Goal: Task Accomplishment & Management: Manage account settings

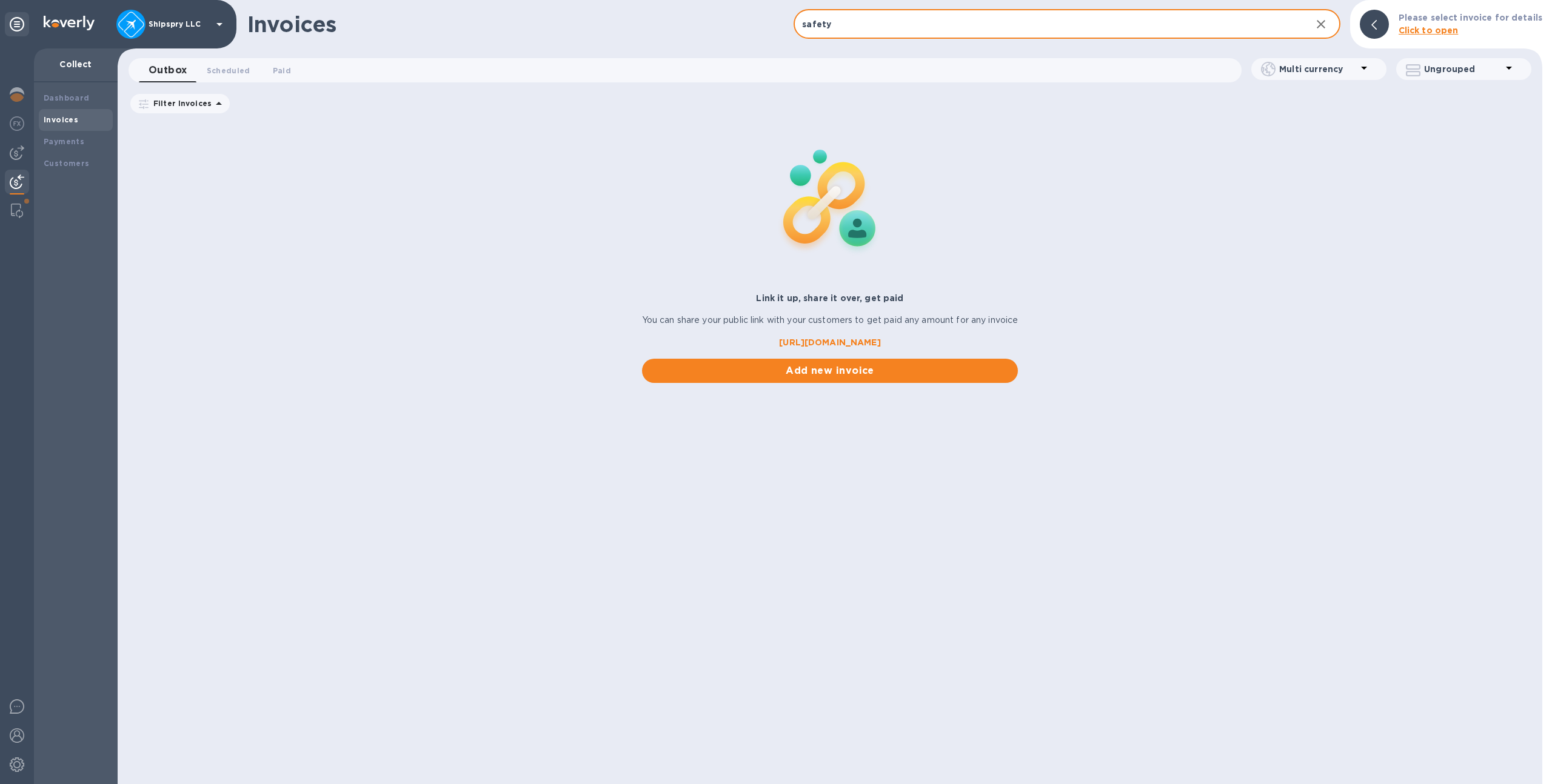
click at [177, 36] on div "Shipspry LLC" at bounding box center [171, 24] width 111 height 29
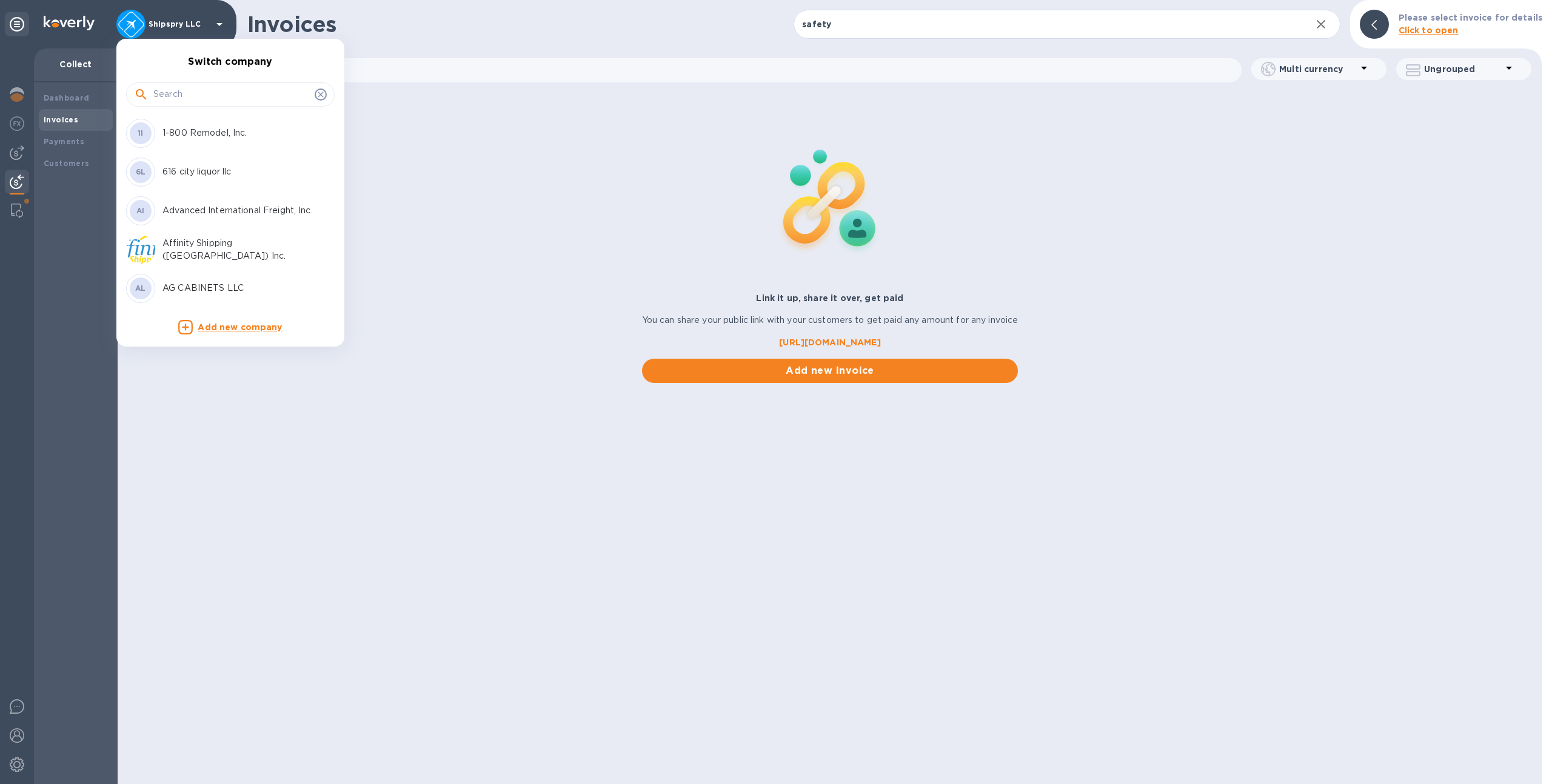
click at [196, 100] on input "text" at bounding box center [231, 94] width 156 height 18
click at [226, 299] on div "AL AG CABINETS LLC" at bounding box center [221, 288] width 189 height 29
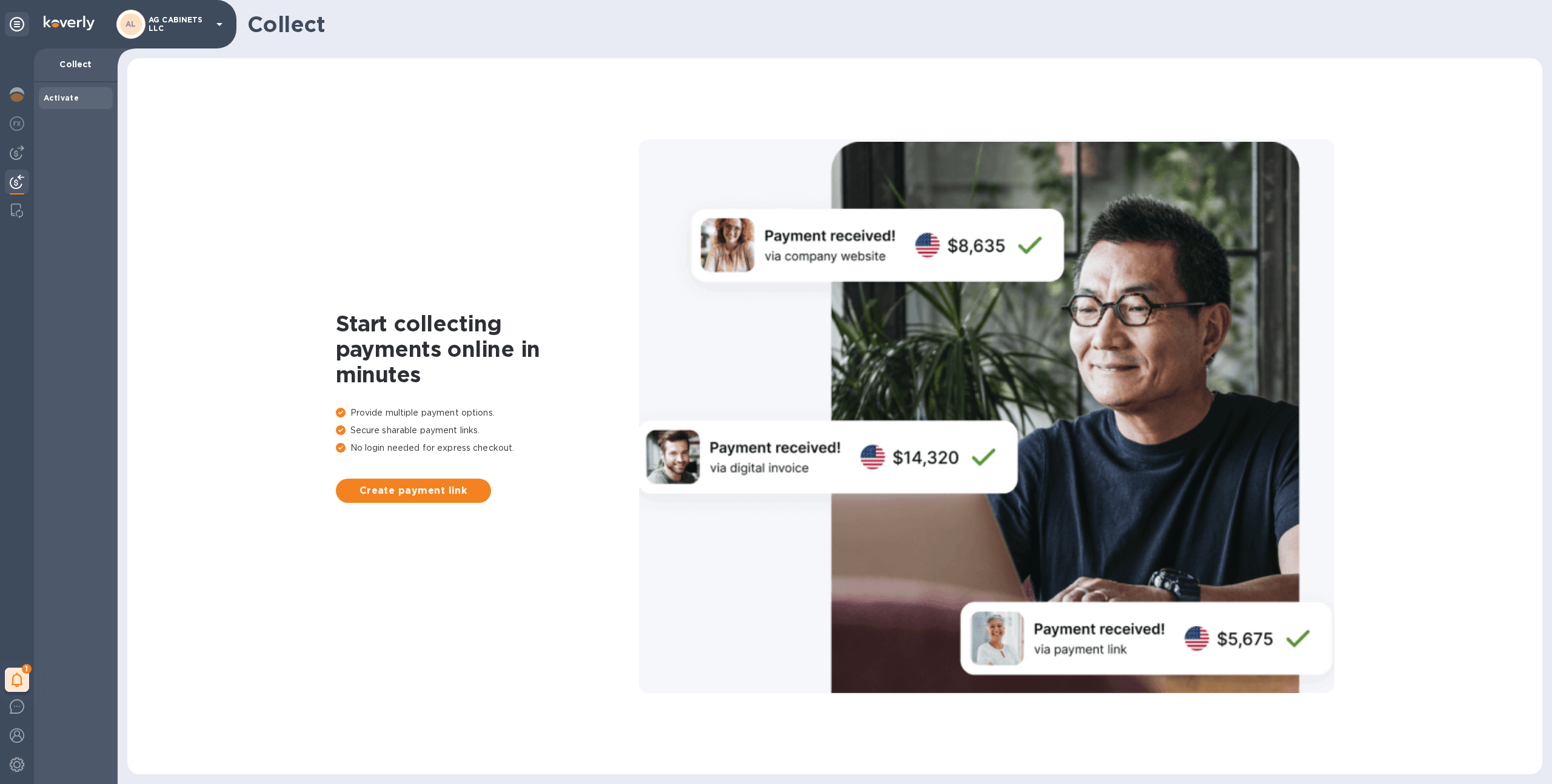
click at [169, 23] on p "AG CABINETS LLC" at bounding box center [179, 24] width 61 height 17
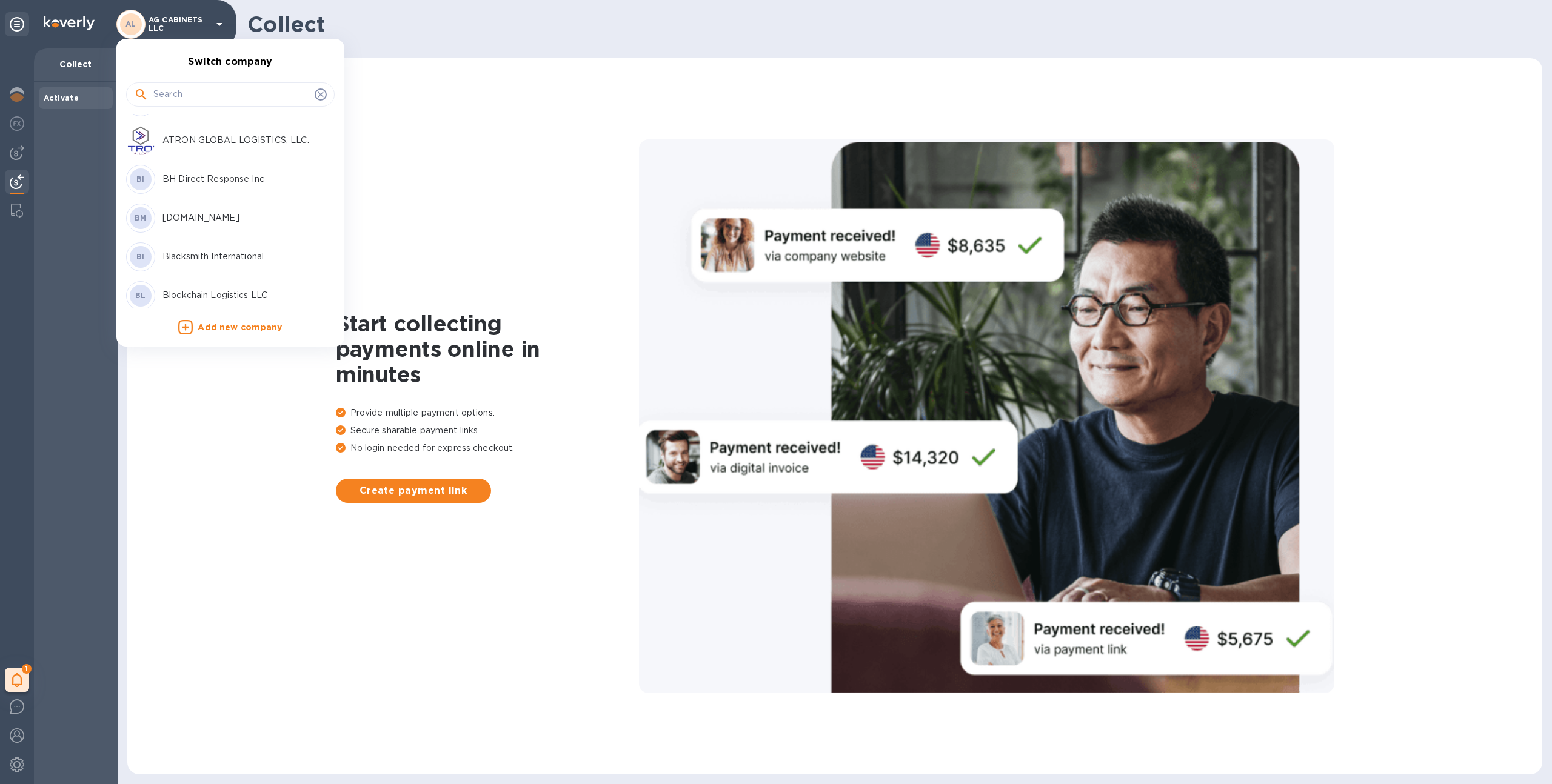
scroll to position [304, 0]
click at [123, 371] on div at bounding box center [776, 392] width 1552 height 784
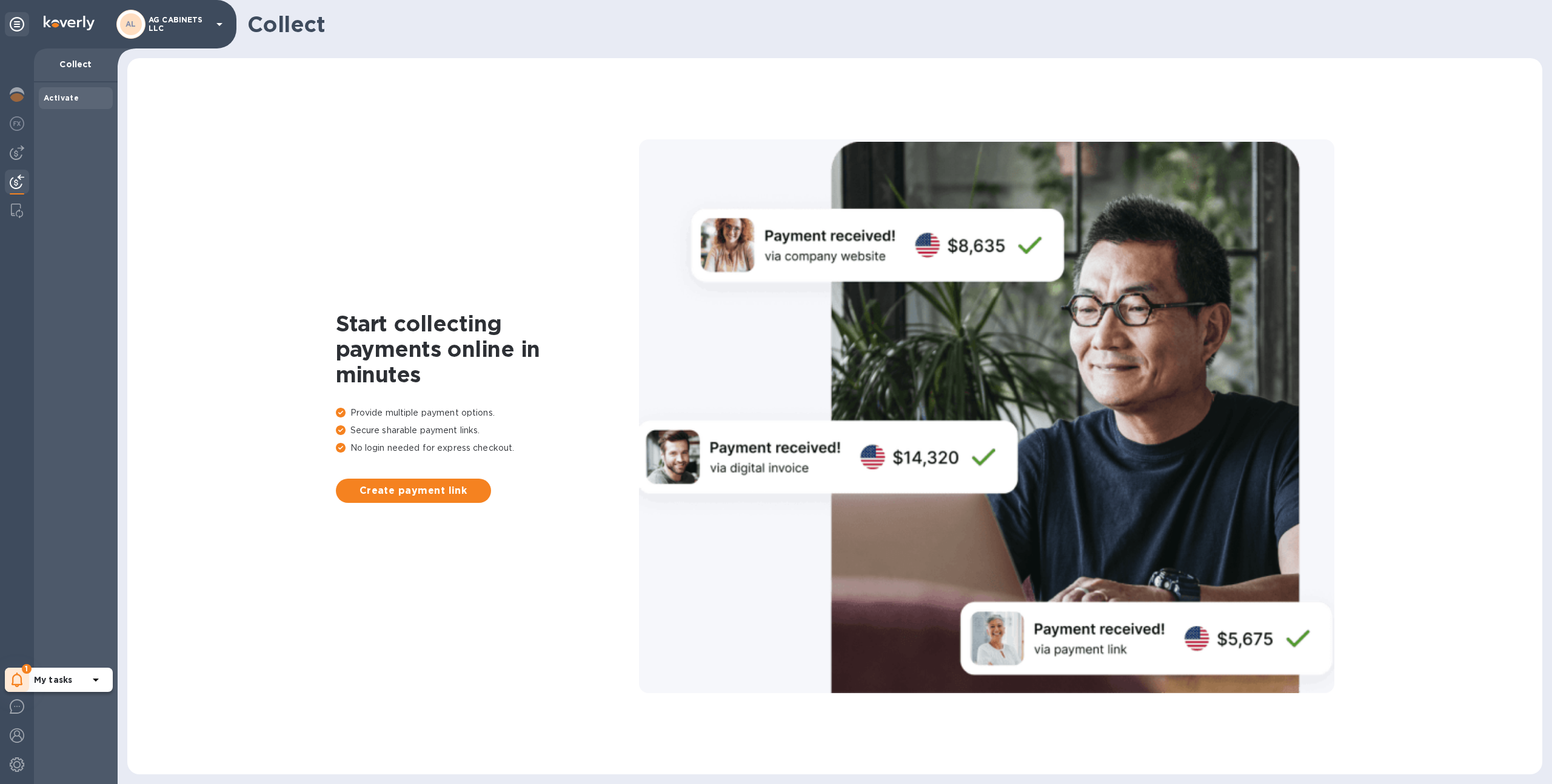
click at [15, 671] on div "1" at bounding box center [17, 680] width 24 height 24
click at [36, 625] on p "Routing number (**0571) Account number (**8801)" at bounding box center [102, 638] width 136 height 25
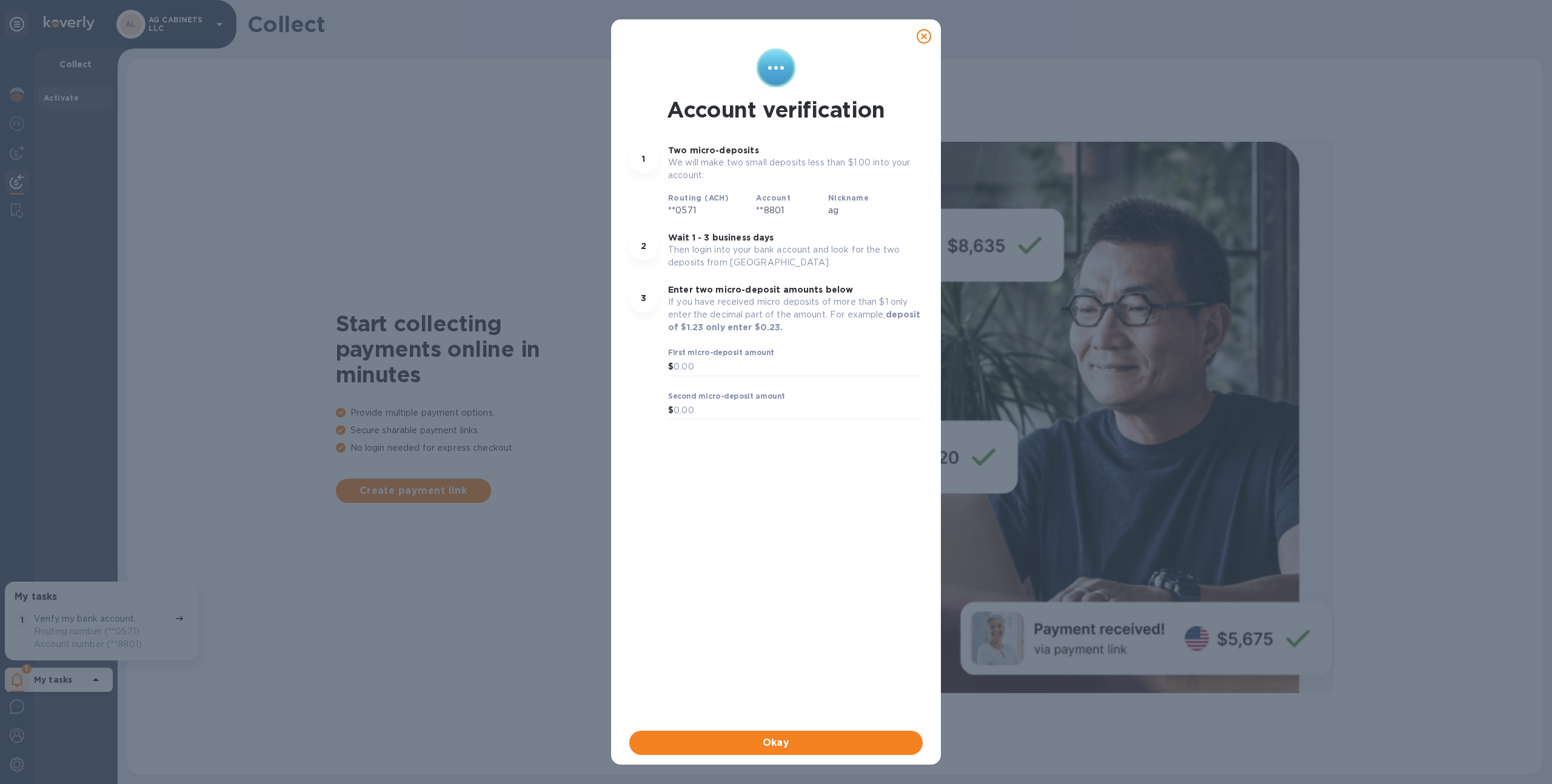
click at [925, 39] on icon at bounding box center [924, 36] width 15 height 15
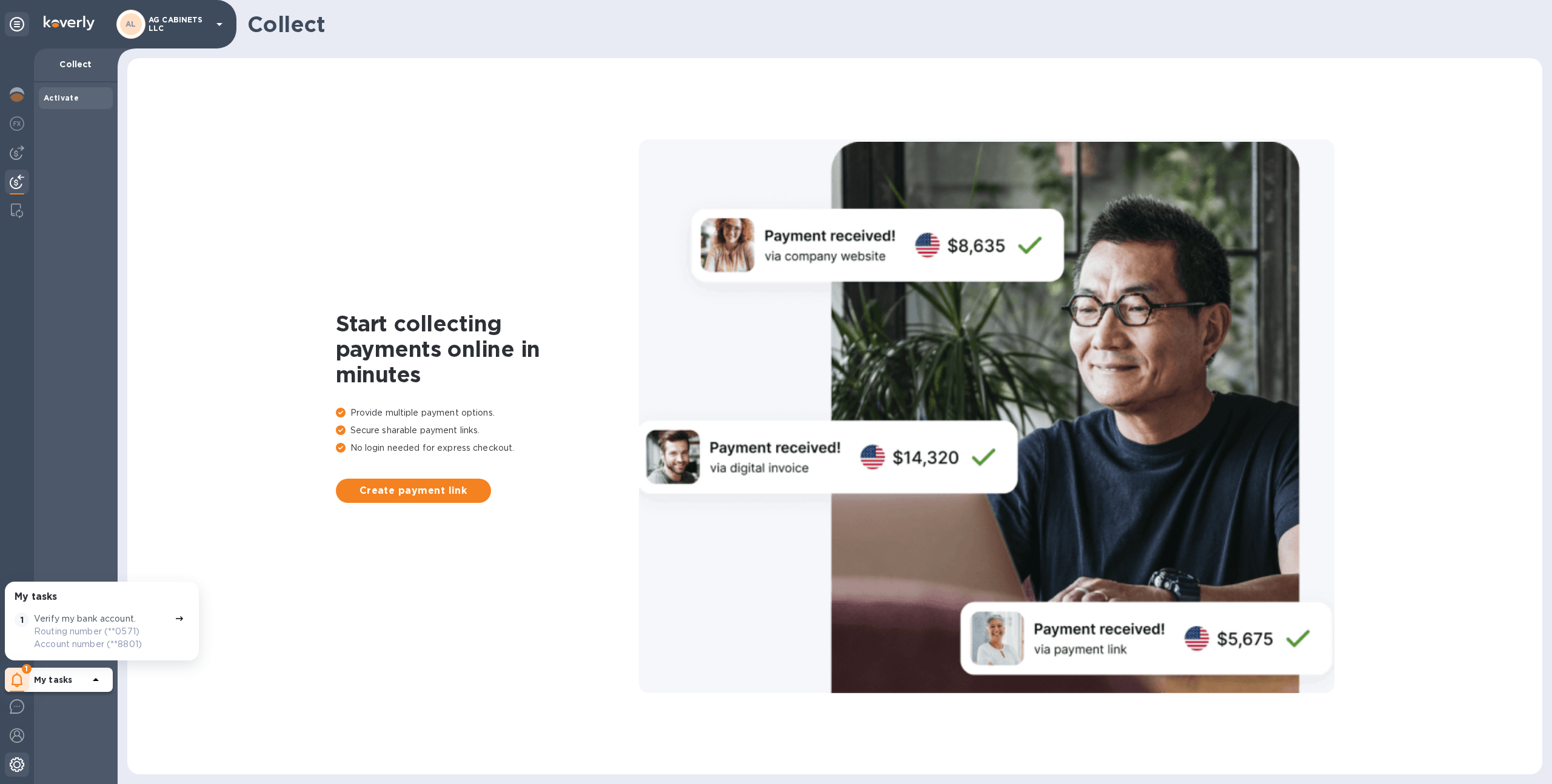
click at [18, 759] on img at bounding box center [17, 765] width 15 height 15
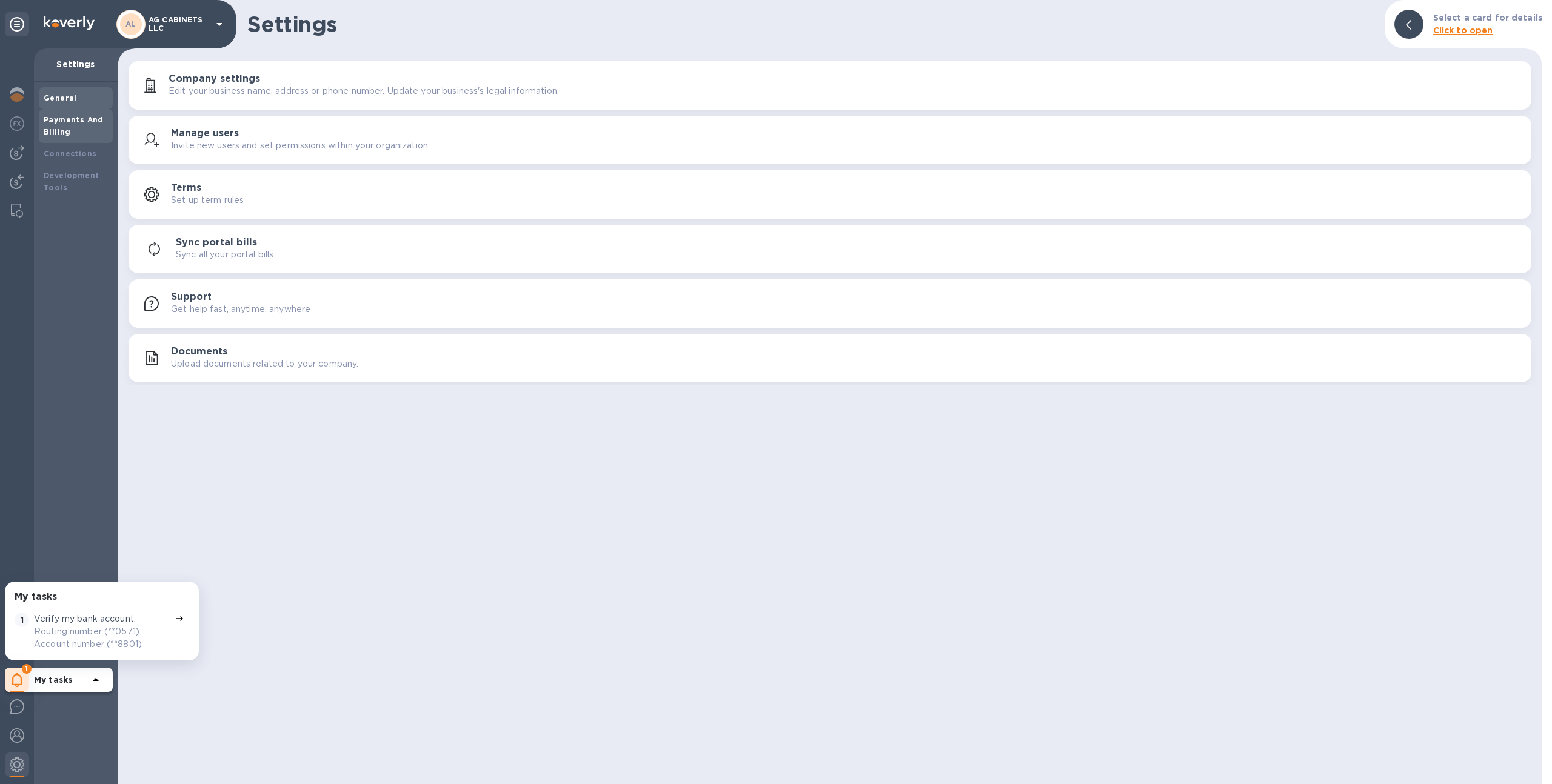
click at [93, 123] on b "Payments And Billing" at bounding box center [74, 125] width 60 height 21
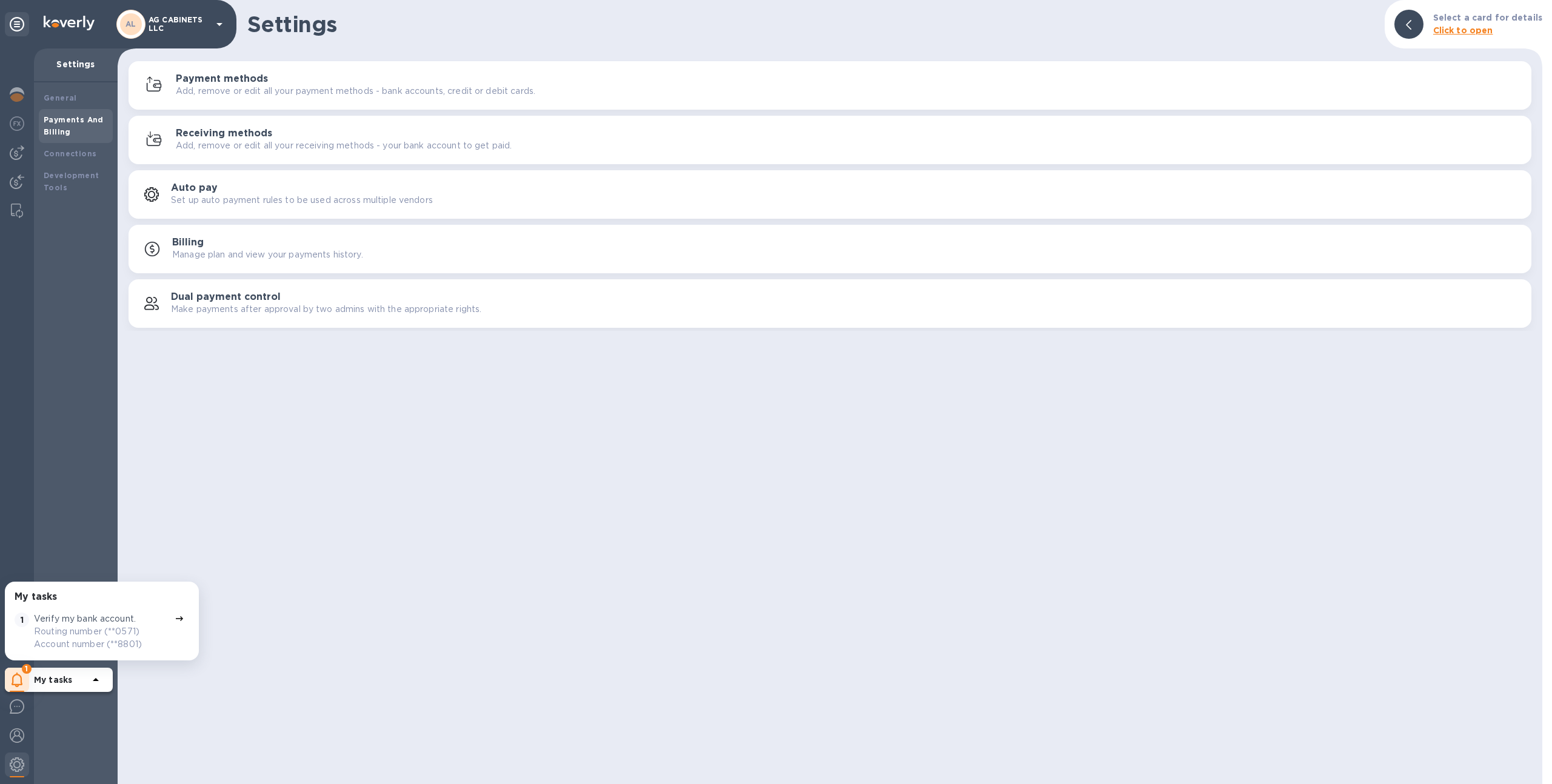
click at [224, 70] on button "Payment methods Add, remove or edit all your payment methods - bank accounts, c…" at bounding box center [830, 85] width 1403 height 48
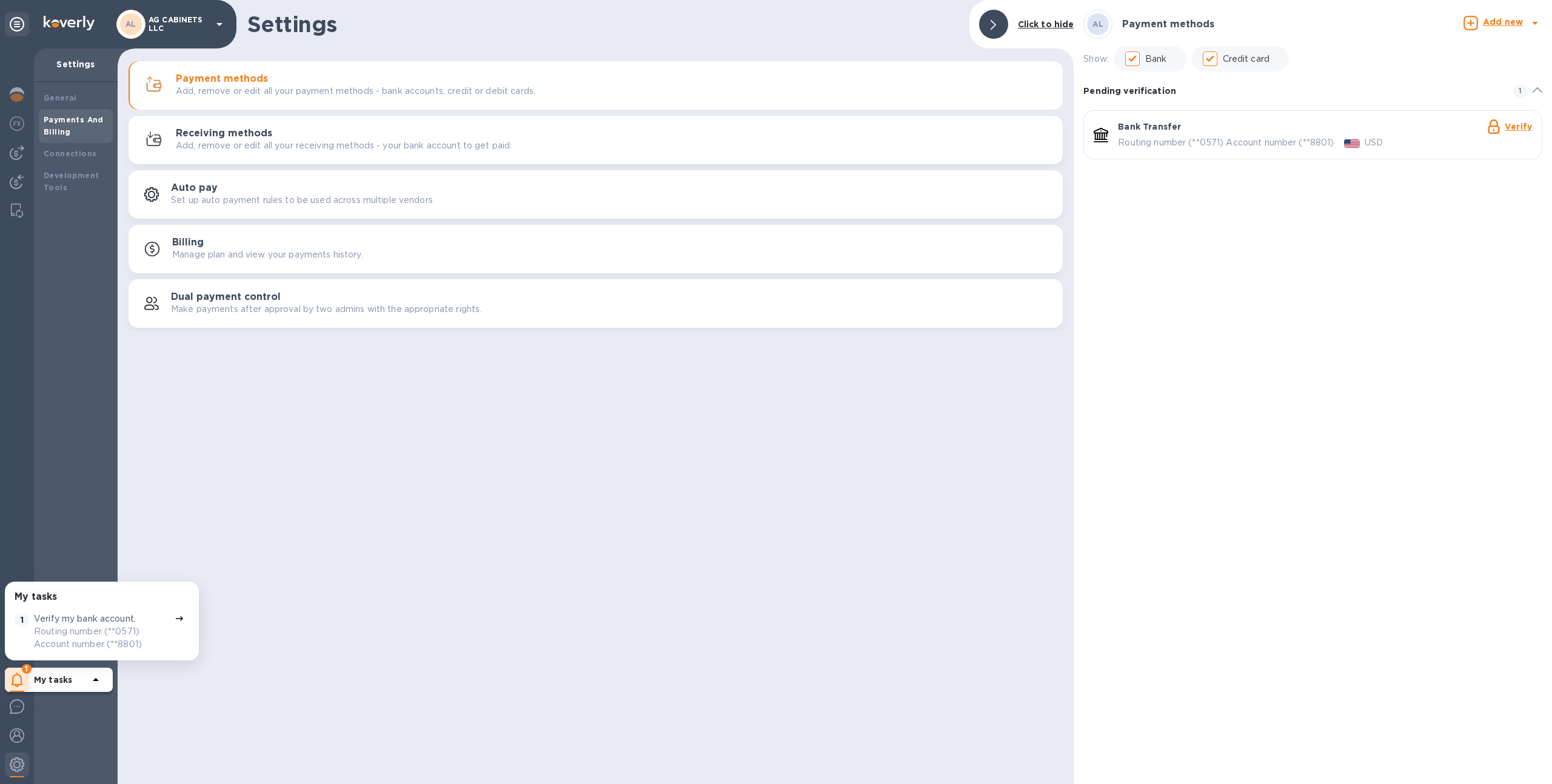
click at [54, 683] on b "My tasks" at bounding box center [53, 680] width 38 height 10
click at [22, 673] on icon at bounding box center [17, 680] width 12 height 15
click at [119, 278] on div "Payment methods Add, remove or edit all your payment methods - bank accounts, c…" at bounding box center [595, 194] width 956 height 272
click at [15, 191] on div at bounding box center [17, 183] width 24 height 27
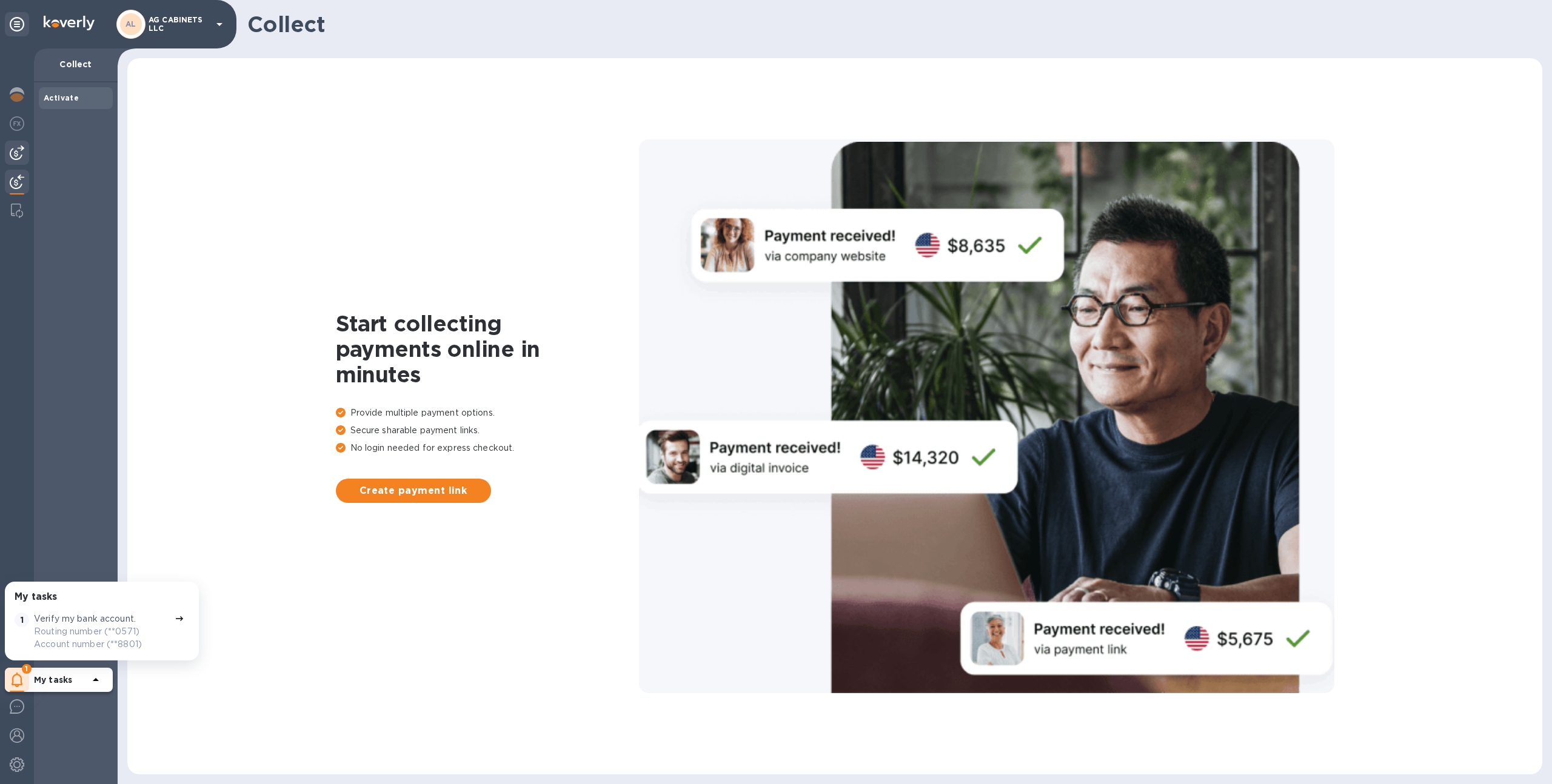
click at [13, 146] on img at bounding box center [17, 153] width 15 height 15
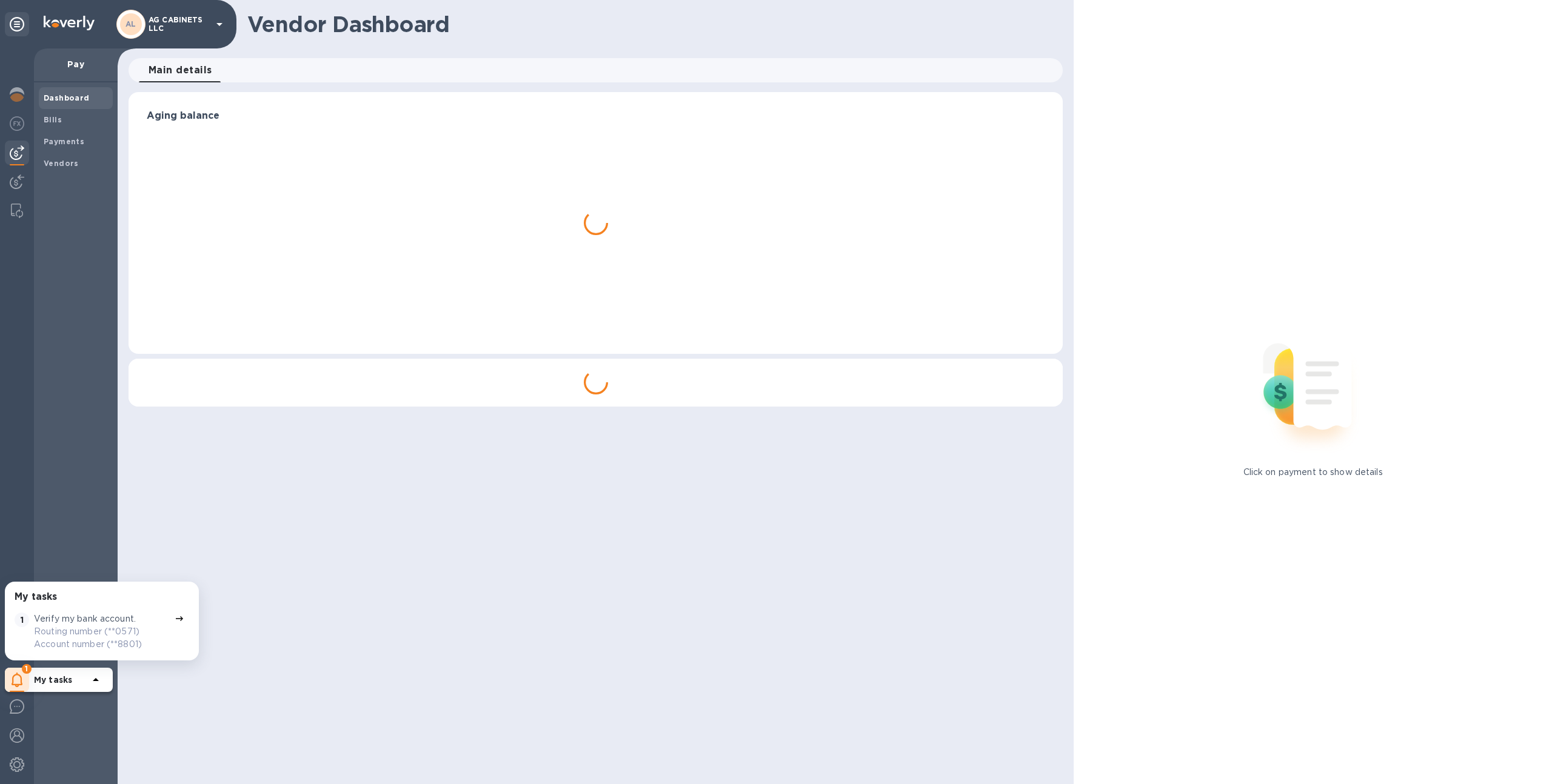
click at [13, 146] on img at bounding box center [17, 153] width 15 height 15
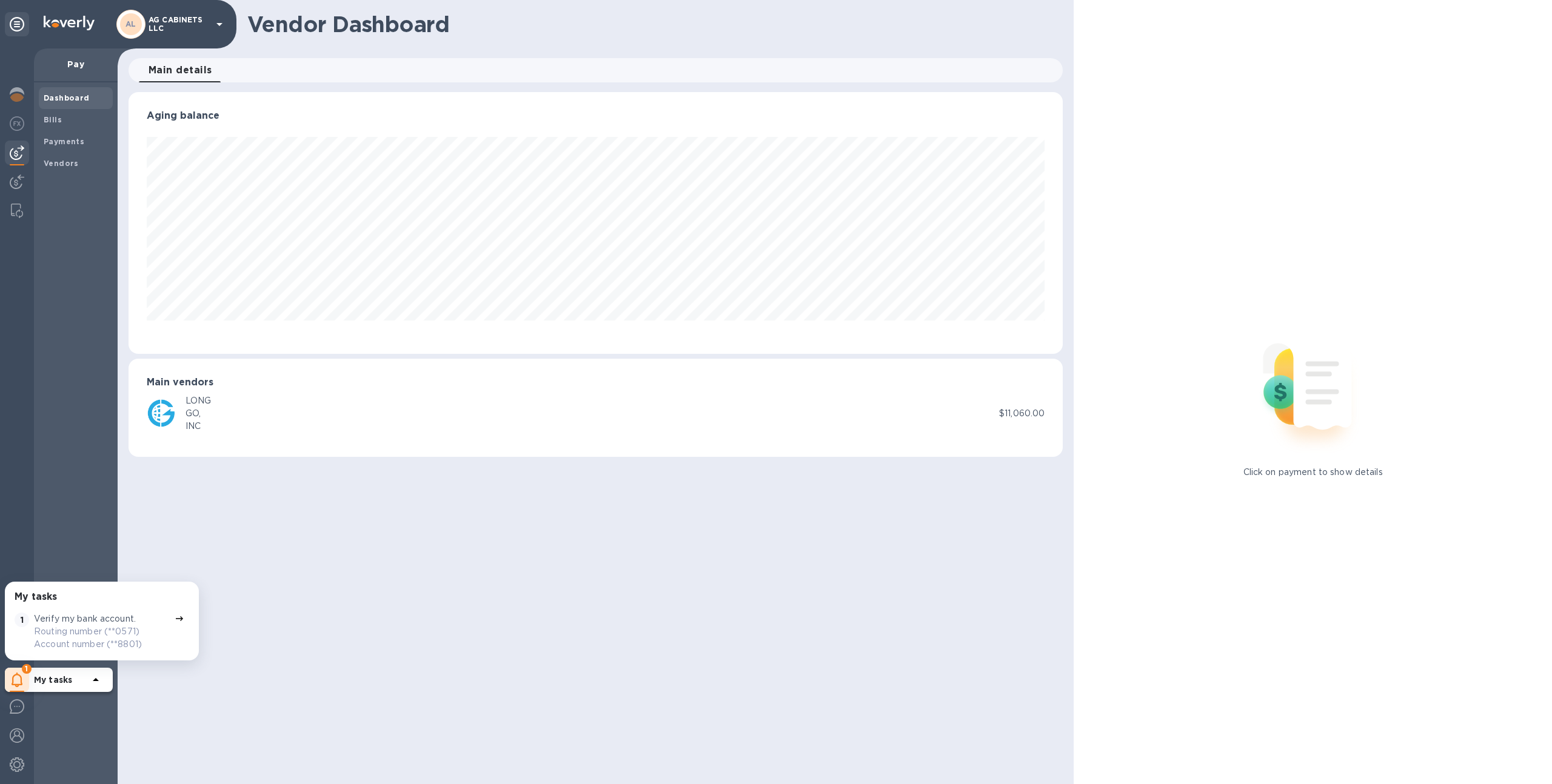
scroll to position [262, 935]
click at [46, 111] on div "Bills" at bounding box center [76, 120] width 74 height 22
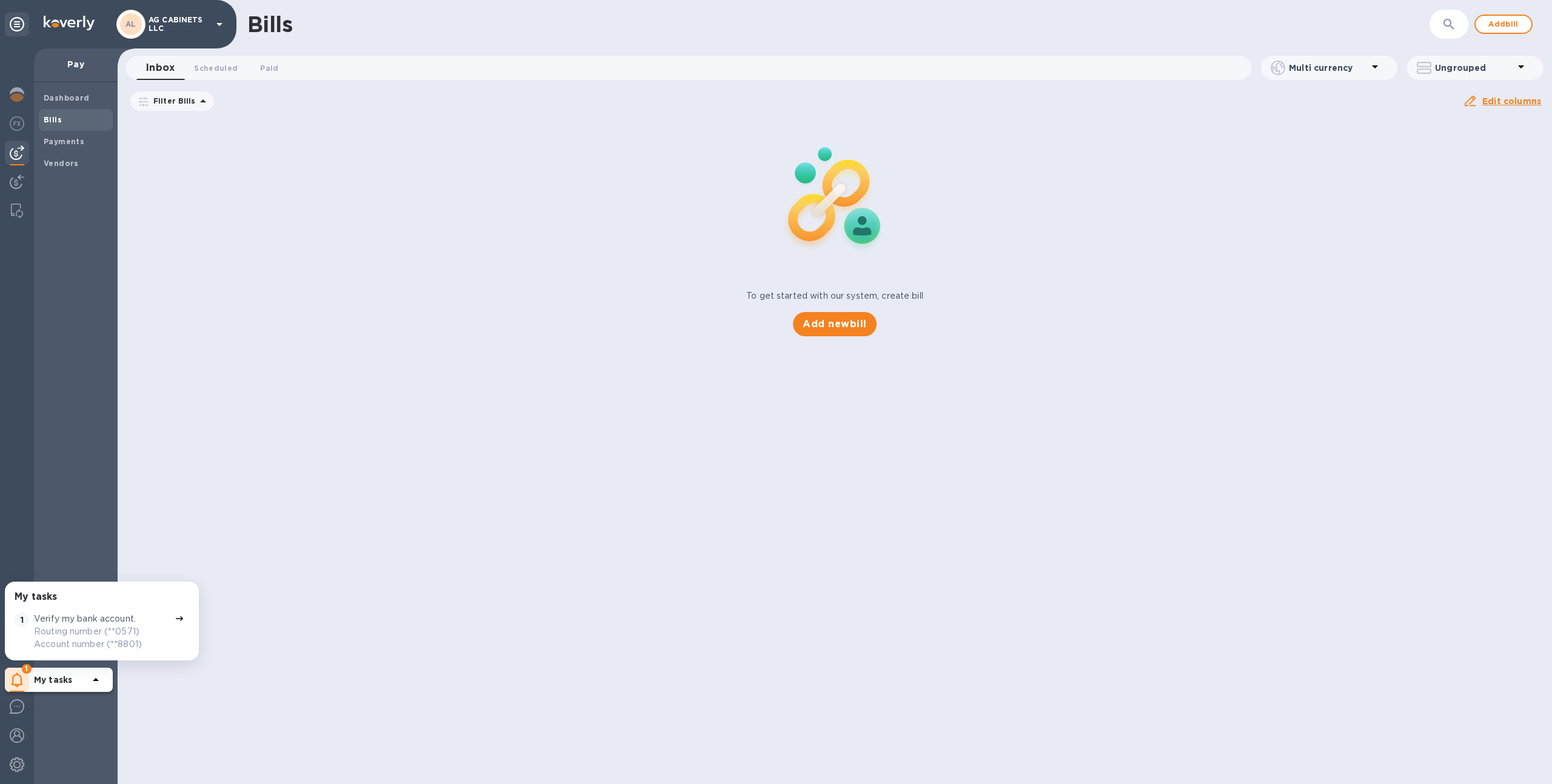
click at [0, 0] on icon at bounding box center [0, 0] width 0 height 0
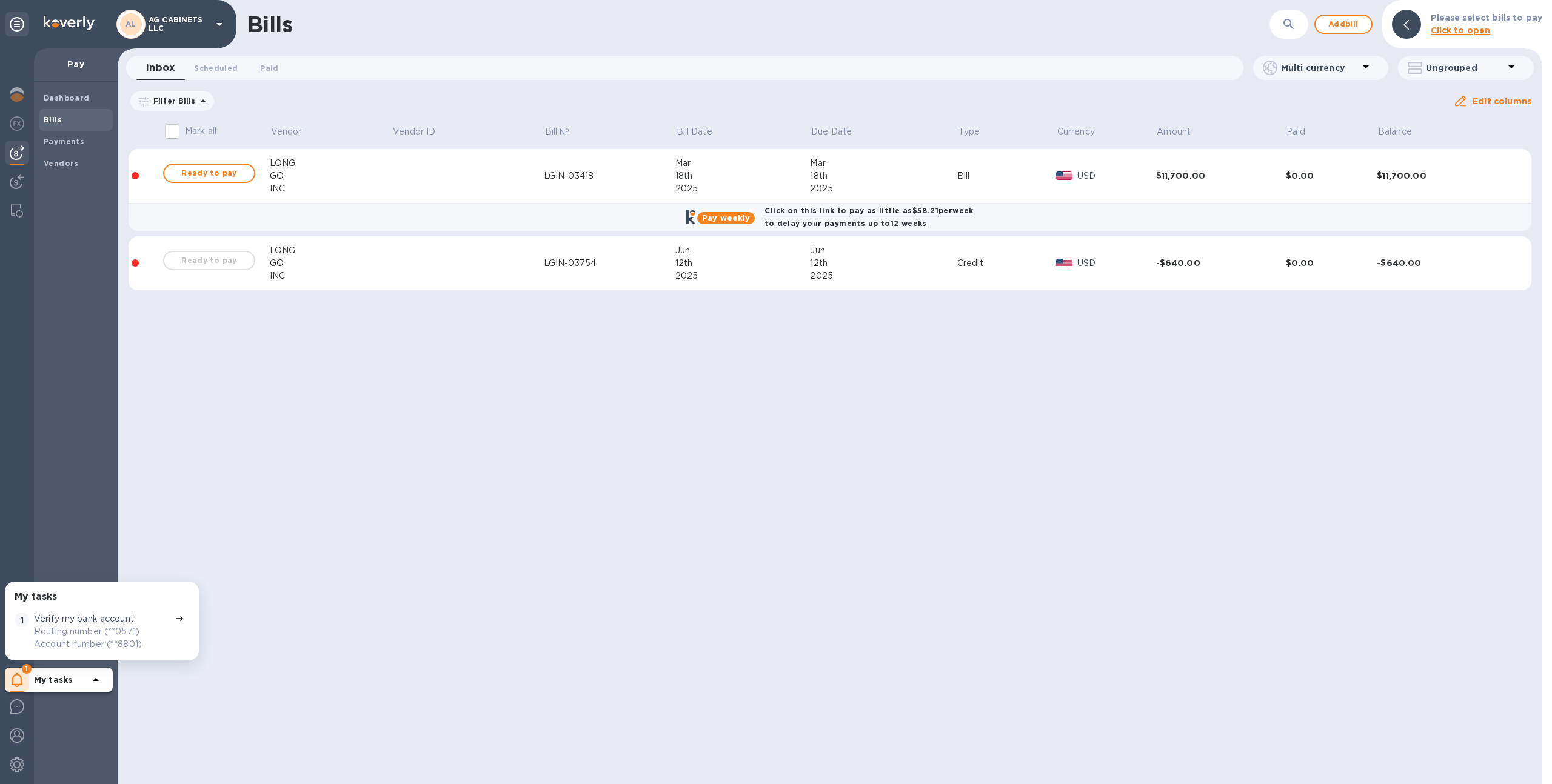
click at [382, 174] on div "GO," at bounding box center [331, 176] width 122 height 13
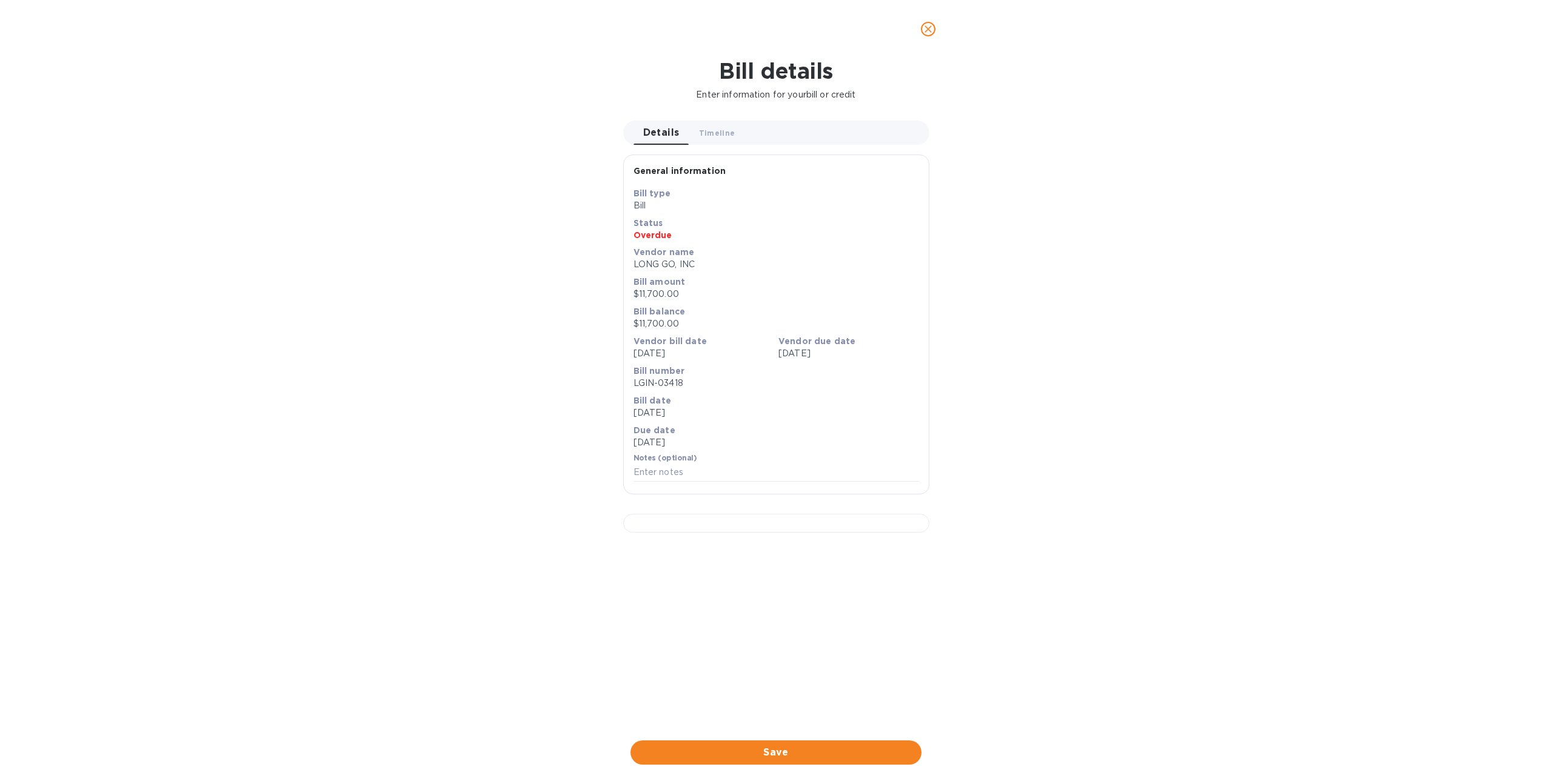
click at [925, 26] on icon "close" at bounding box center [928, 29] width 7 height 7
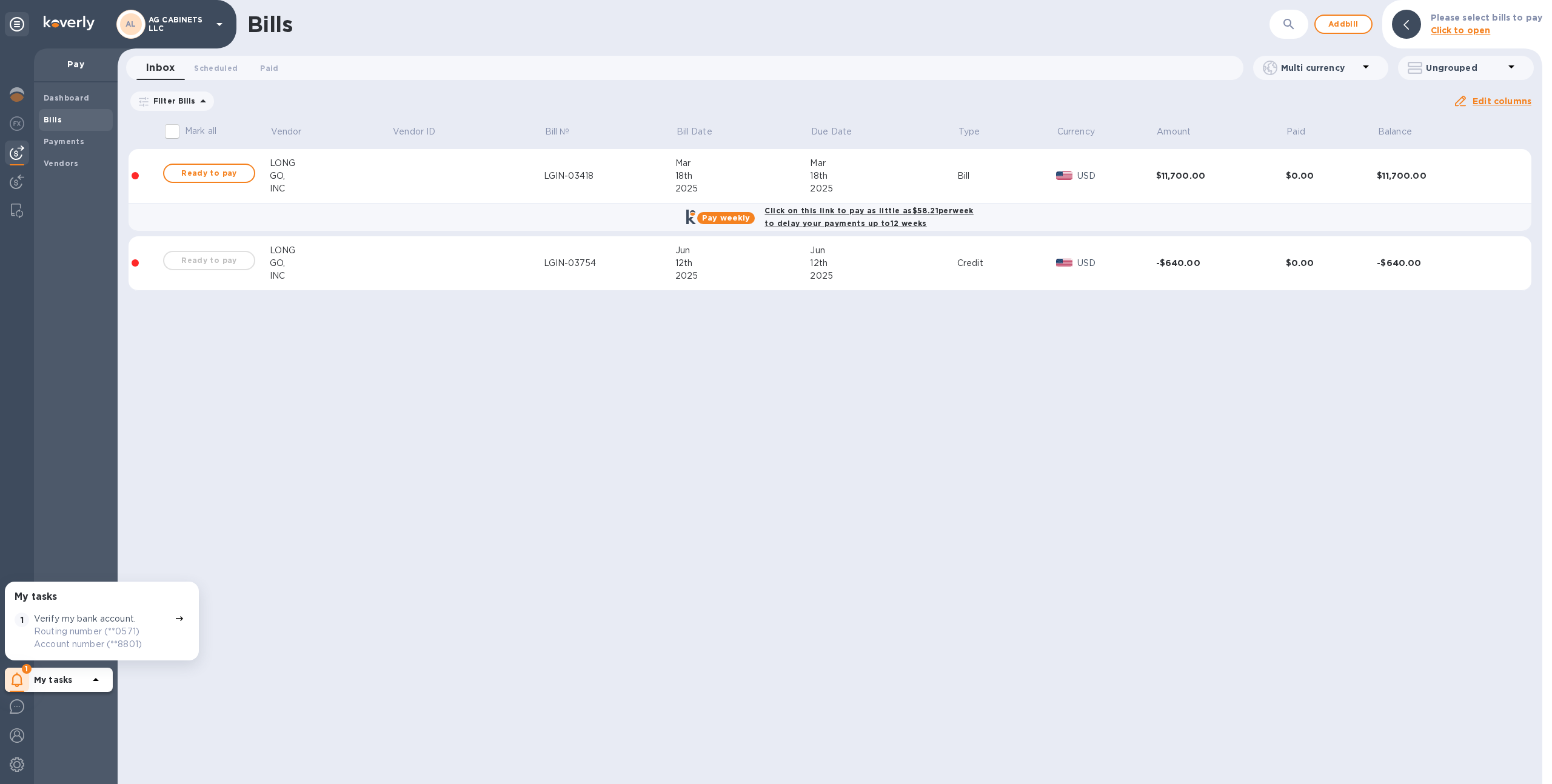
click at [73, 680] on p "My tasks" at bounding box center [61, 680] width 54 height 12
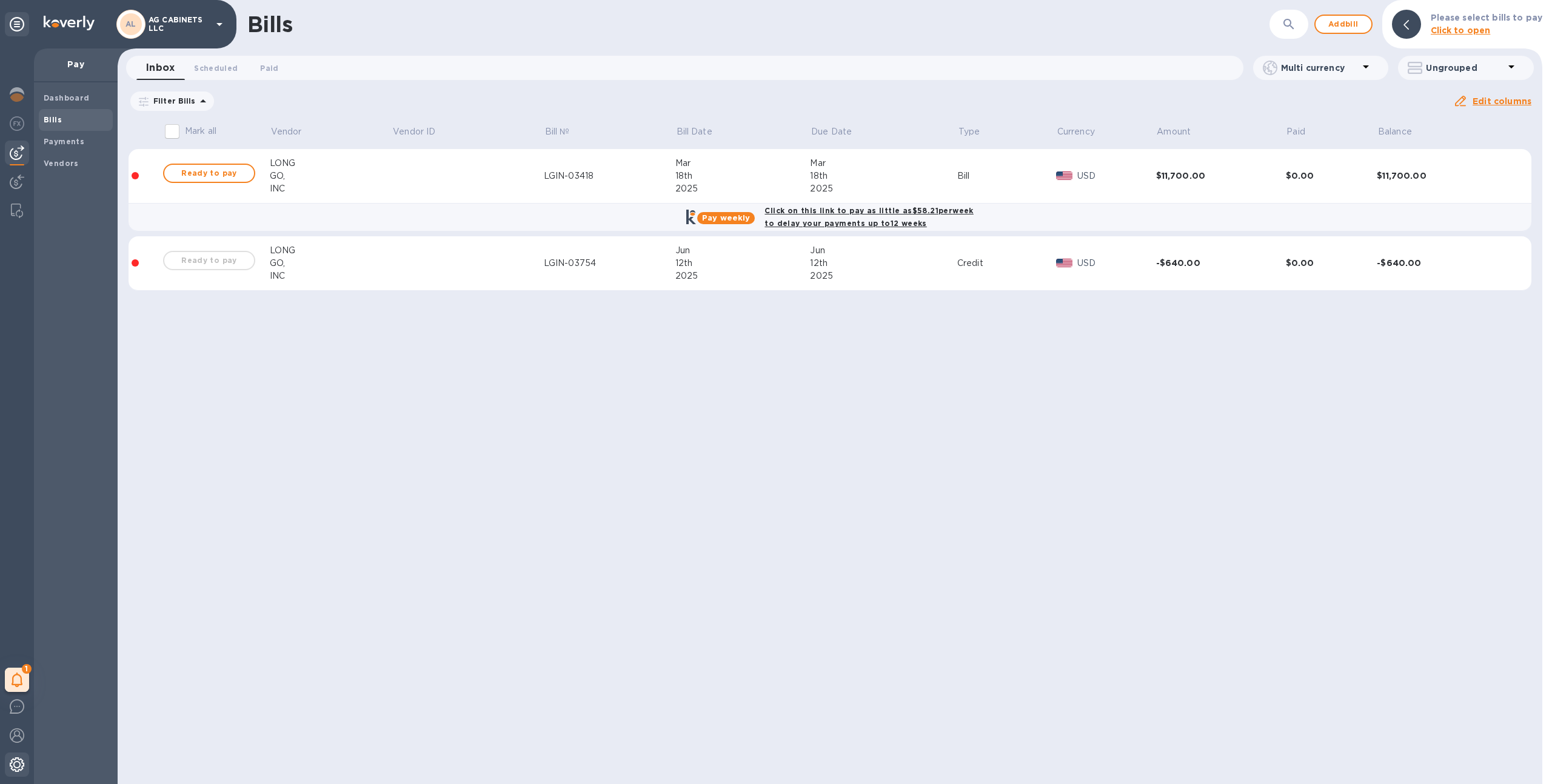
click at [12, 756] on div at bounding box center [17, 765] width 24 height 27
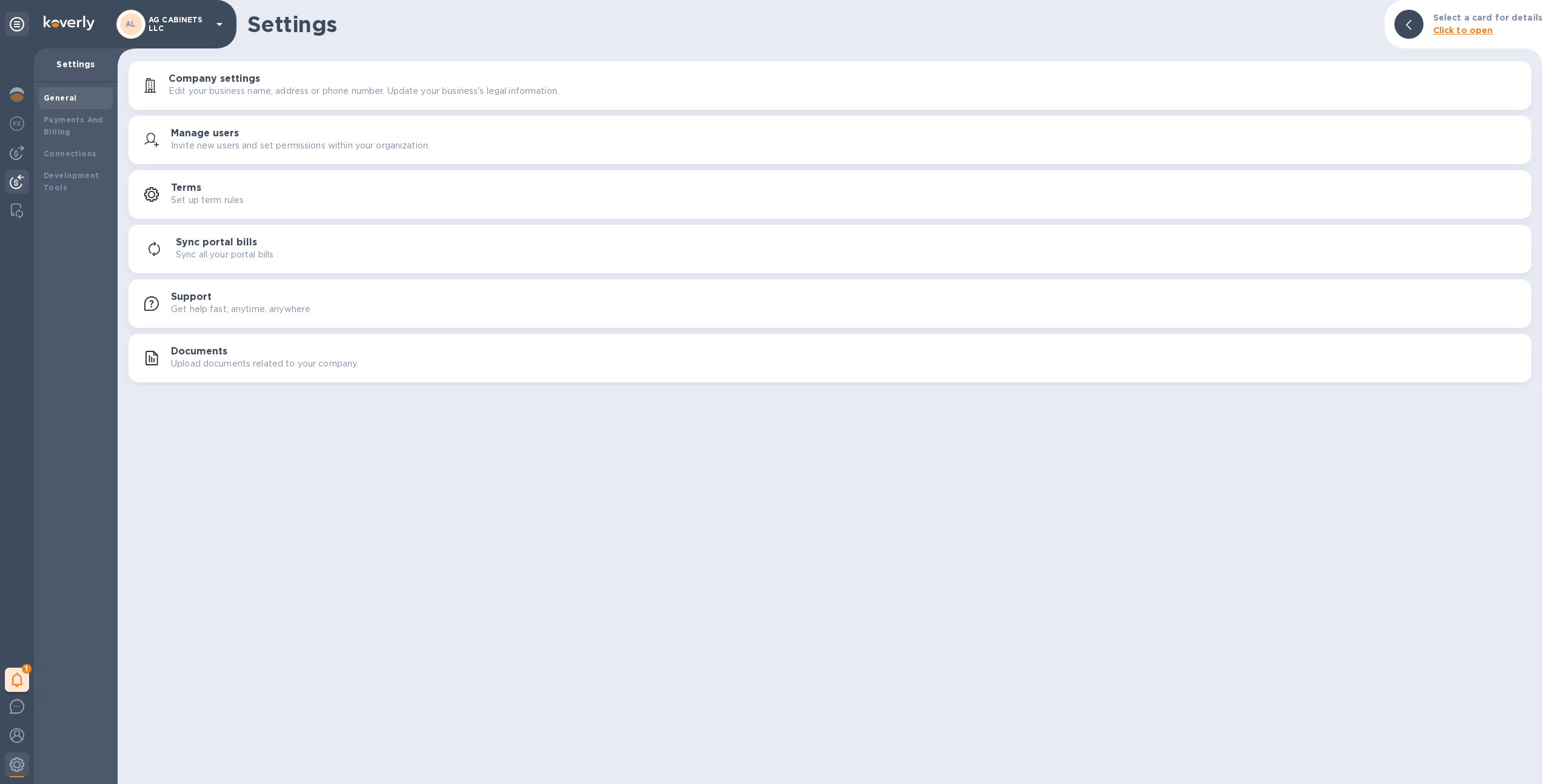
click at [16, 170] on div at bounding box center [17, 183] width 24 height 27
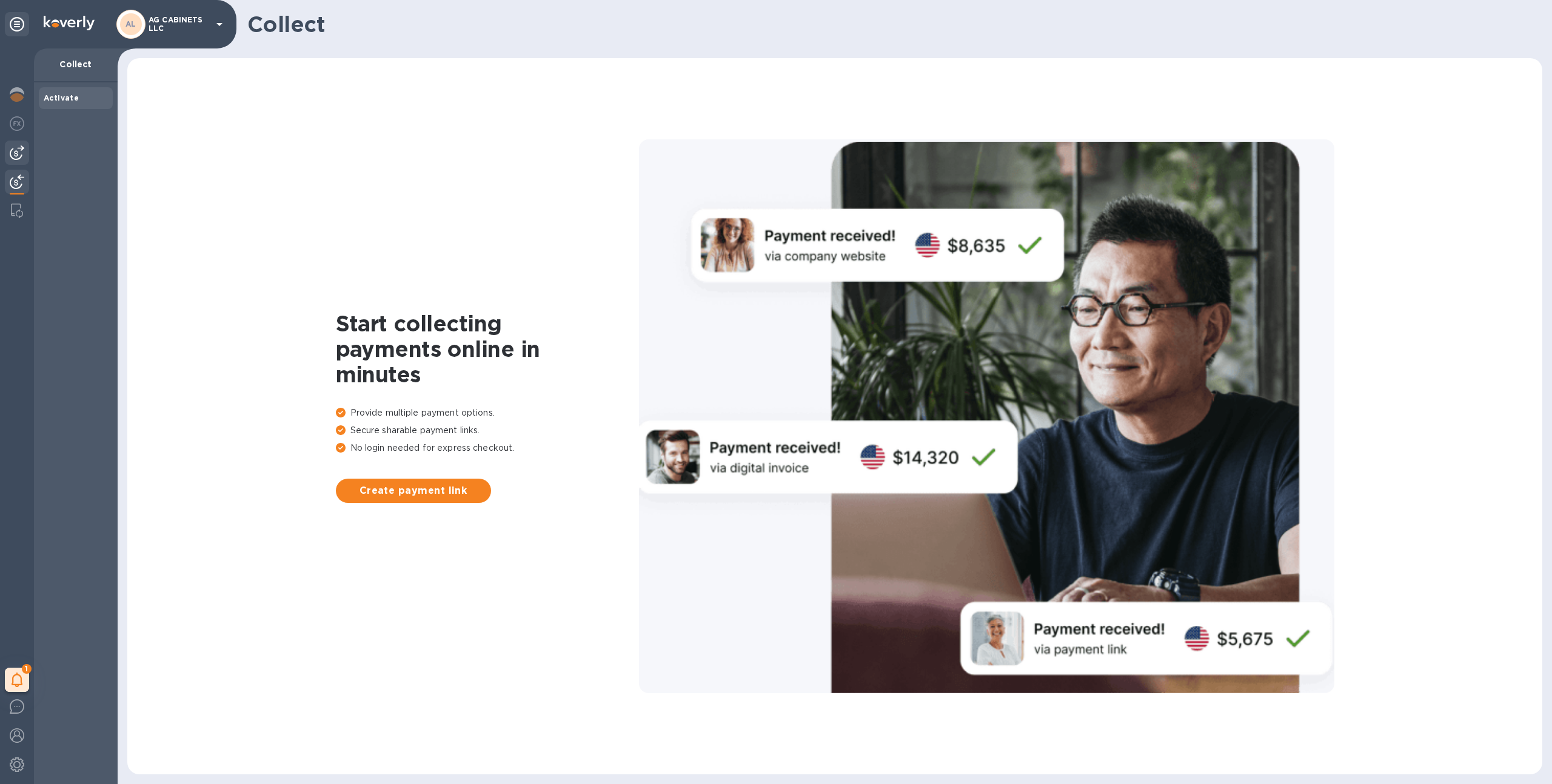
click at [13, 153] on img at bounding box center [17, 153] width 15 height 15
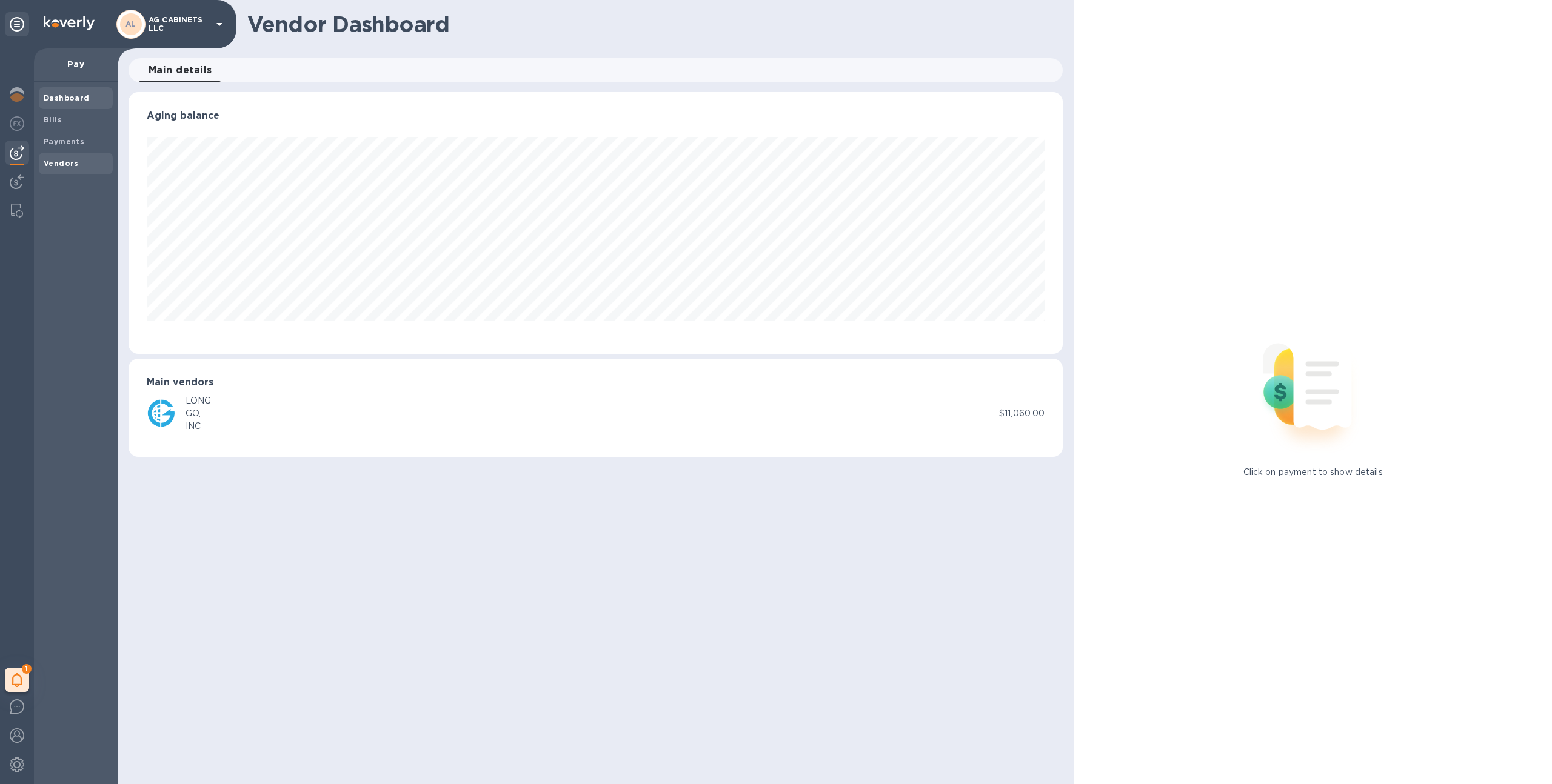
click at [66, 165] on b "Vendors" at bounding box center [61, 163] width 35 height 9
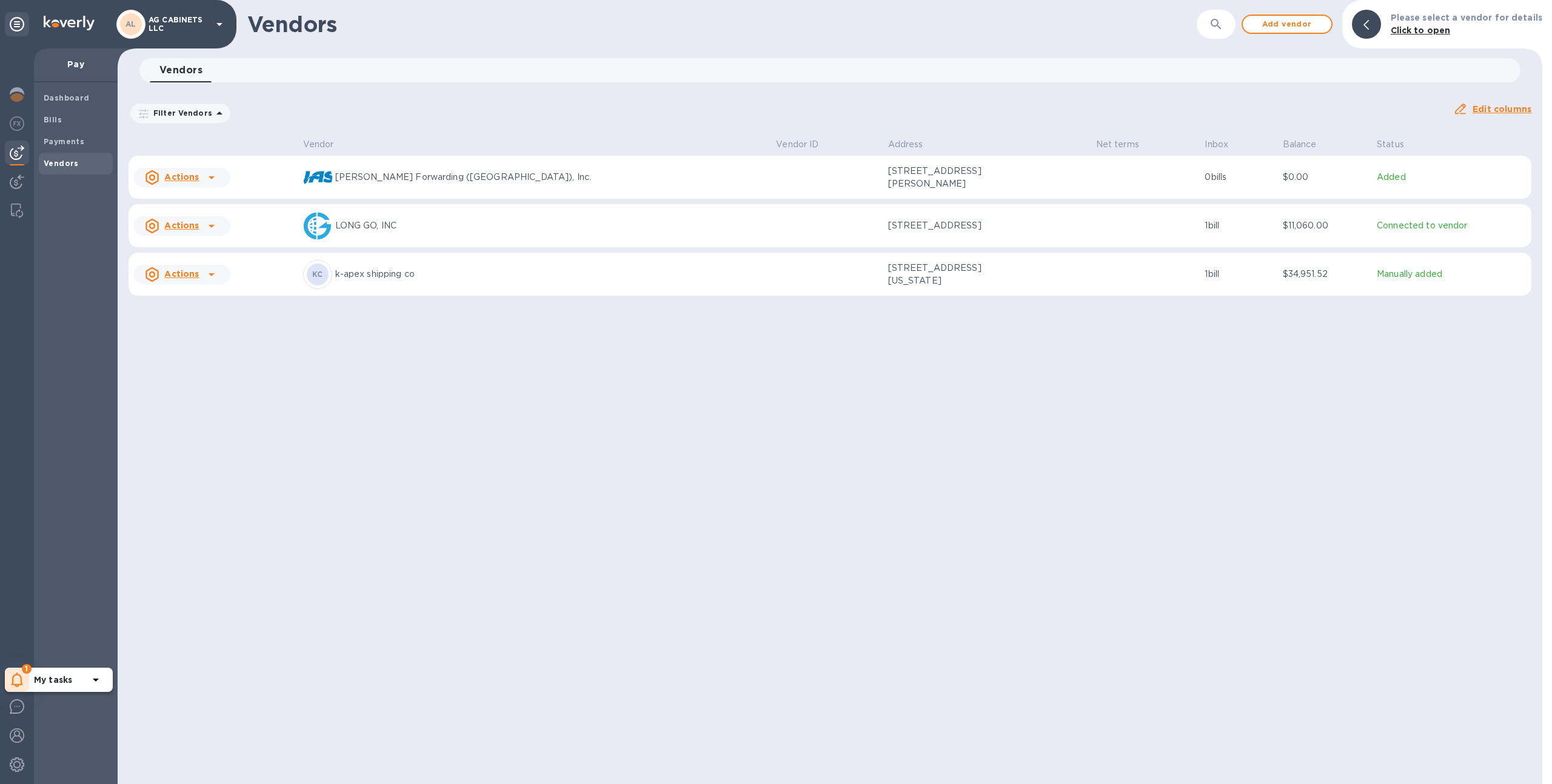
click at [19, 674] on icon at bounding box center [17, 680] width 12 height 15
click at [56, 629] on p "Routing number (**0571) Account number (**8801)" at bounding box center [102, 638] width 136 height 25
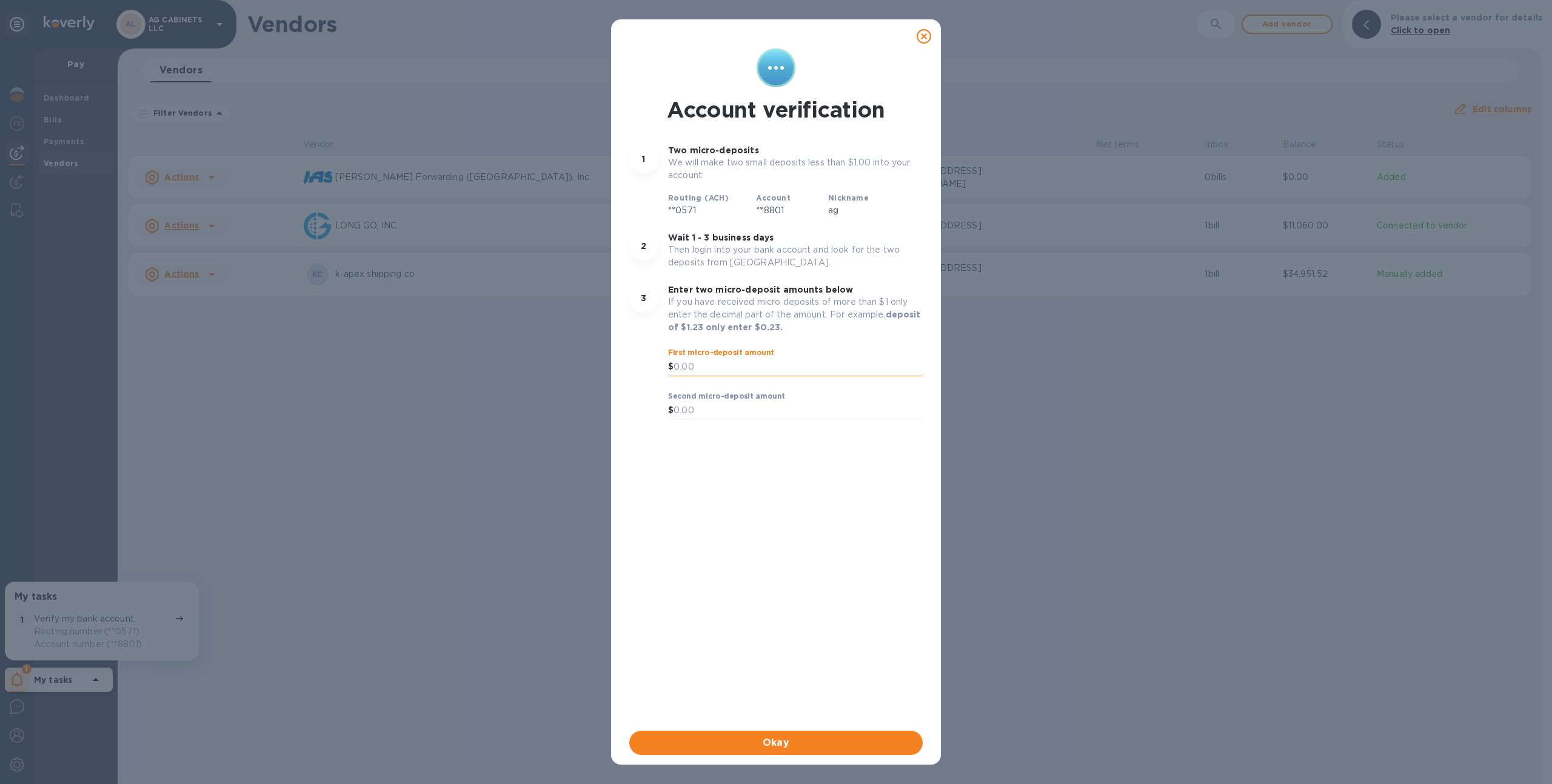
click at [700, 366] on input "text" at bounding box center [798, 367] width 249 height 18
click at [928, 33] on icon at bounding box center [924, 36] width 15 height 15
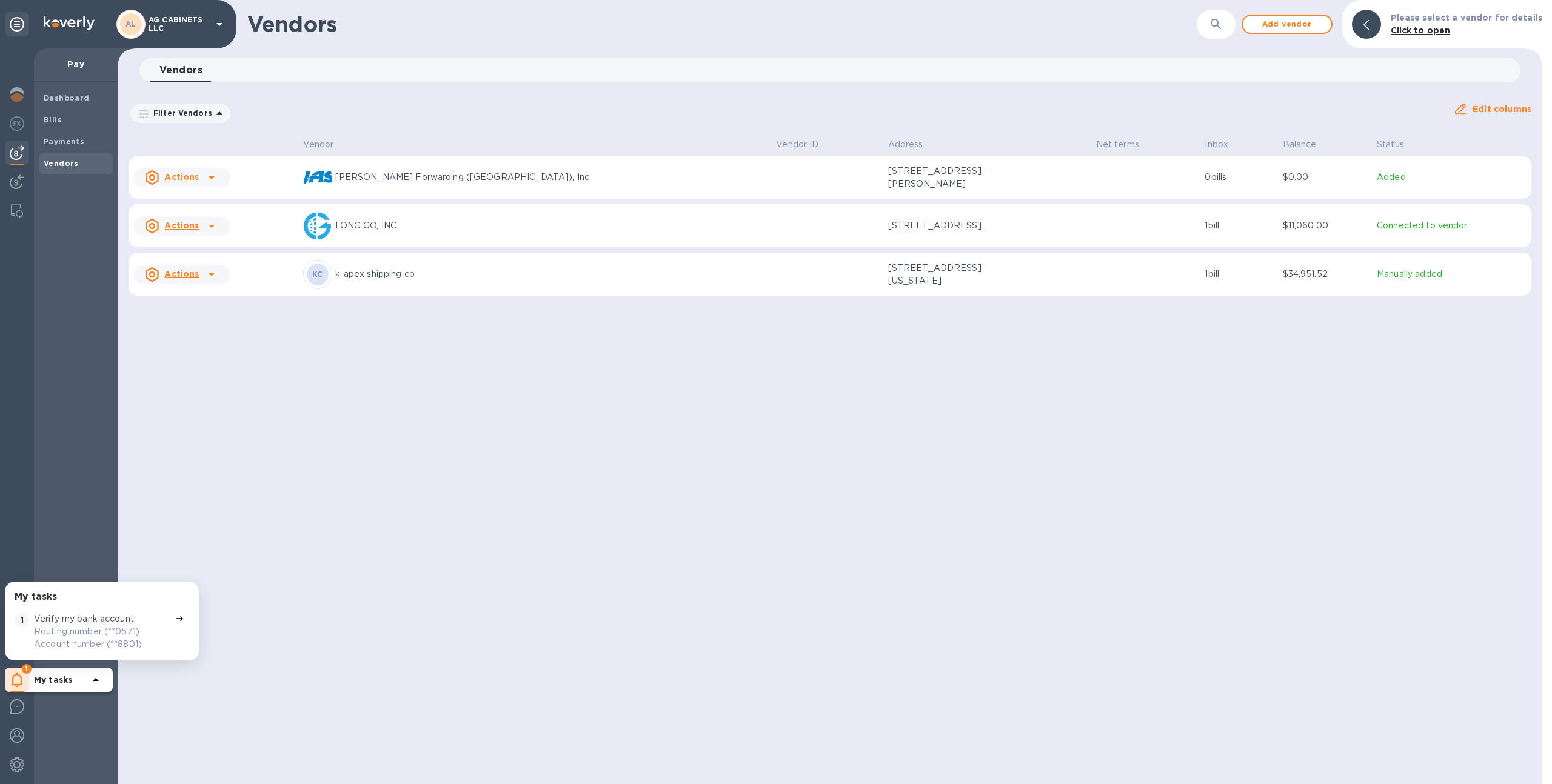
click at [91, 621] on p "Verify my bank account." at bounding box center [85, 619] width 102 height 13
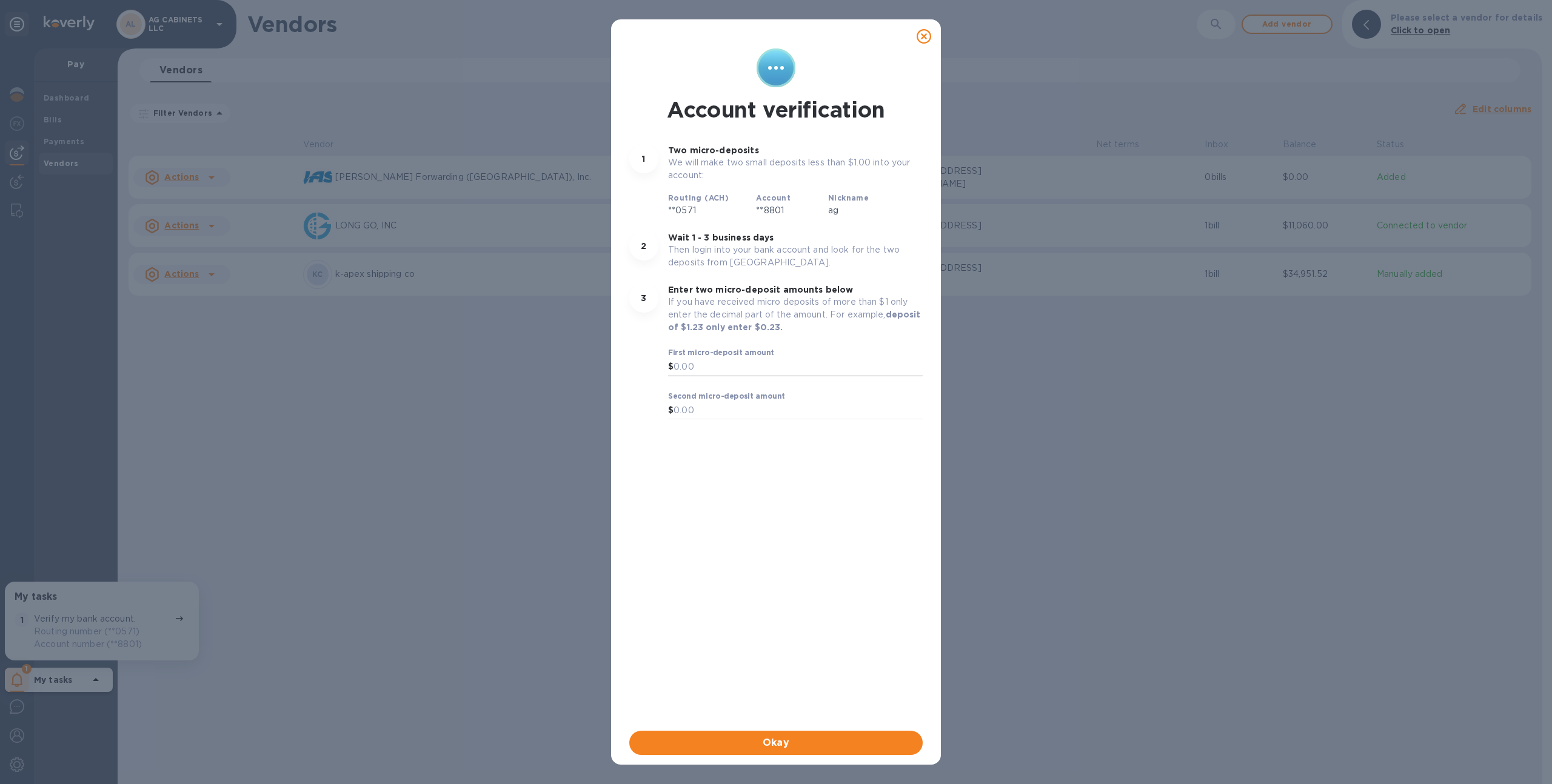
click at [707, 363] on input "text" at bounding box center [798, 367] width 249 height 18
type input "0.45"
type input "0.81"
click at [738, 743] on span "Okay" at bounding box center [776, 743] width 274 height 15
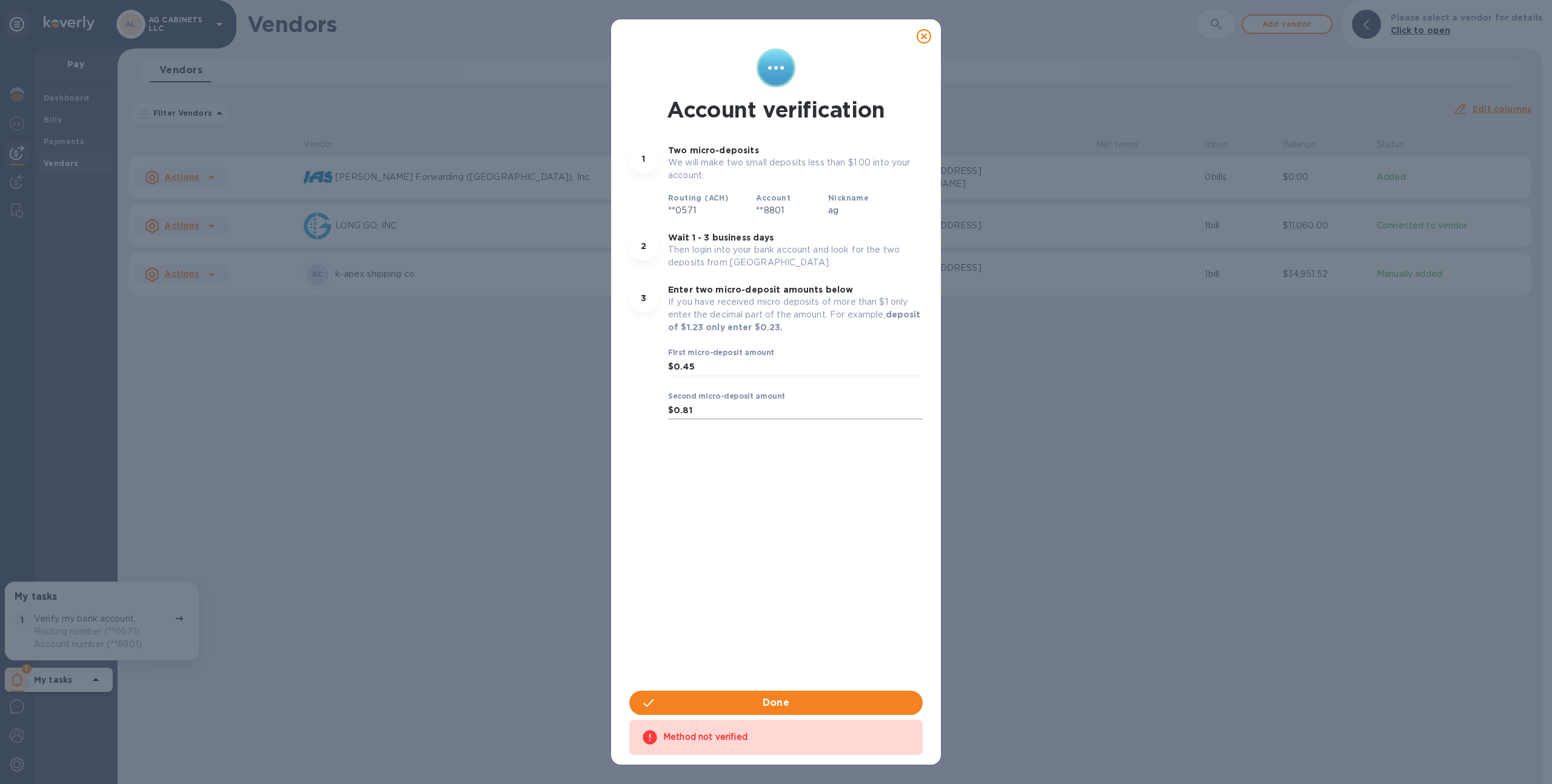
click at [747, 412] on input "0.81" at bounding box center [798, 410] width 249 height 18
click at [703, 368] on input "0.45" at bounding box center [798, 367] width 249 height 18
type input "0.64"
click at [720, 702] on span "Okay" at bounding box center [776, 703] width 274 height 15
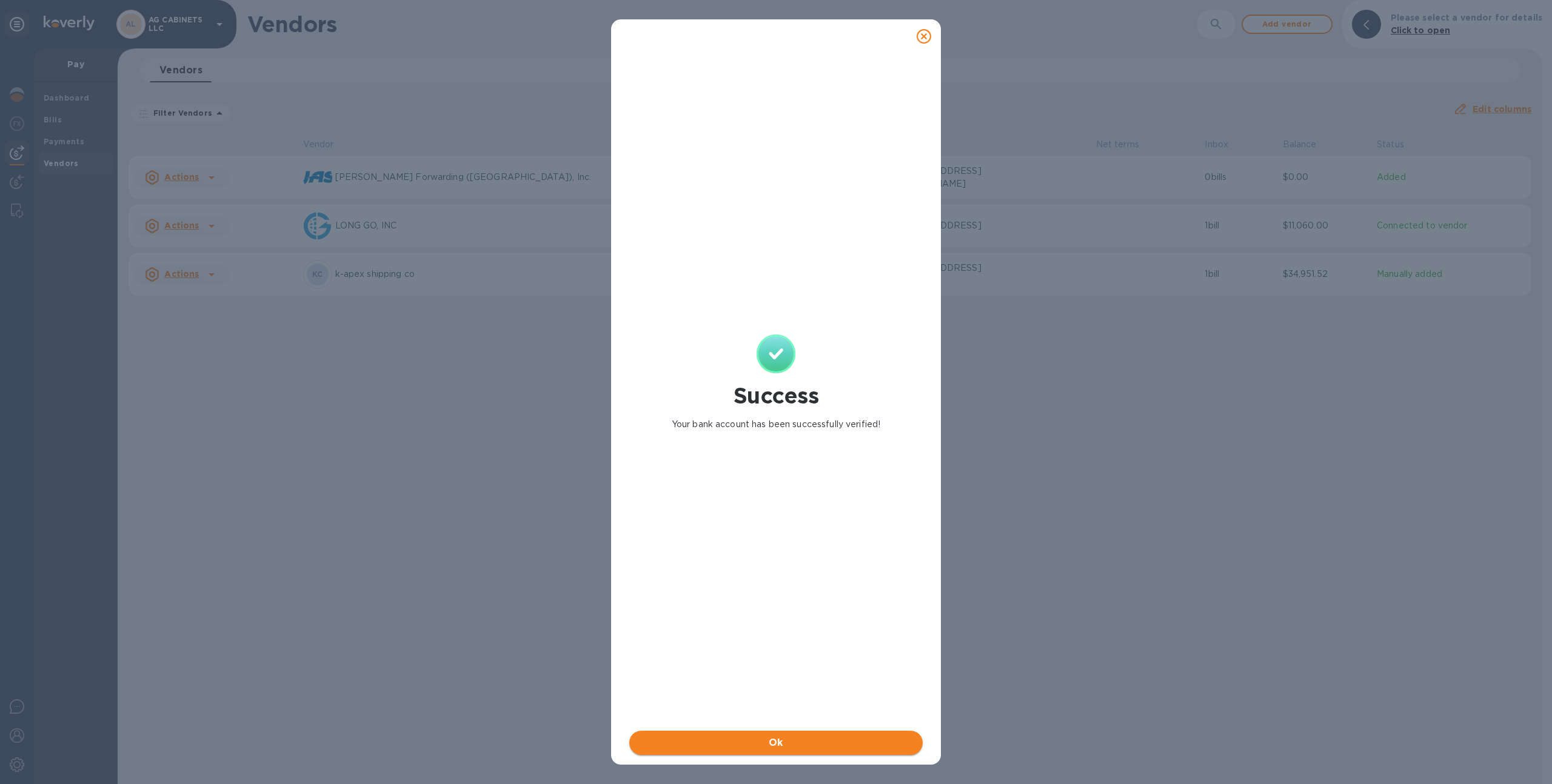
click at [723, 743] on span "Ok" at bounding box center [776, 743] width 274 height 15
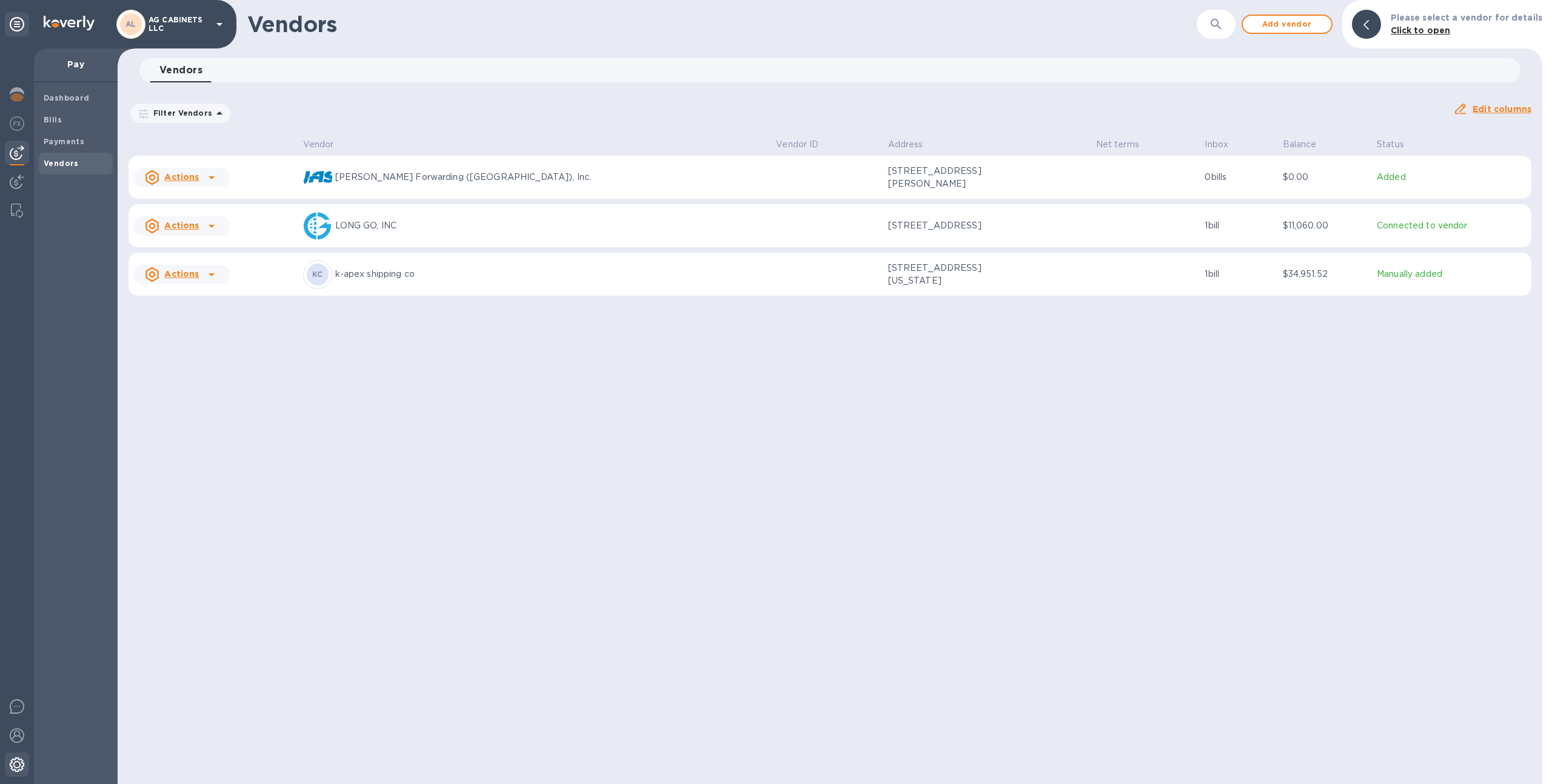
click at [14, 758] on img at bounding box center [17, 765] width 15 height 15
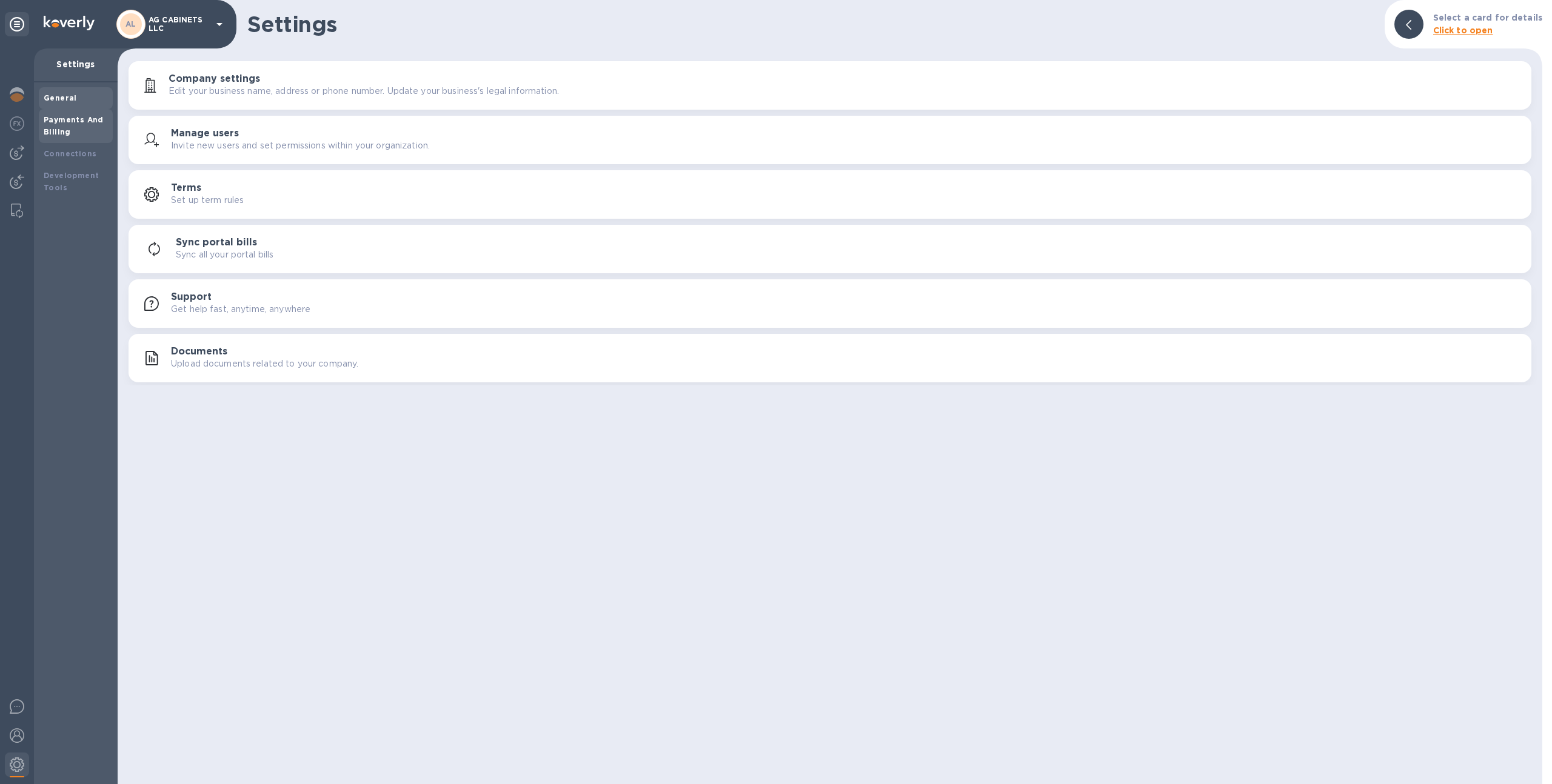
click at [75, 130] on div "Payments And Billing" at bounding box center [76, 125] width 64 height 24
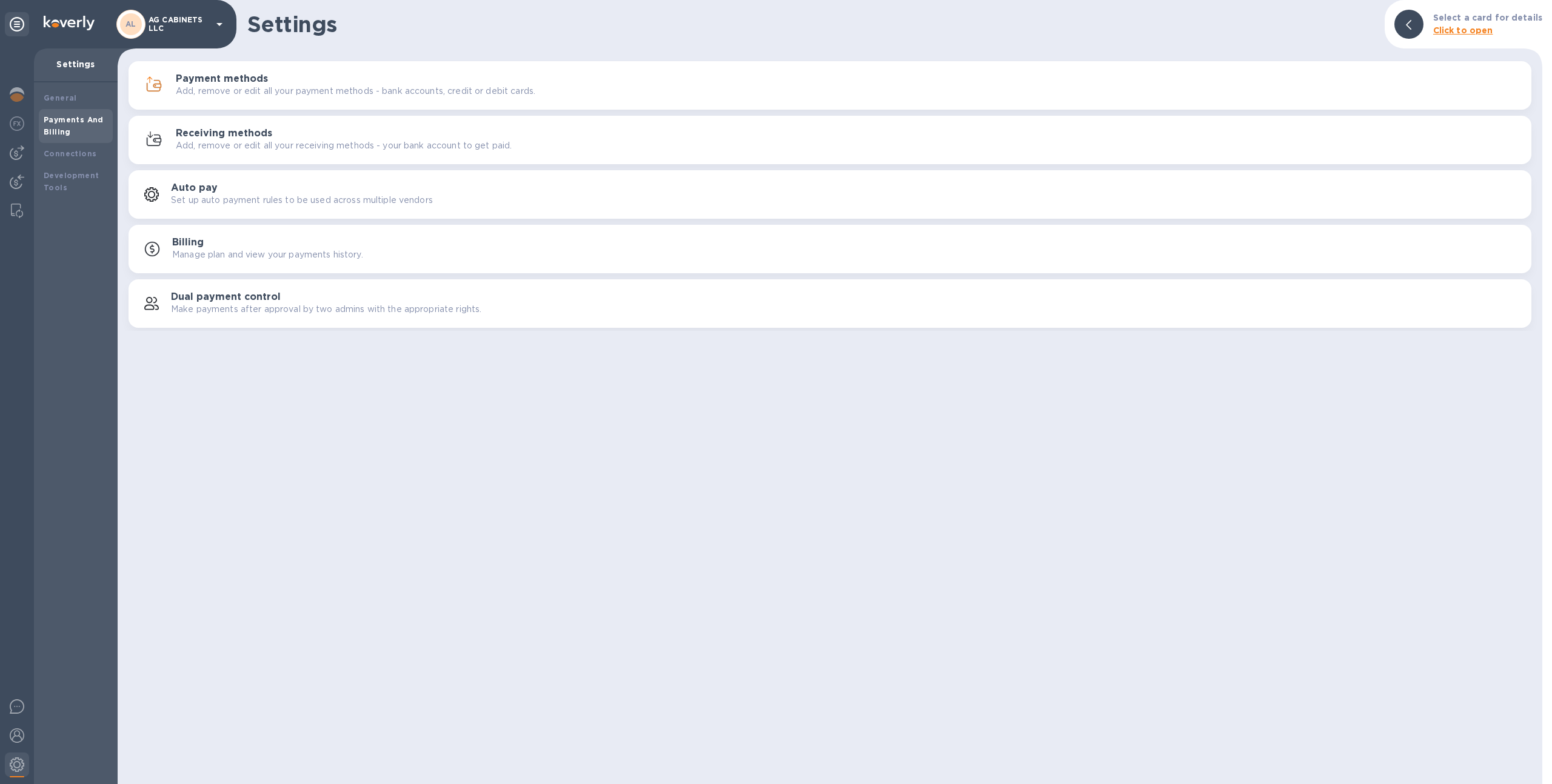
click at [235, 91] on p "Add, remove or edit all your payment methods - bank accounts, credit or debit c…" at bounding box center [355, 91] width 360 height 13
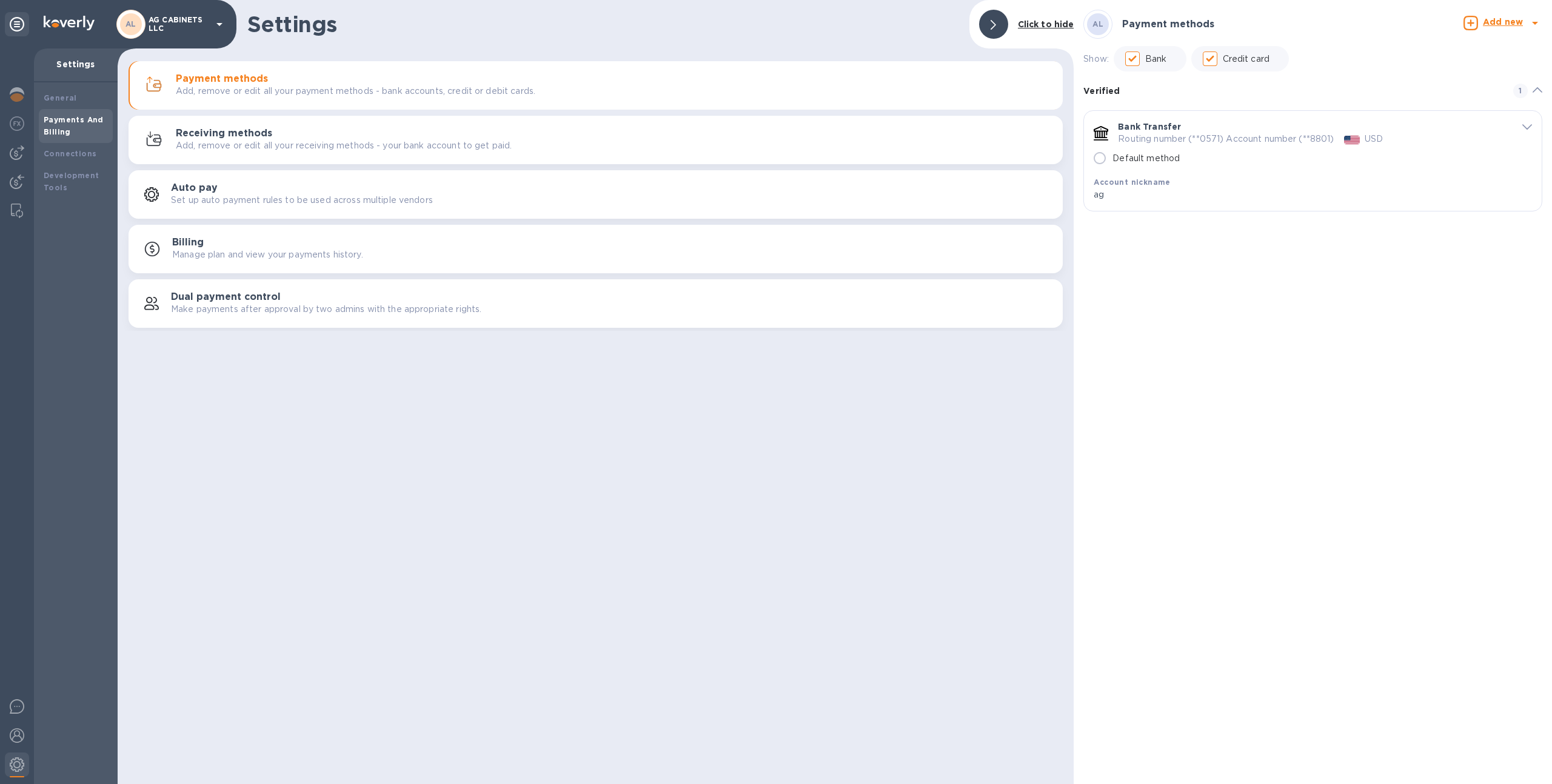
click at [1106, 155] on input "Default method" at bounding box center [1100, 158] width 25 height 25
radio input "true"
click at [27, 90] on div at bounding box center [17, 95] width 24 height 27
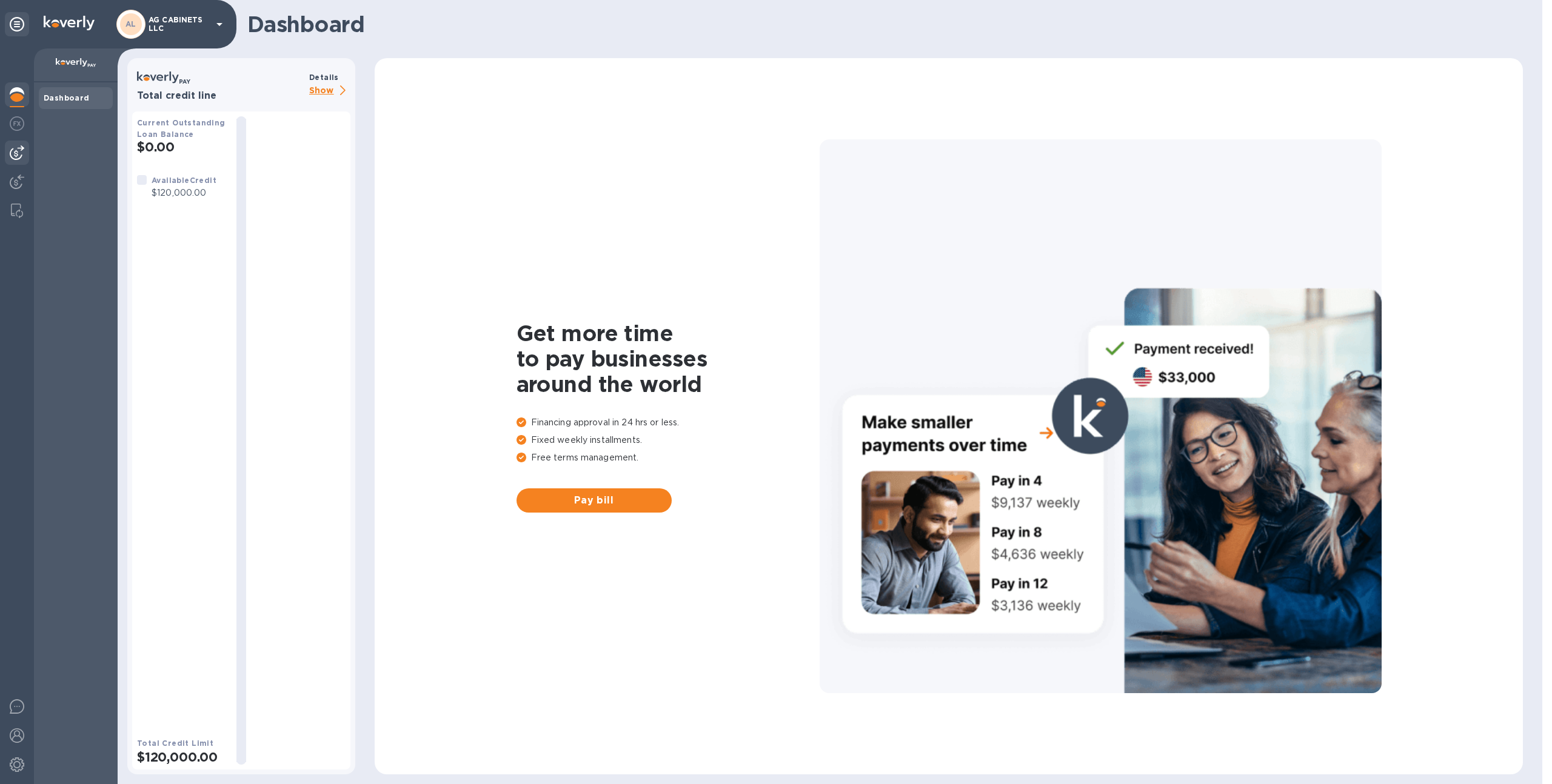
click at [21, 151] on img at bounding box center [17, 153] width 15 height 15
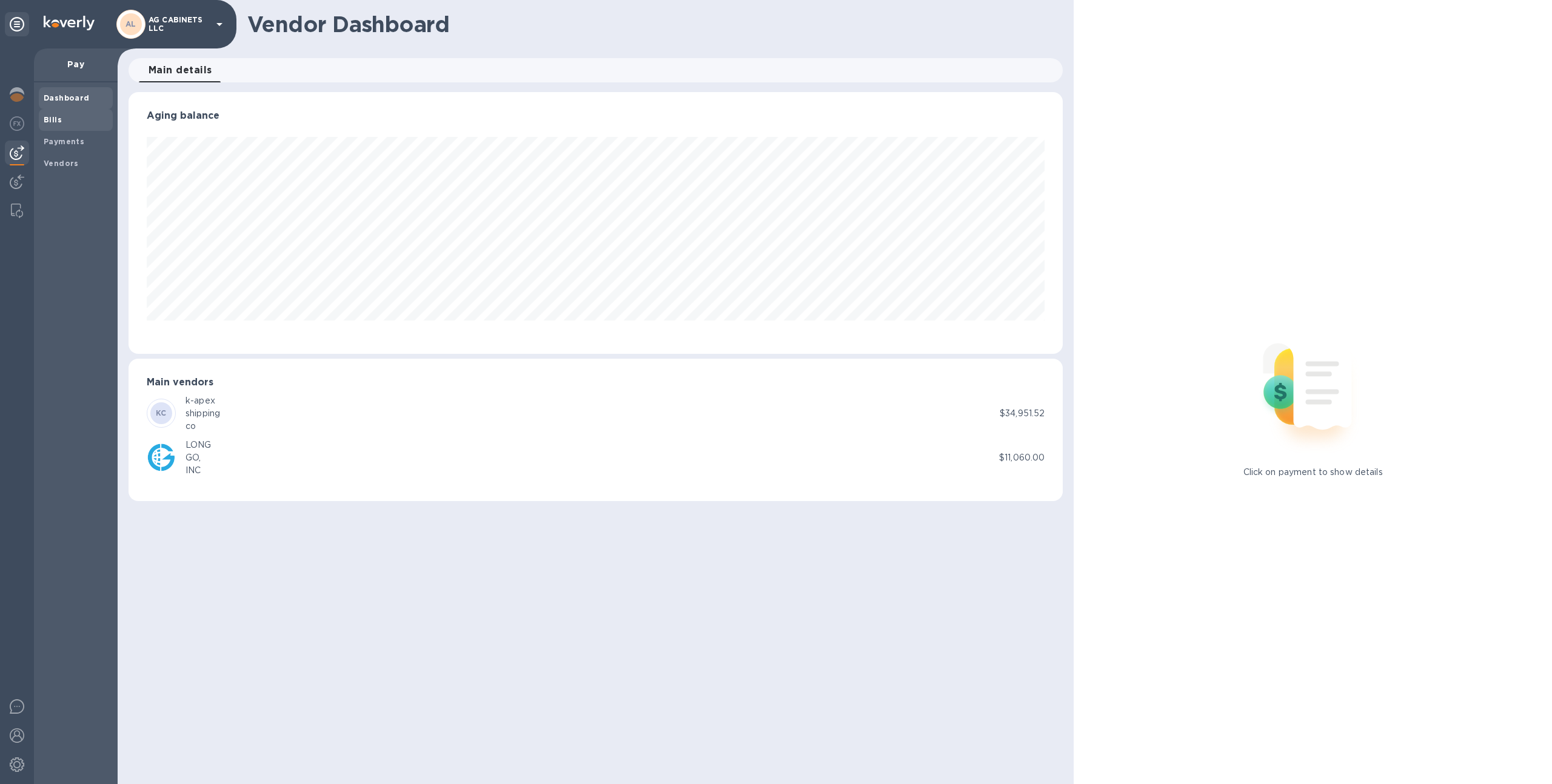
scroll to position [262, 935]
click at [86, 122] on span "Bills" at bounding box center [76, 120] width 64 height 12
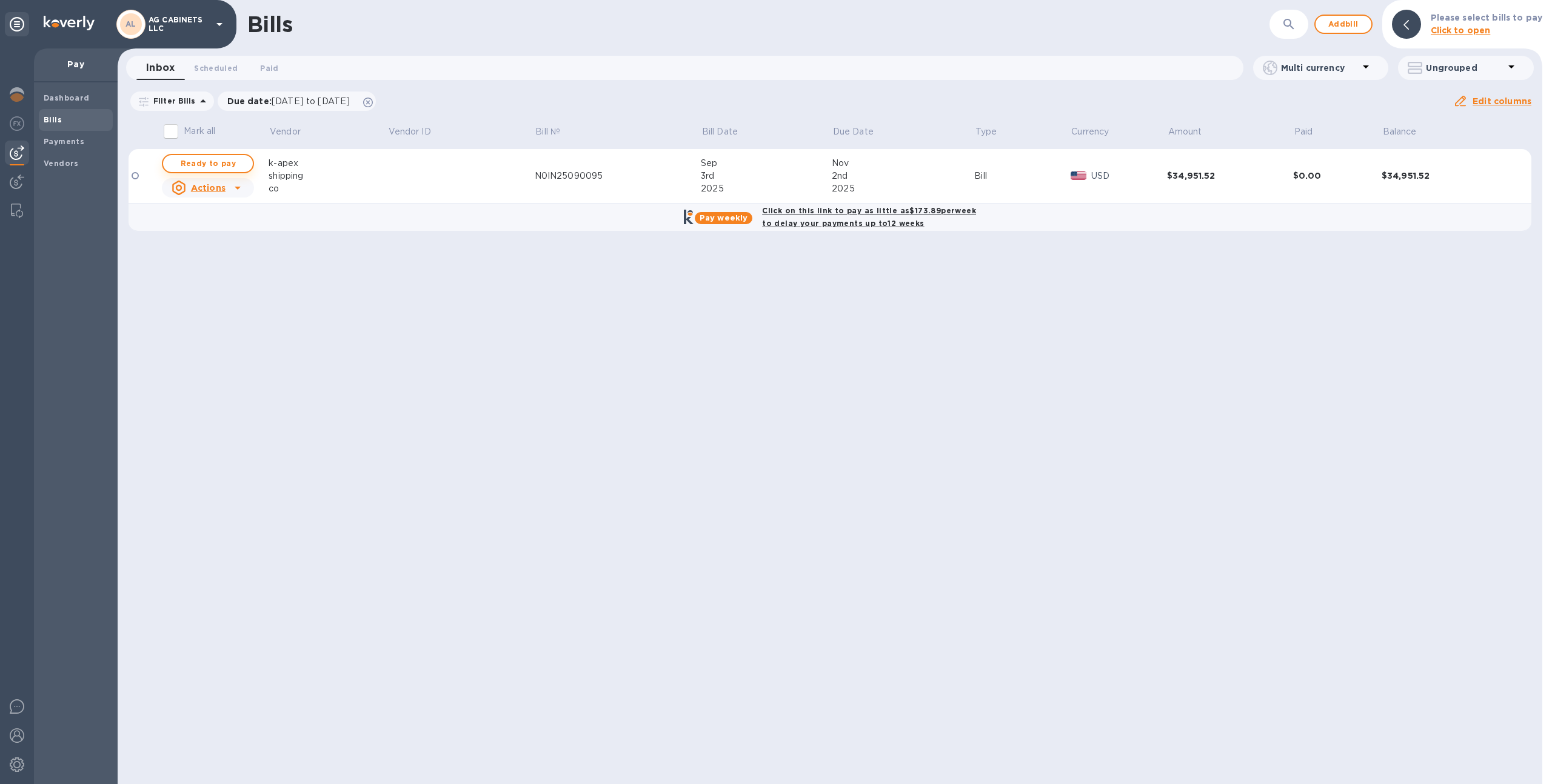
click at [229, 162] on span "Ready to pay" at bounding box center [208, 164] width 70 height 15
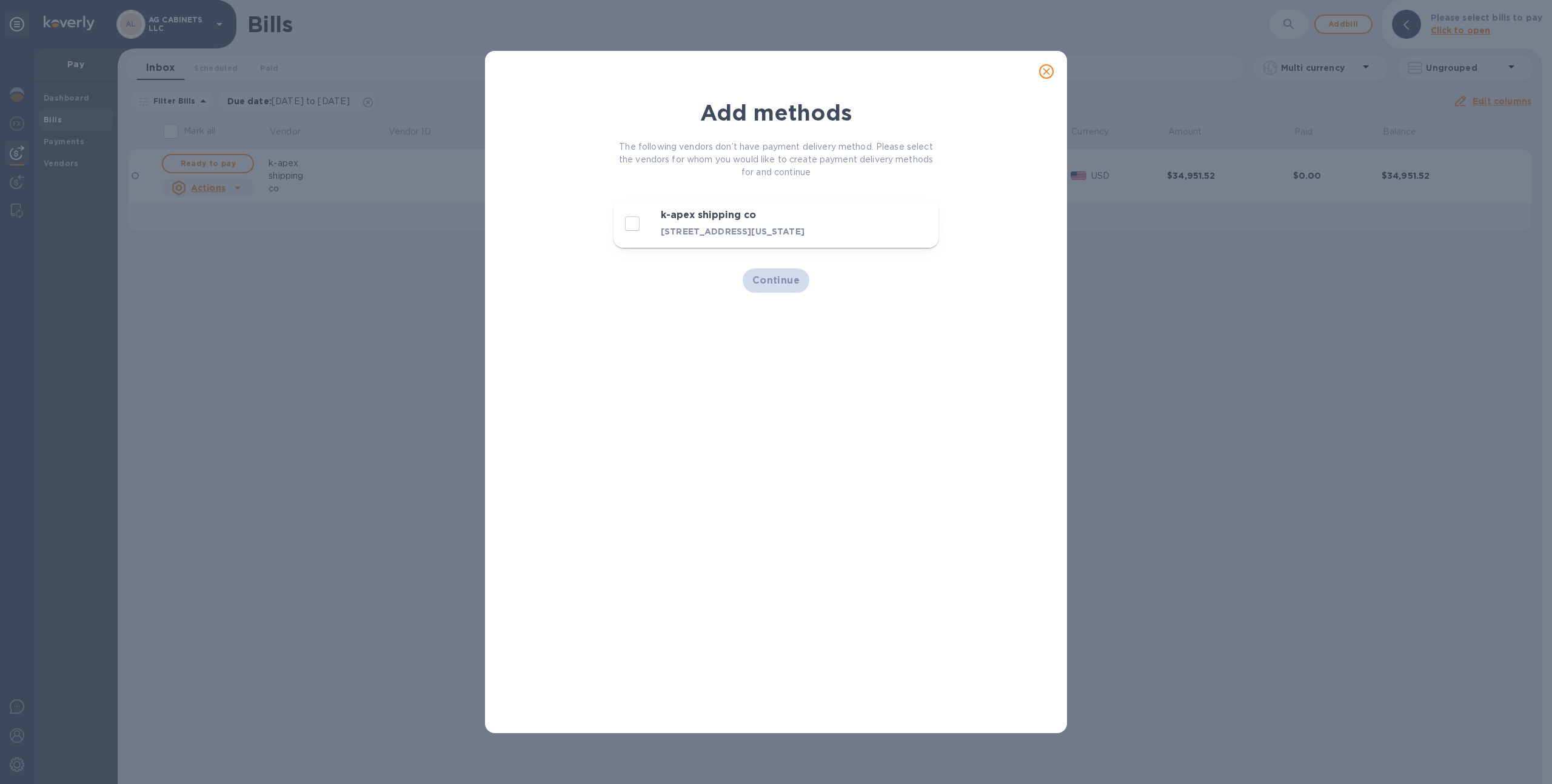
click at [1050, 76] on icon "close" at bounding box center [1046, 72] width 12 height 12
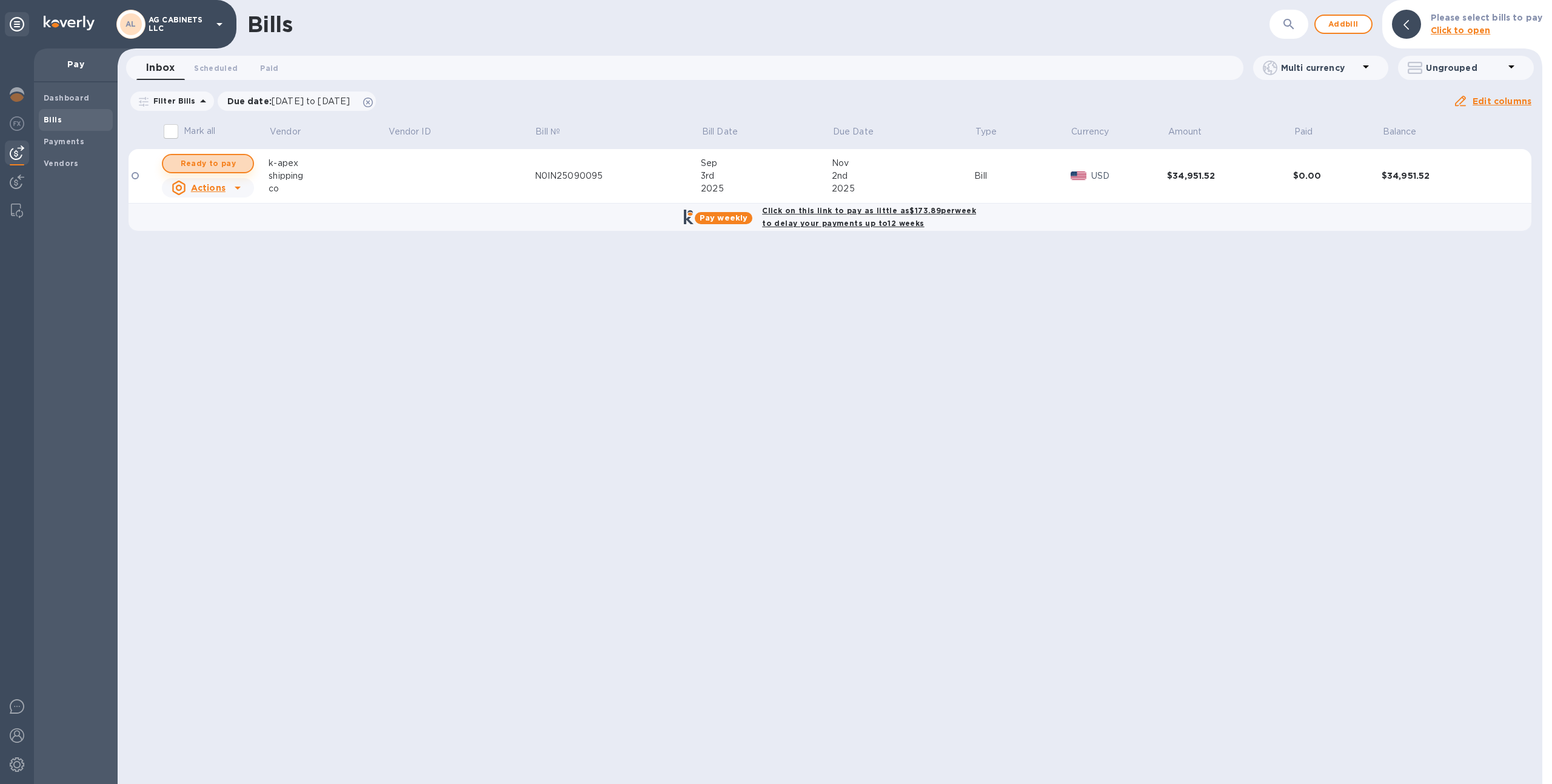
click at [177, 163] on span "Ready to pay" at bounding box center [208, 164] width 70 height 15
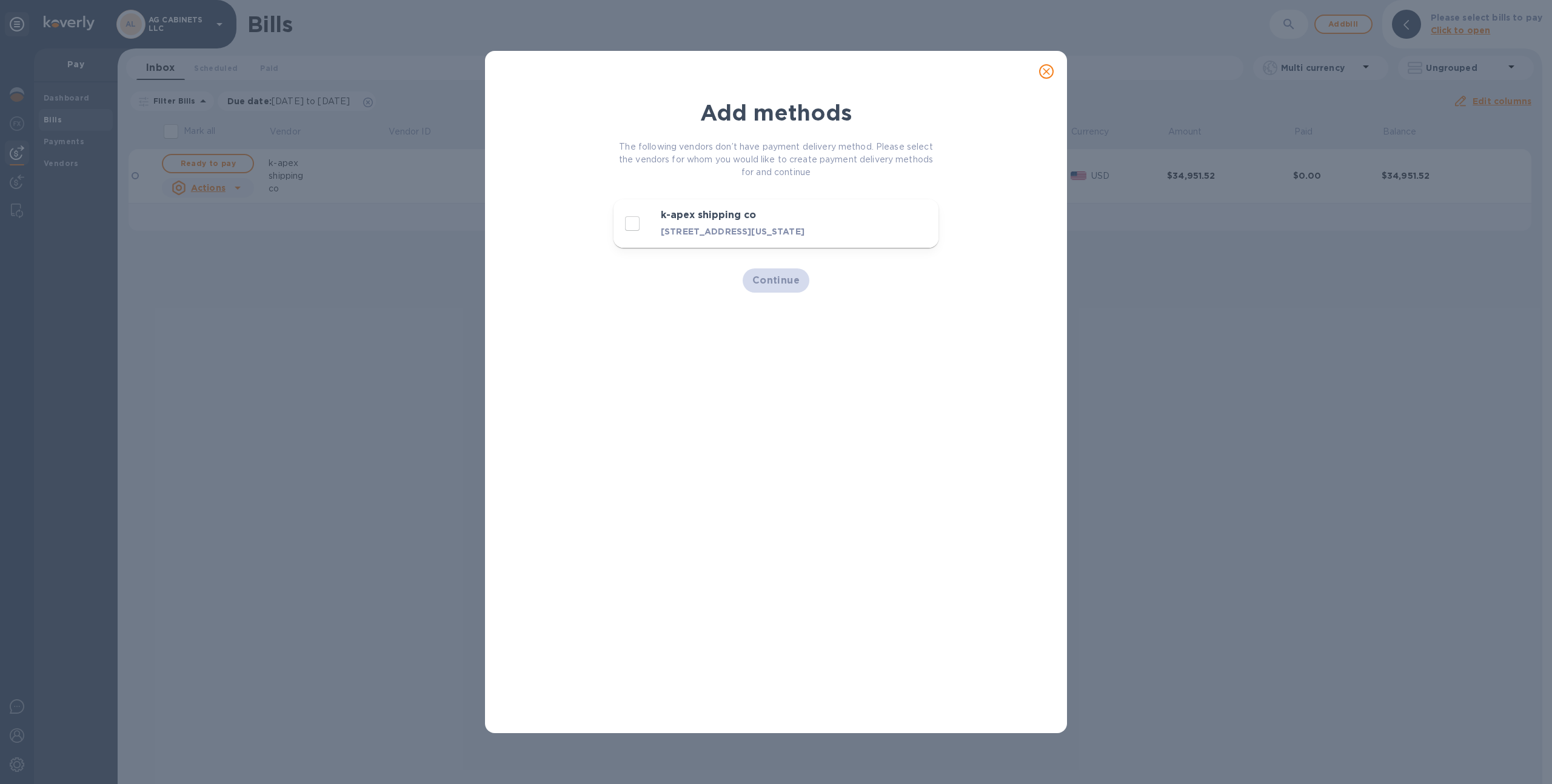
click at [1054, 74] on button "close" at bounding box center [1046, 71] width 29 height 29
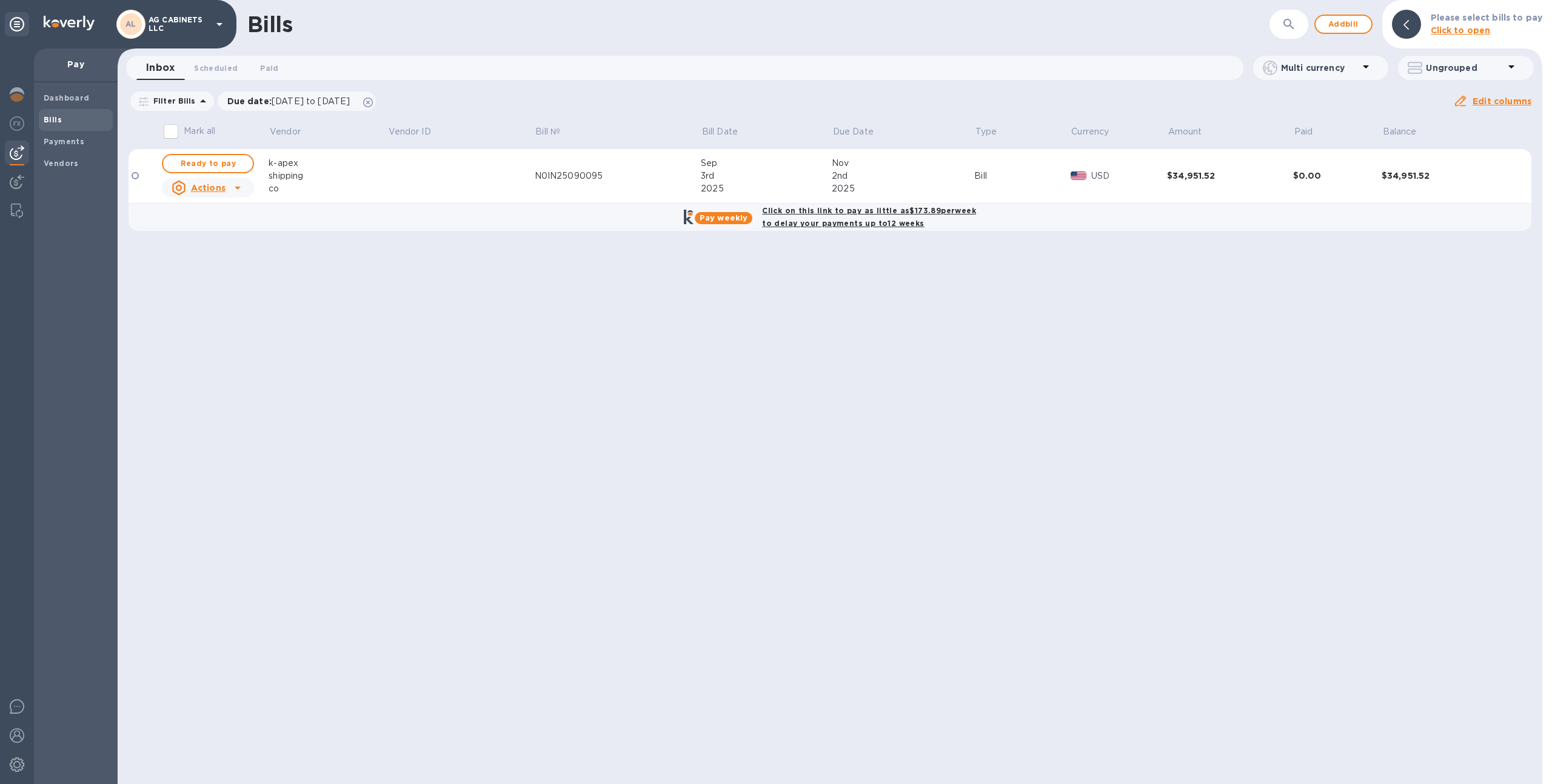
click at [315, 192] on div "co" at bounding box center [328, 188] width 119 height 13
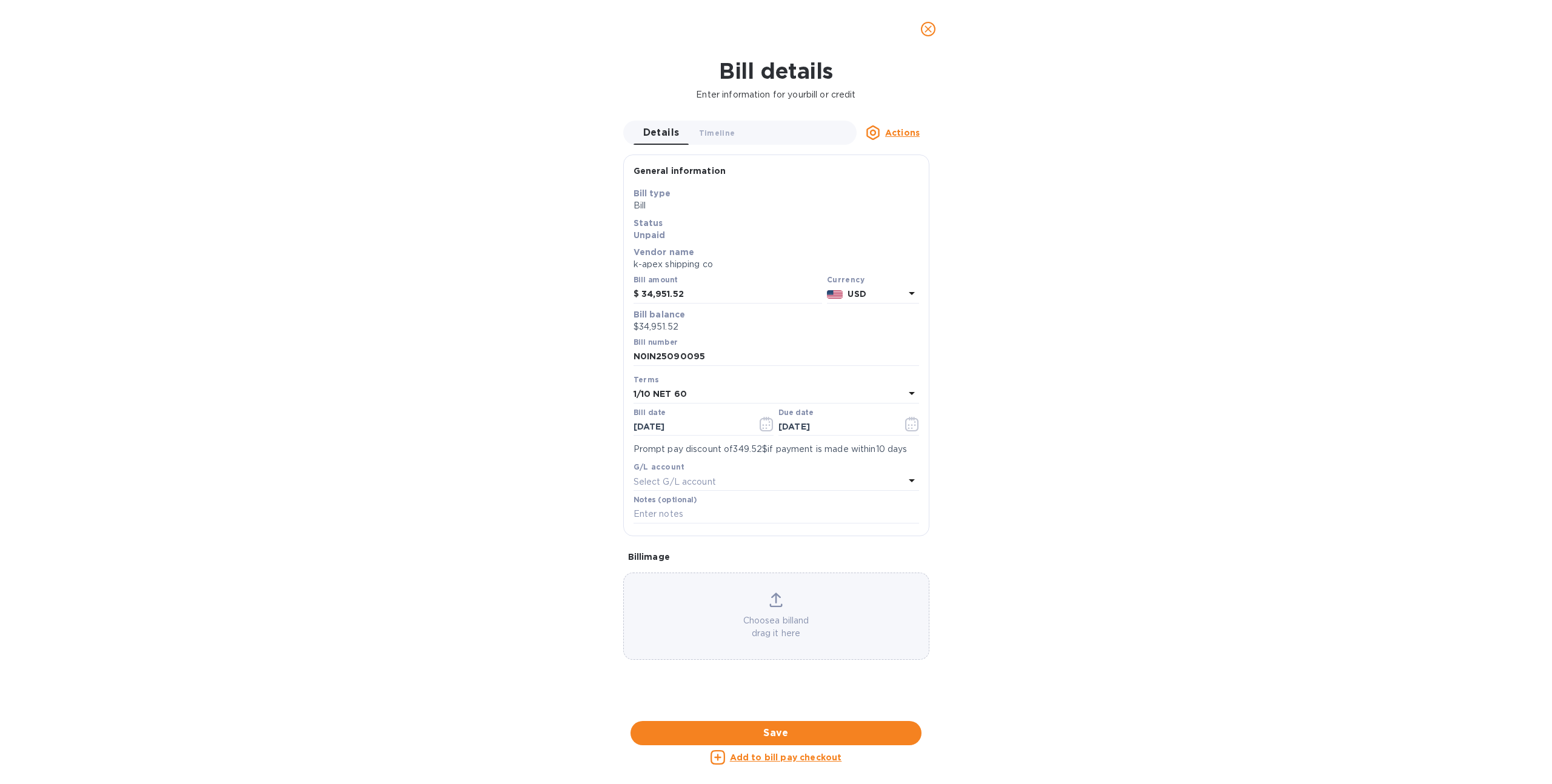
click at [689, 390] on div "1/10 NET 60" at bounding box center [769, 394] width 271 height 17
click at [572, 440] on div "Bill details Enter information for your bill or credit Details 0 Timeline 0 Act…" at bounding box center [776, 421] width 1552 height 726
drag, startPoint x: 686, startPoint y: 452, endPoint x: 768, endPoint y: 452, distance: 82.0
click at [768, 452] on p "Prompt pay discount of 349.52$ if payment is made within 10 days" at bounding box center [776, 449] width 286 height 13
click at [706, 394] on div "1/10 NET 60" at bounding box center [769, 394] width 271 height 17
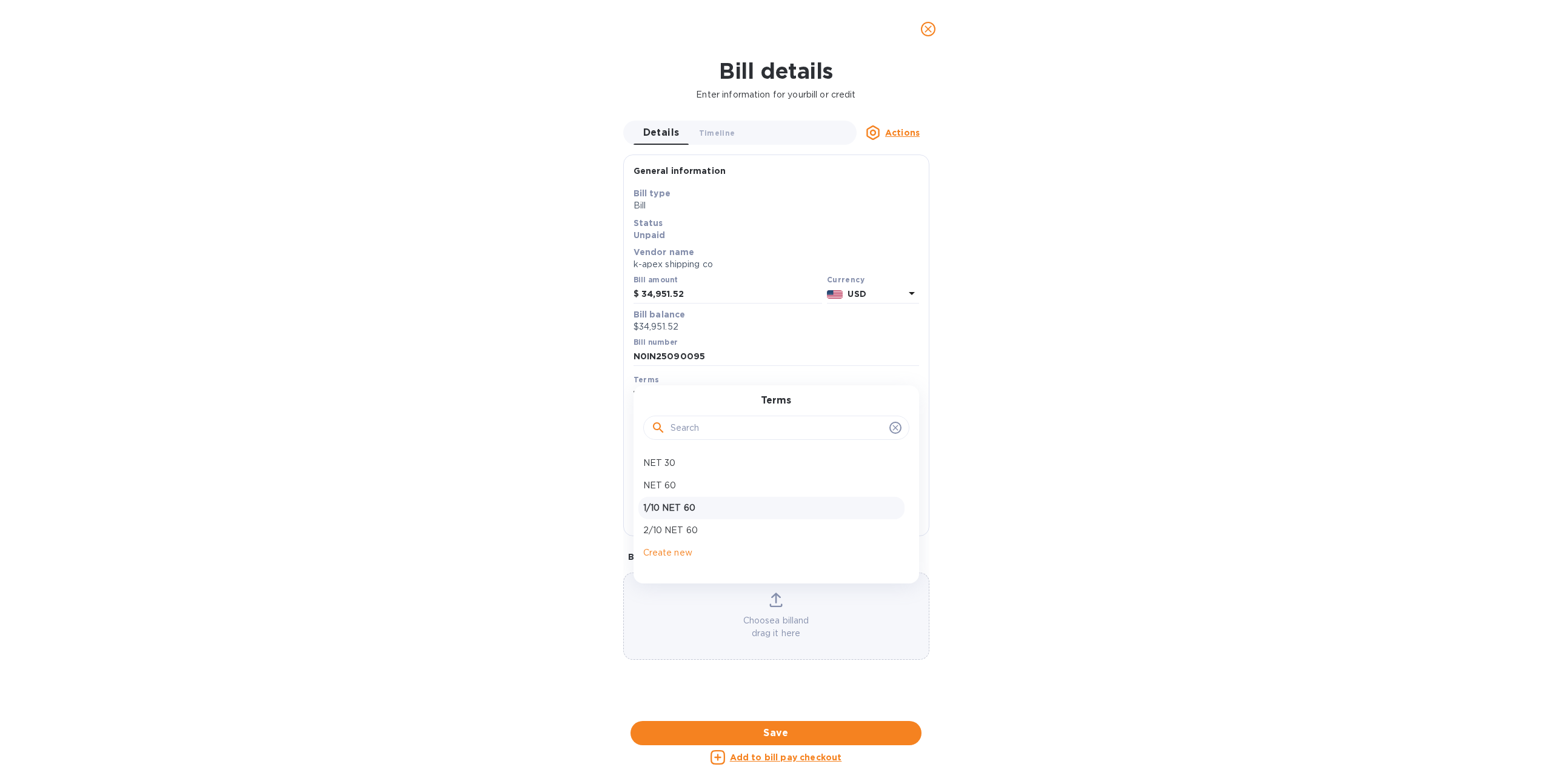
click at [588, 455] on div "Bill details Enter information for your bill or credit Details 0 Timeline 0 Act…" at bounding box center [776, 421] width 1552 height 726
click at [926, 33] on icon "close" at bounding box center [928, 29] width 12 height 12
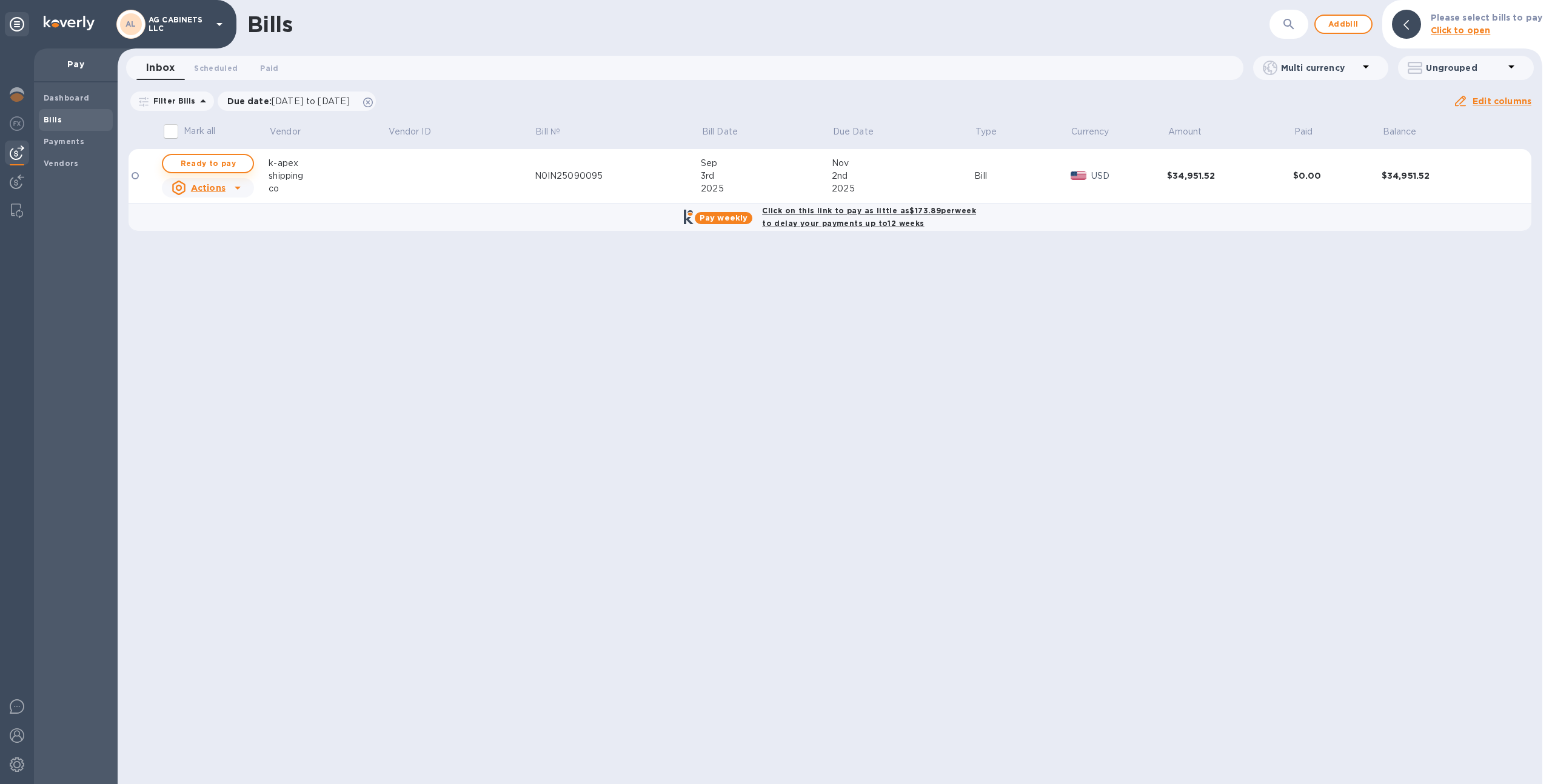
click at [224, 171] on span "Ready to pay" at bounding box center [208, 164] width 70 height 15
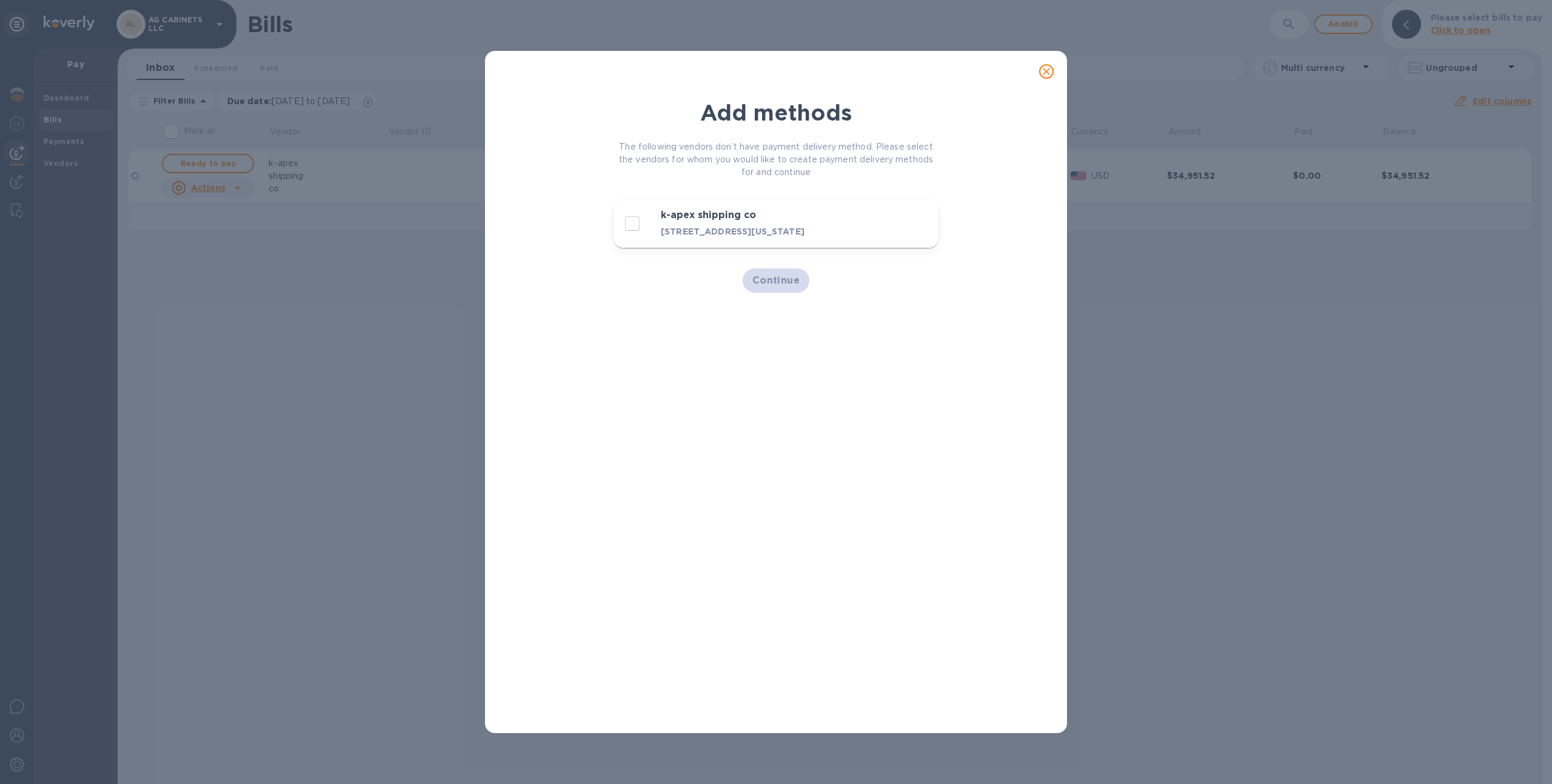
click at [634, 223] on input "decorative checkbox" at bounding box center [632, 223] width 25 height 25
checkbox input "true"
click at [771, 282] on button "Continue" at bounding box center [776, 280] width 67 height 24
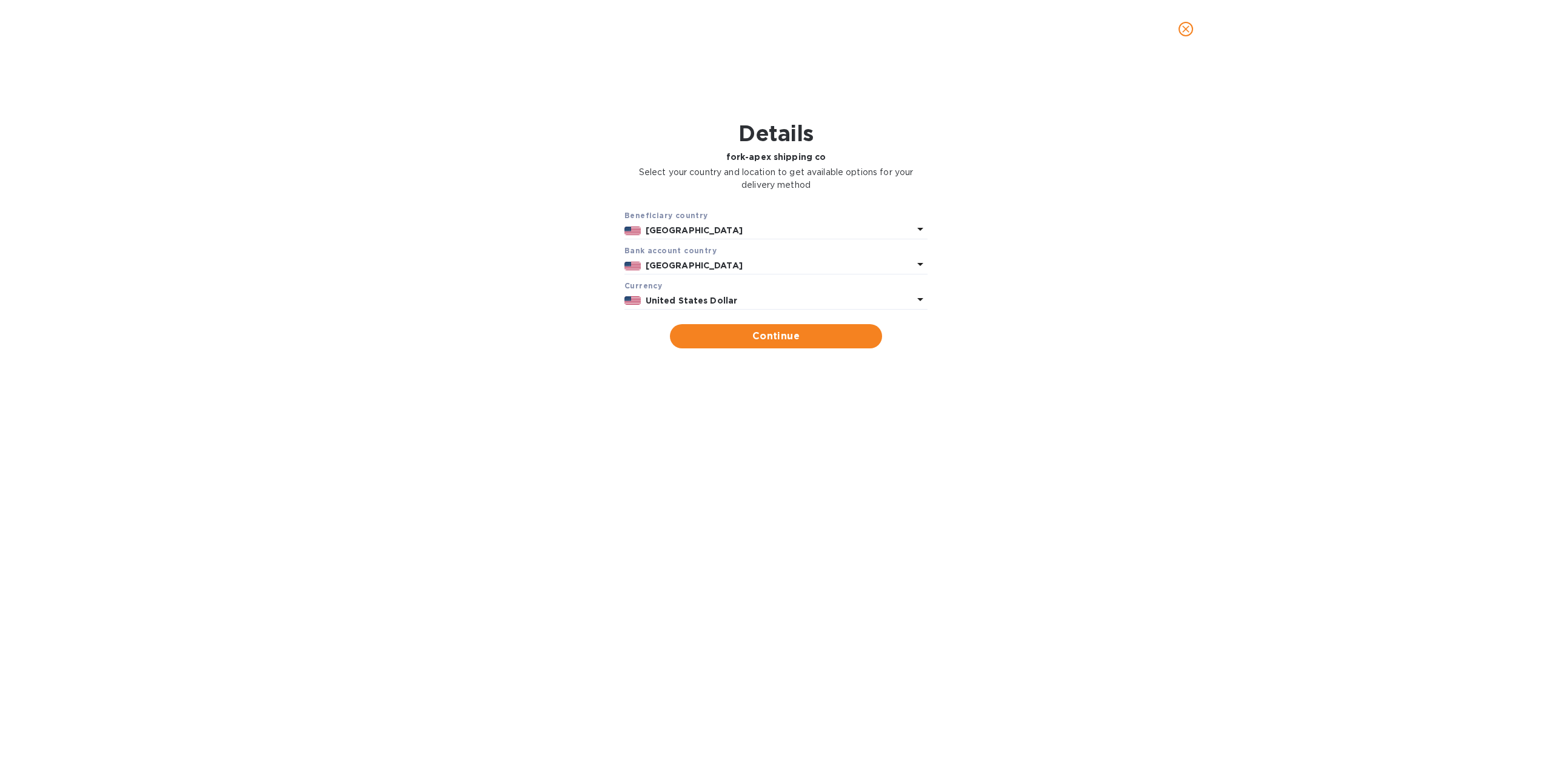
click at [752, 352] on div "Beneficiary country United States Bank account cоuntry United States Currency U…" at bounding box center [776, 279] width 1520 height 154
click at [745, 340] on span "Continue" at bounding box center [776, 337] width 193 height 15
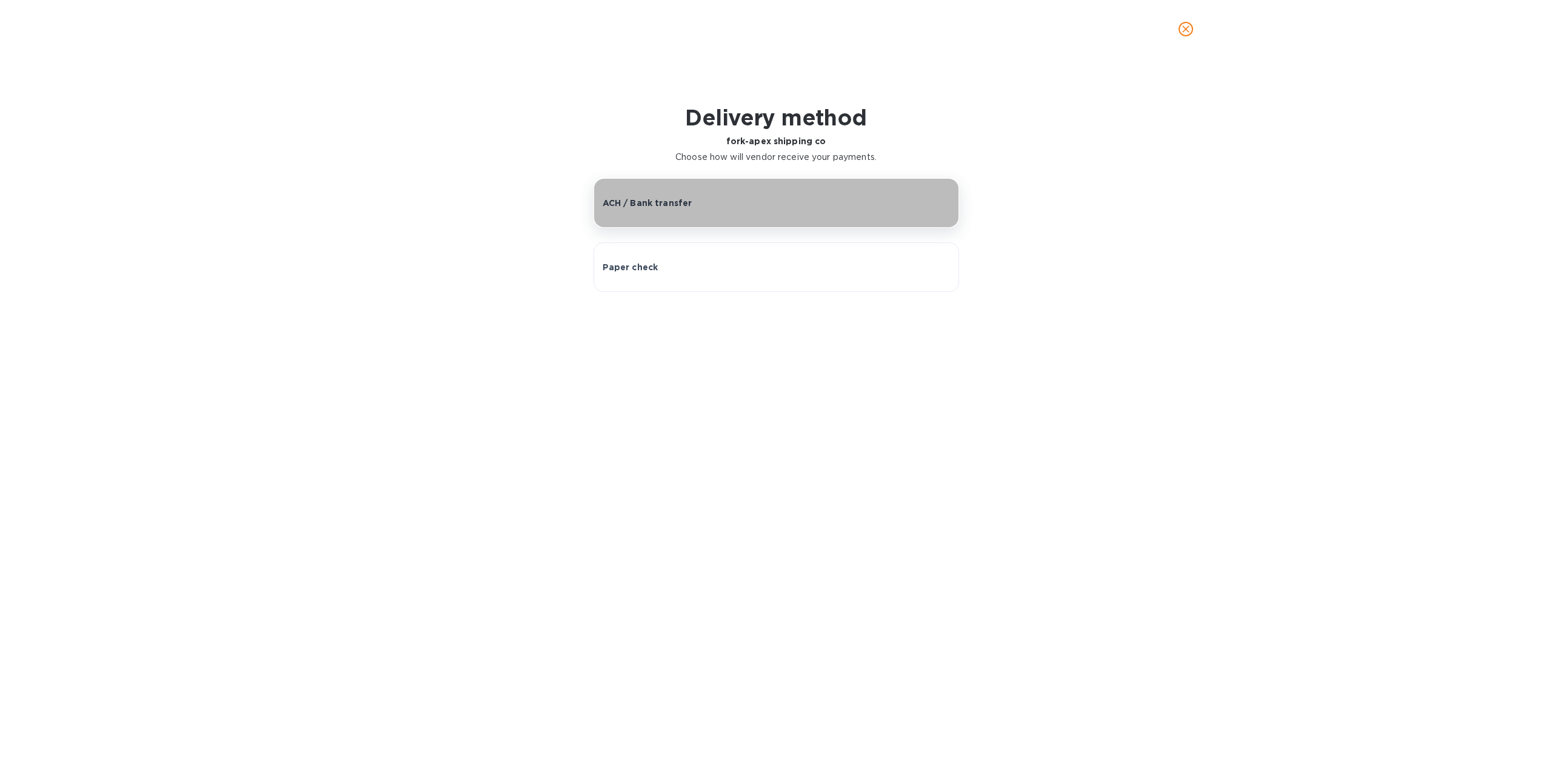
click at [702, 212] on button "ACH / Bank transfer" at bounding box center [776, 203] width 365 height 49
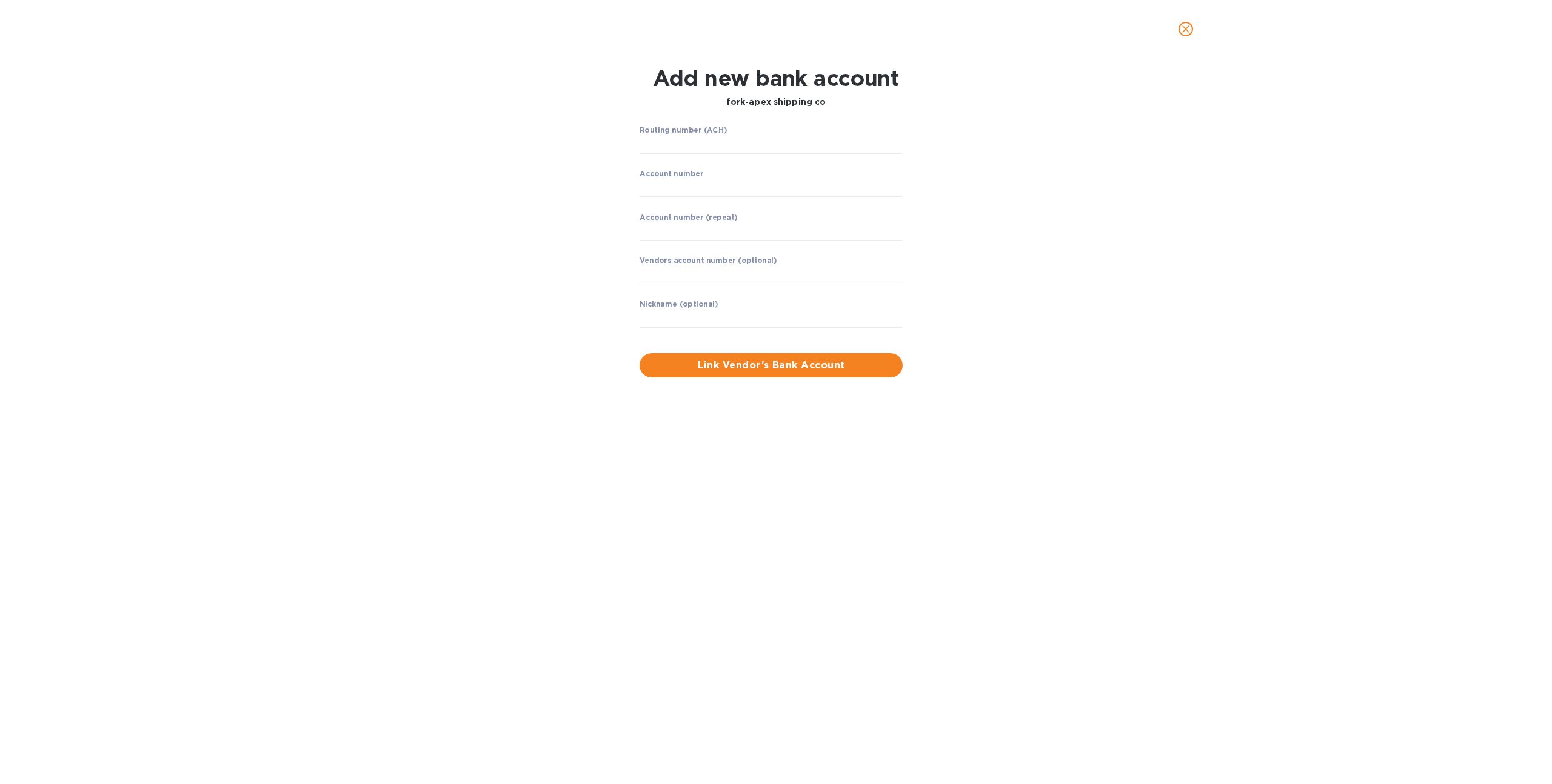
click at [1183, 33] on icon "close" at bounding box center [1186, 29] width 12 height 12
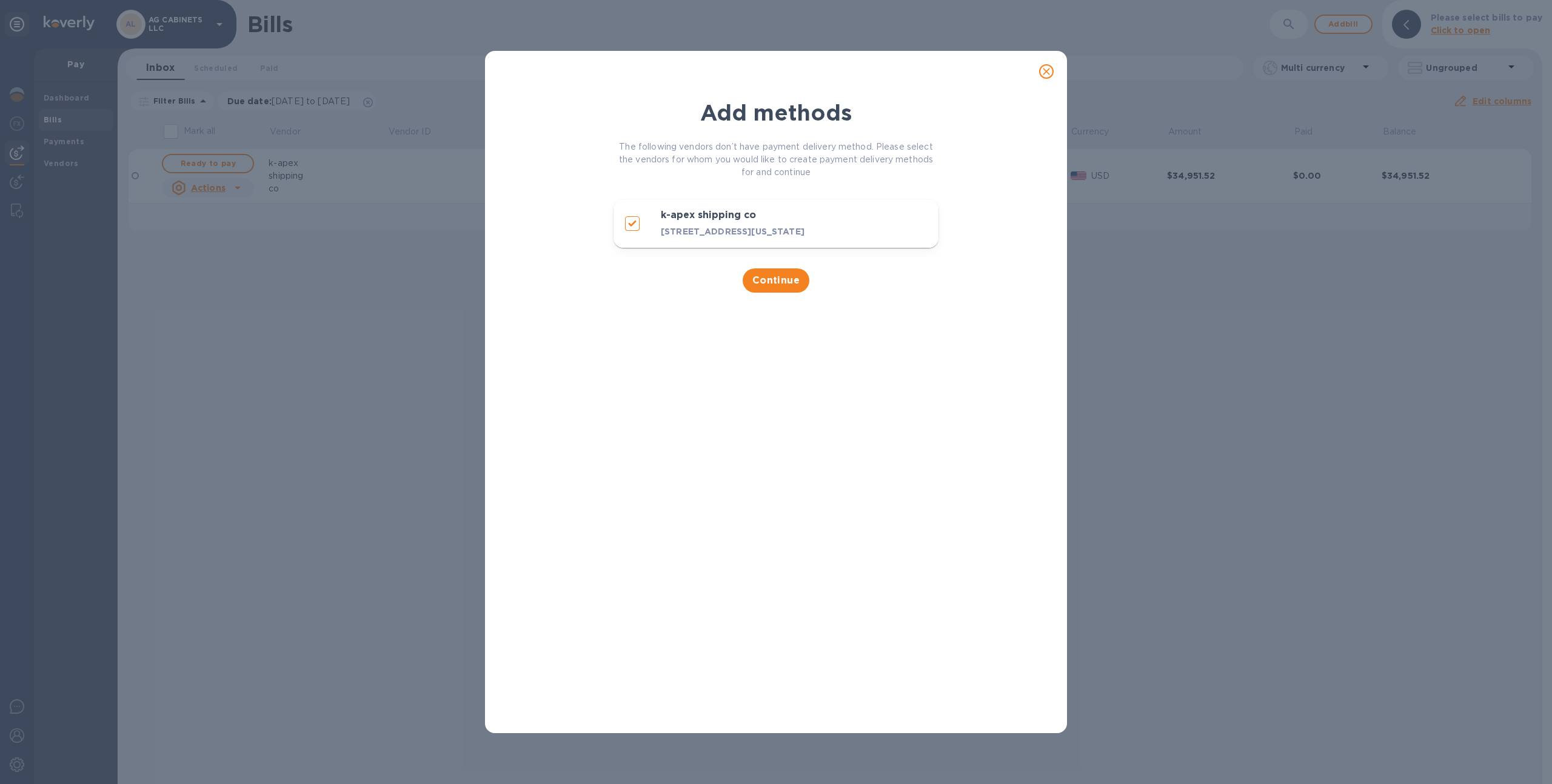
click at [1046, 74] on icon "close" at bounding box center [1046, 72] width 12 height 12
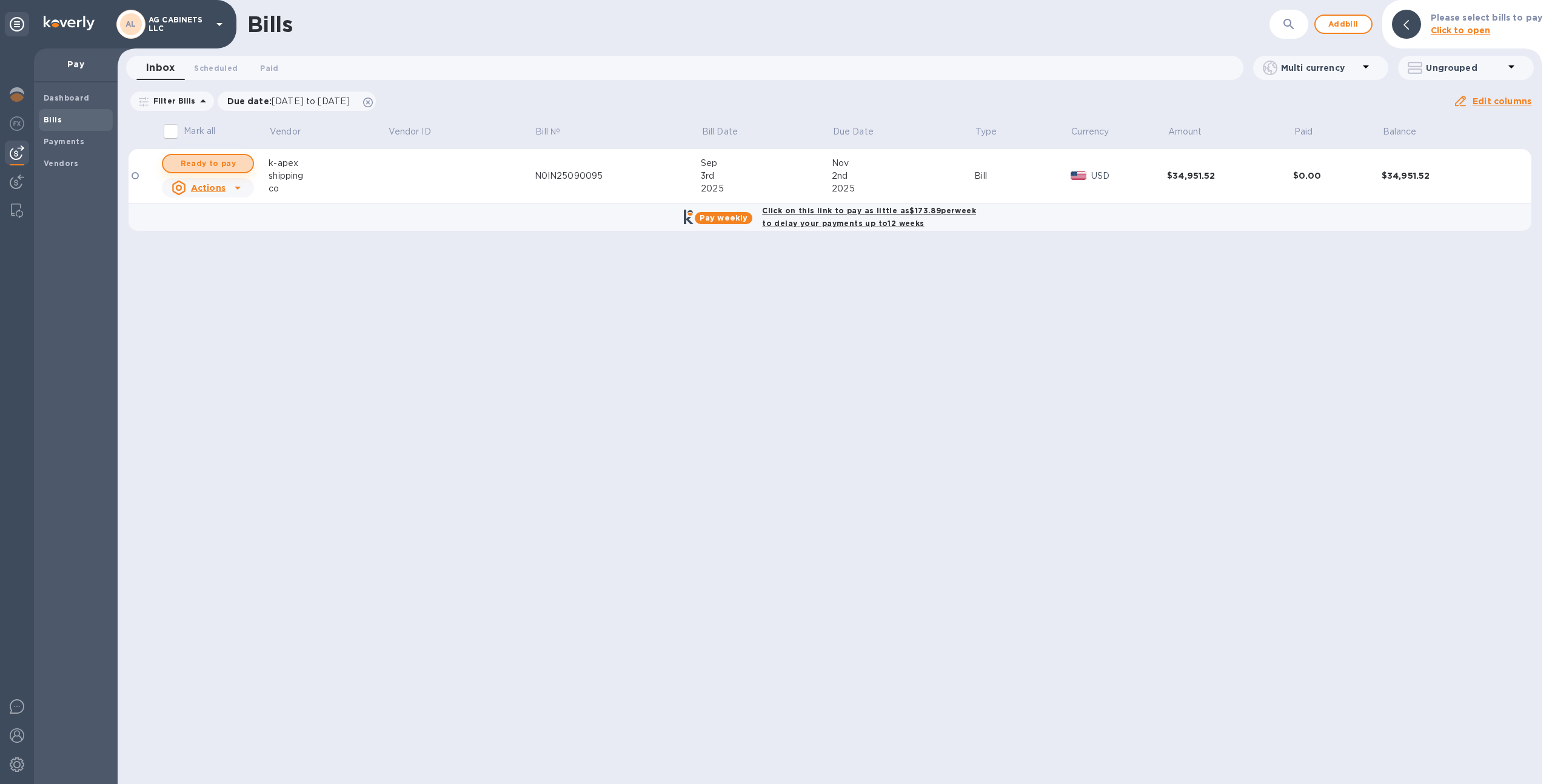
click at [195, 164] on span "Ready to pay" at bounding box center [208, 164] width 70 height 15
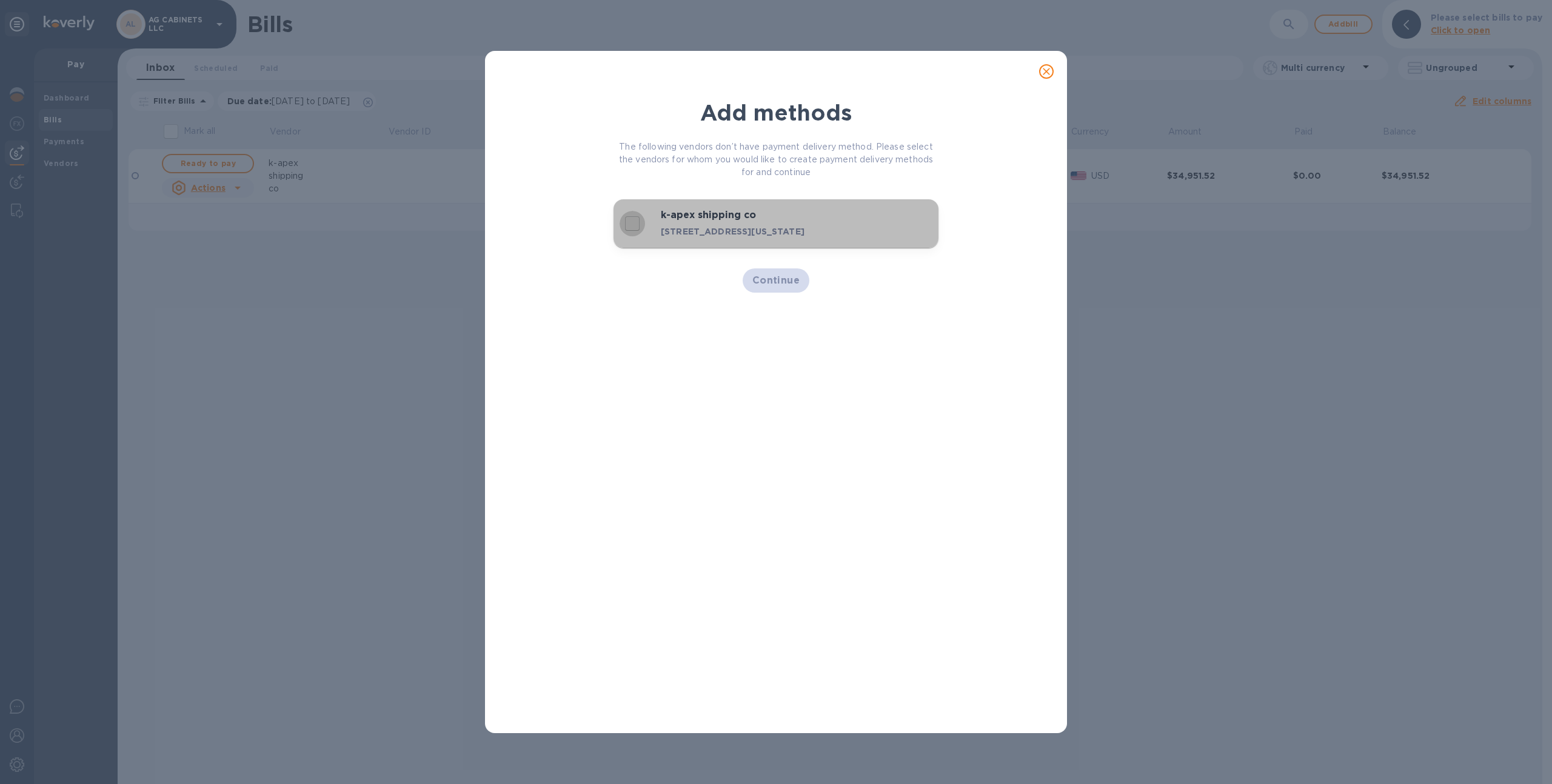
click at [634, 229] on input "decorative checkbox" at bounding box center [632, 223] width 25 height 25
checkbox input "true"
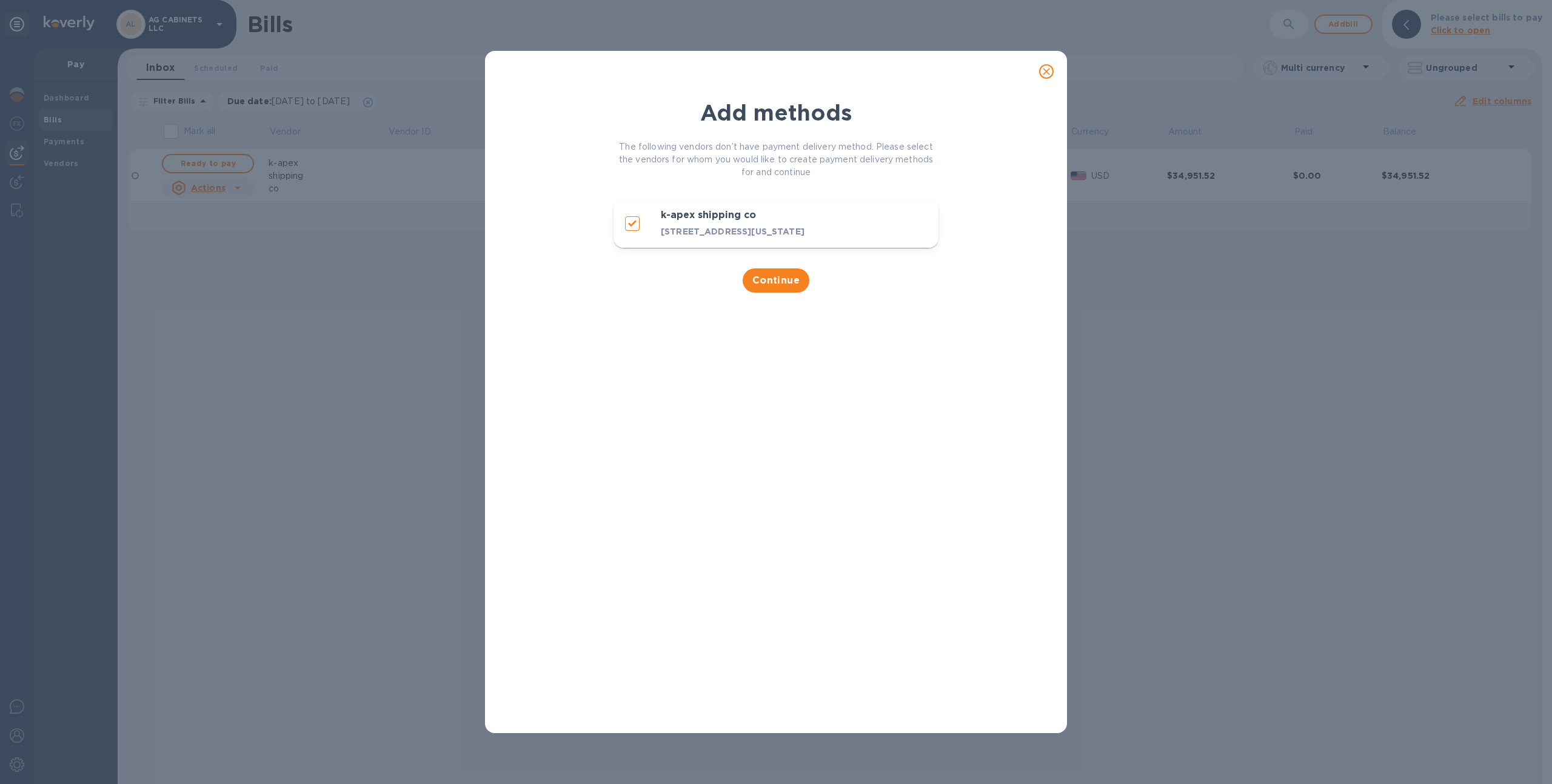
click at [1045, 72] on icon "close" at bounding box center [1046, 72] width 7 height 7
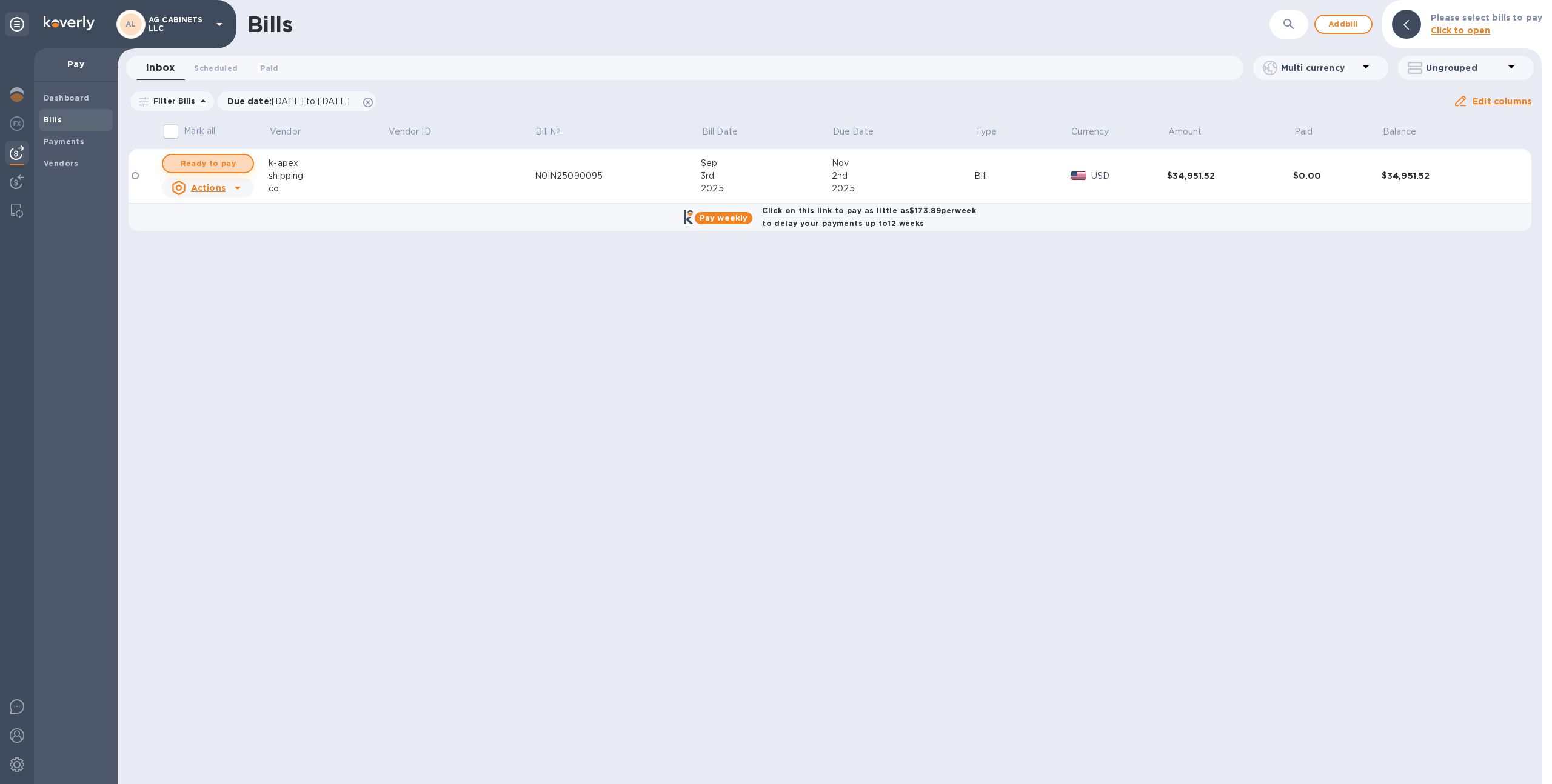
click at [197, 160] on span "Ready to pay" at bounding box center [208, 164] width 70 height 15
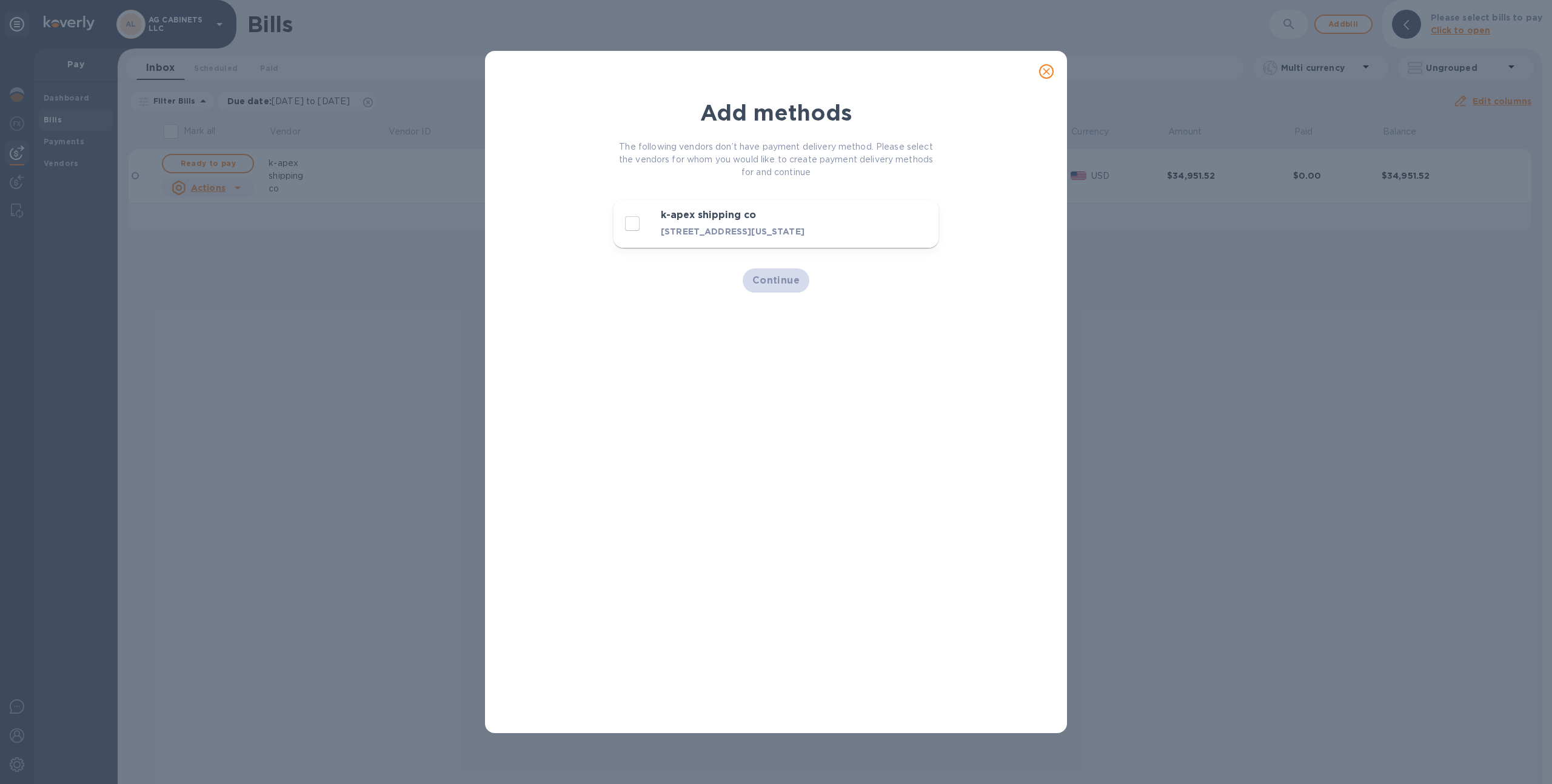
click at [631, 225] on input "decorative checkbox" at bounding box center [632, 223] width 25 height 25
checkbox input "true"
click at [1044, 74] on icon "close" at bounding box center [1046, 72] width 7 height 7
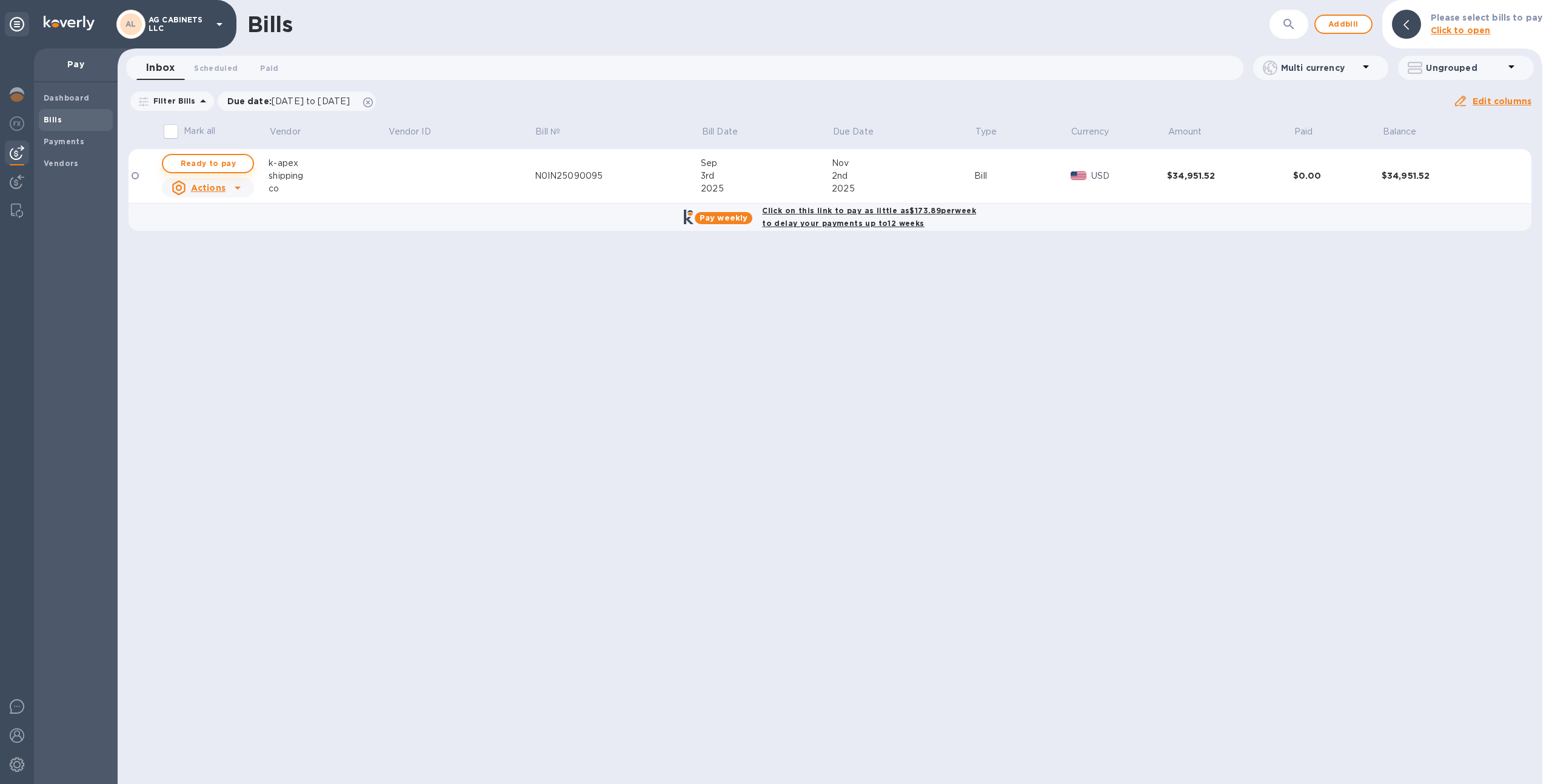
click at [199, 165] on span "Ready to pay" at bounding box center [208, 164] width 70 height 15
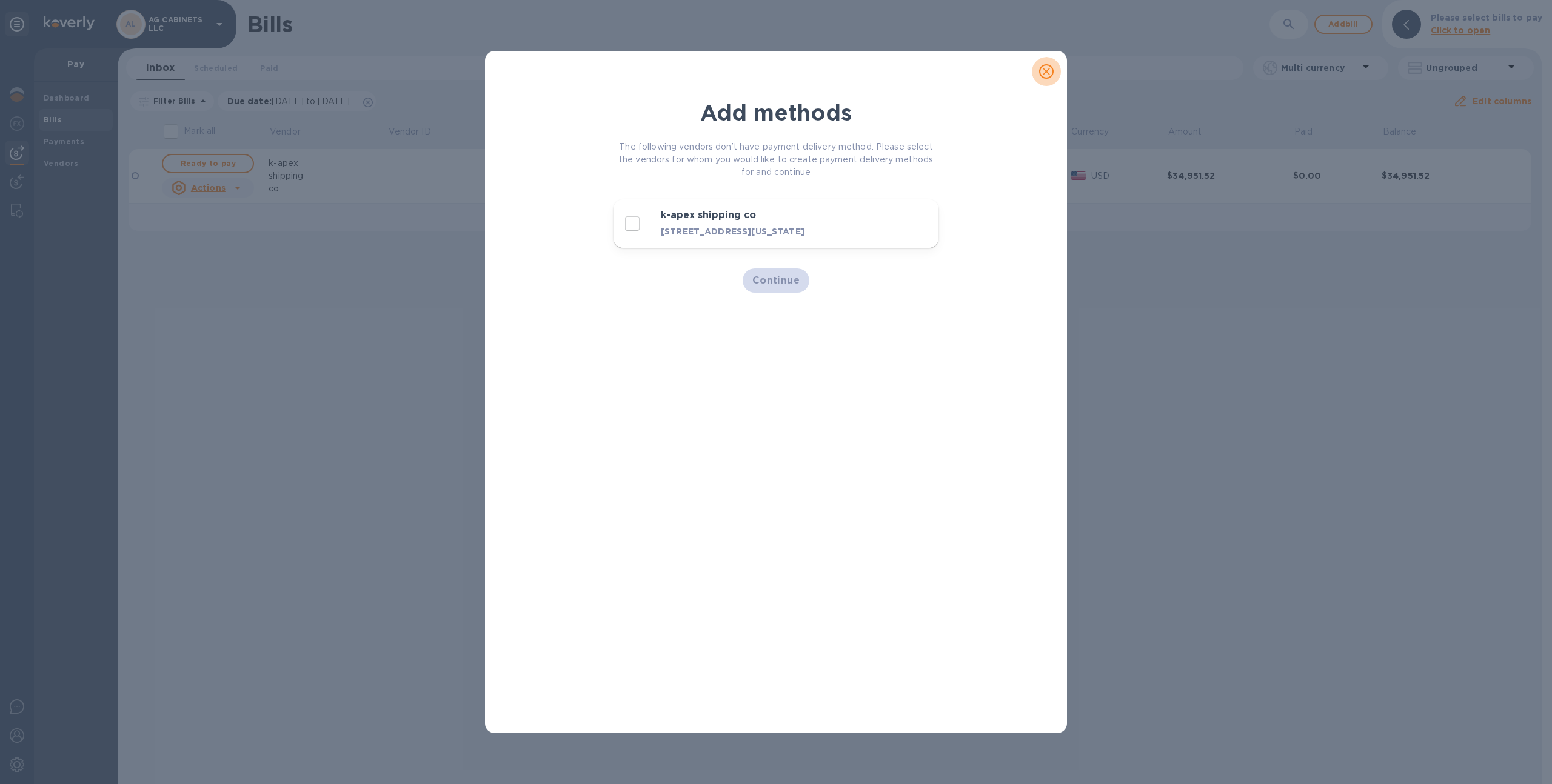
click at [1061, 70] on button "close" at bounding box center [1046, 71] width 29 height 29
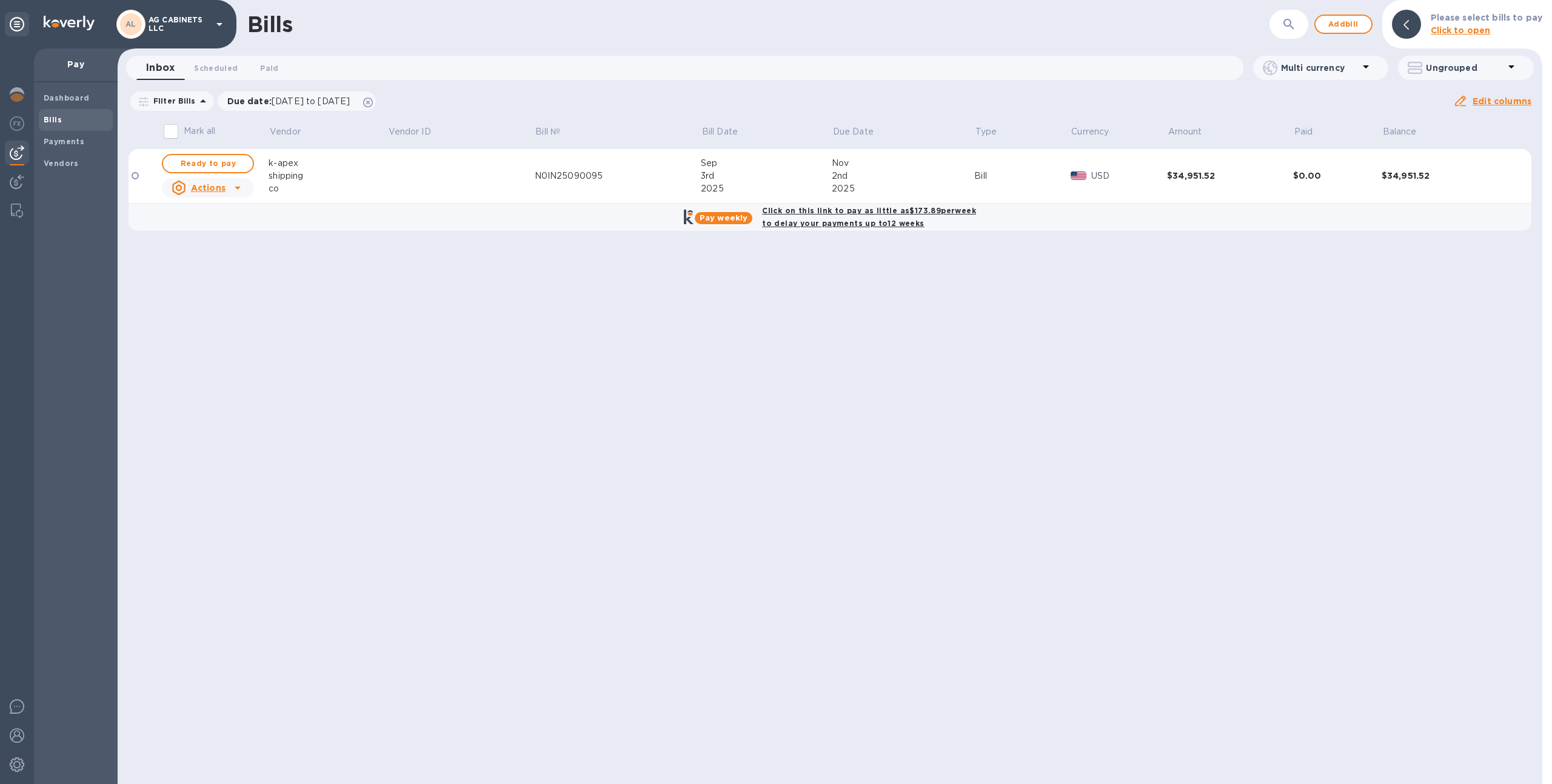
click at [74, 120] on span "Bills" at bounding box center [76, 120] width 64 height 12
click at [231, 161] on span "Ready to pay" at bounding box center [208, 164] width 70 height 15
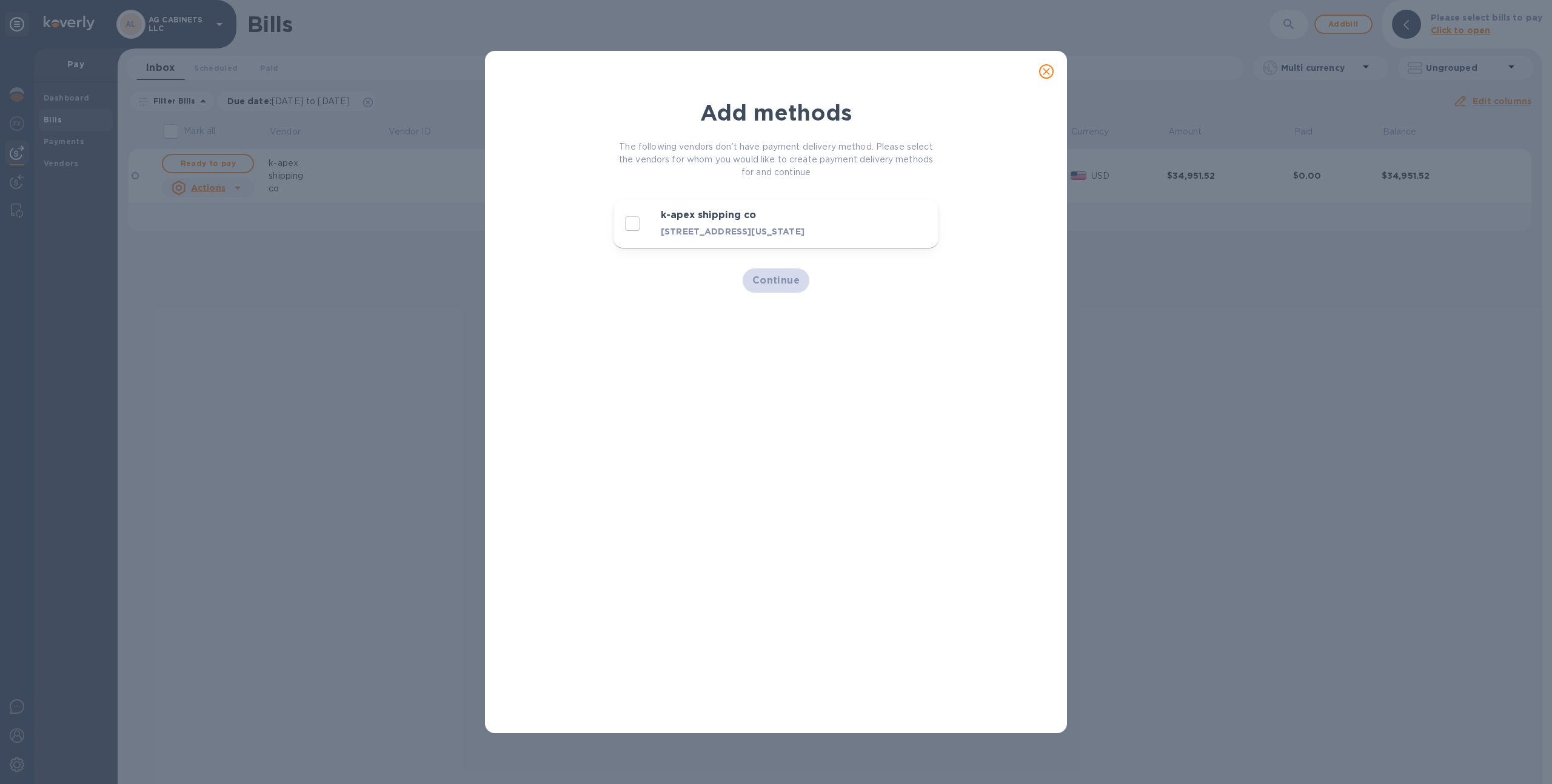
click at [636, 218] on input "decorative checkbox" at bounding box center [632, 223] width 25 height 25
checkbox input "true"
click at [1053, 80] on button "close" at bounding box center [1046, 71] width 29 height 29
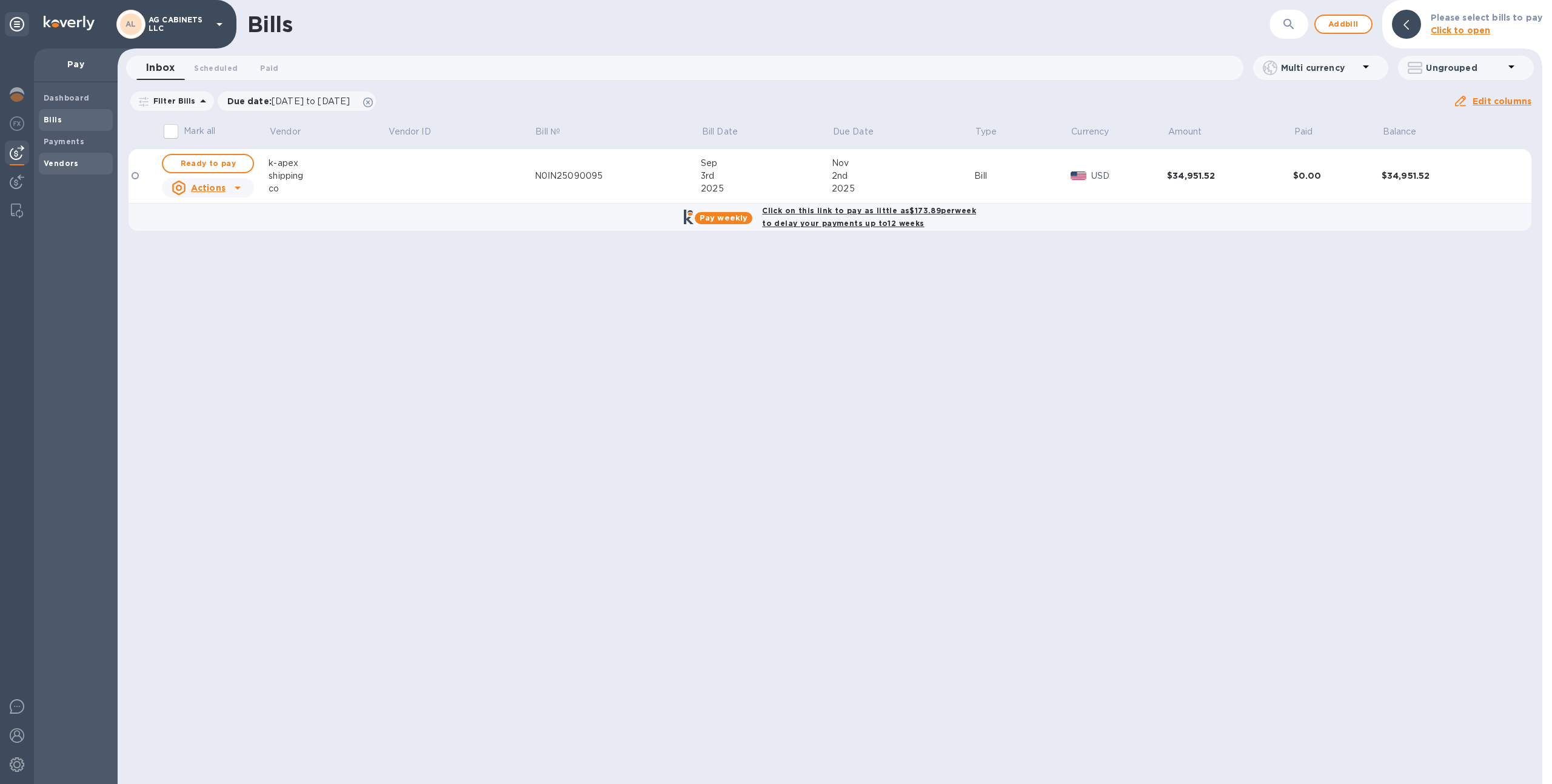
click at [77, 165] on span "Vendors" at bounding box center [76, 164] width 64 height 12
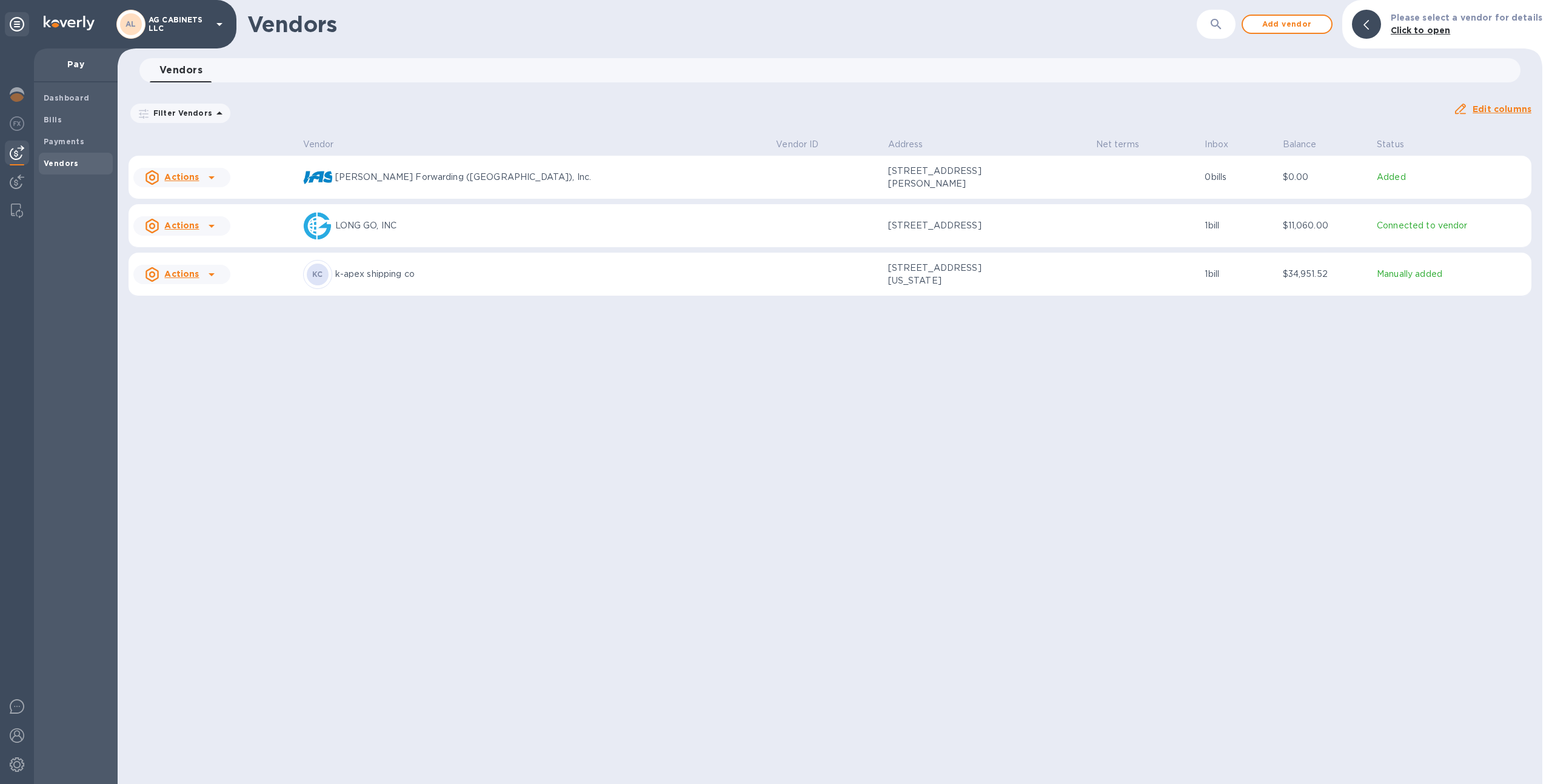
click at [323, 279] on b "KC" at bounding box center [318, 274] width 11 height 9
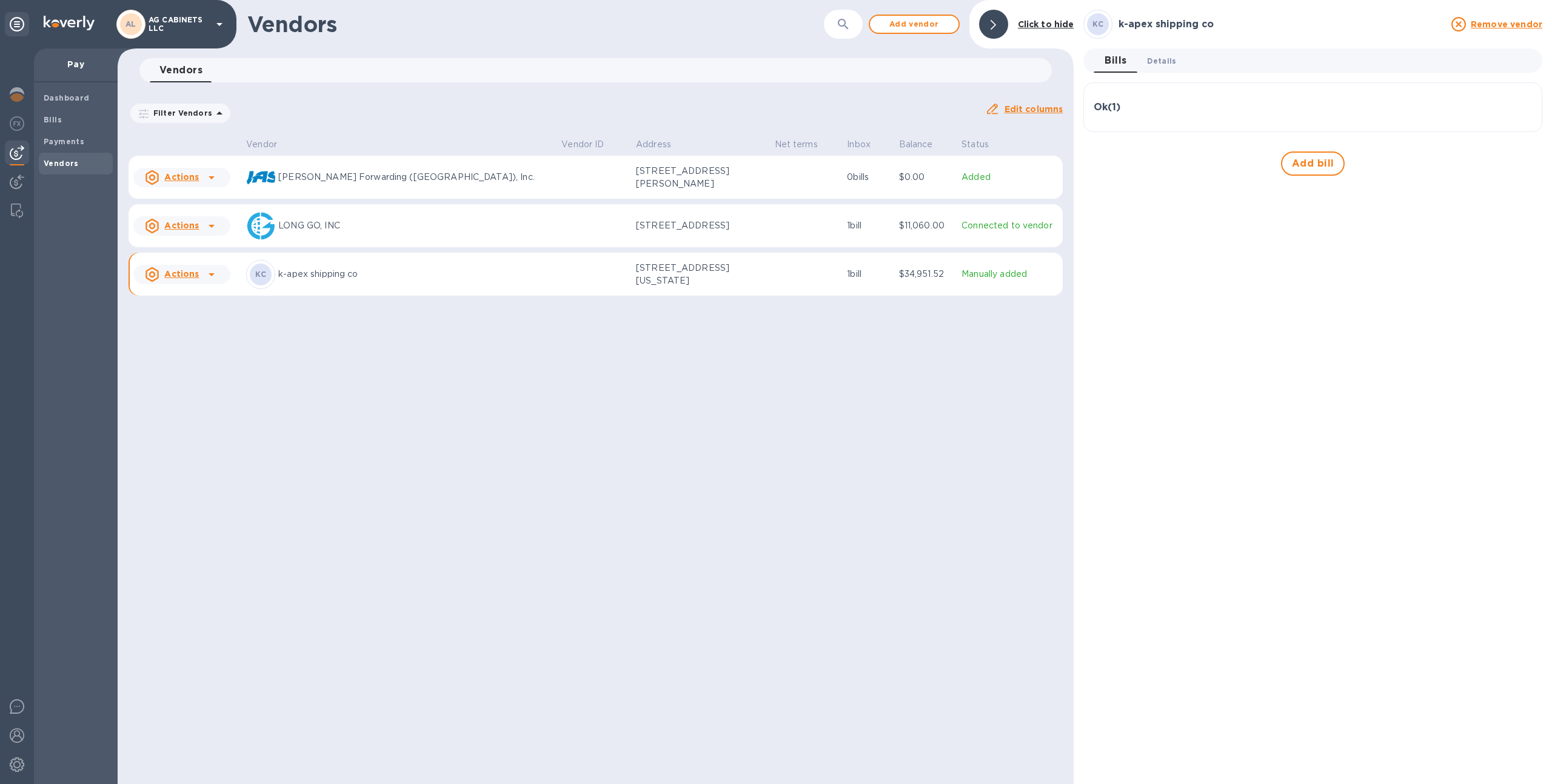
click at [1156, 65] on span "Details 0" at bounding box center [1161, 61] width 29 height 13
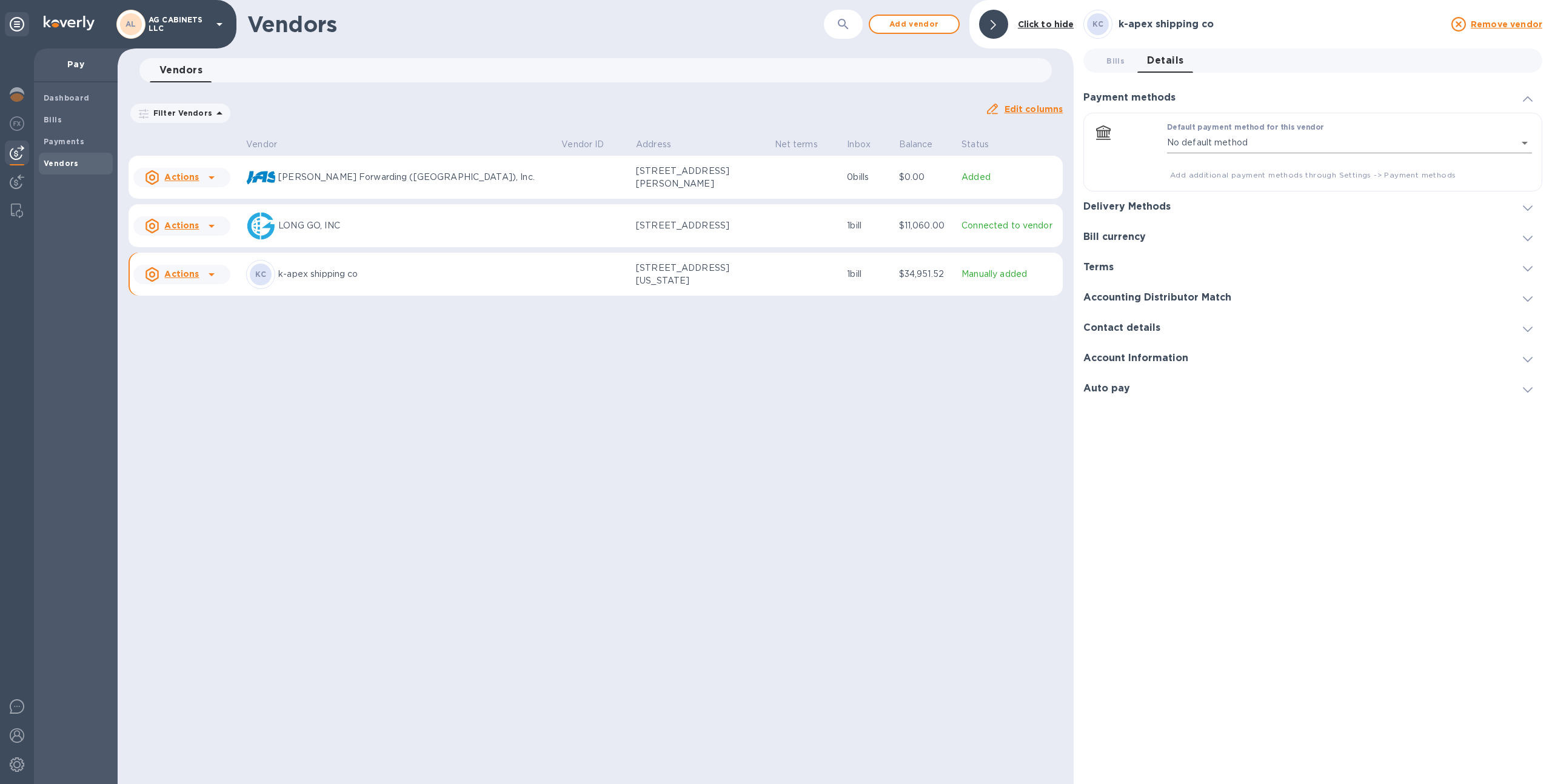
click at [1208, 138] on body "AL AG CABINETS LLC Pay Dashboard Bills Payments Vendors Vendors ​ Add vendor Cl…" at bounding box center [776, 392] width 1552 height 784
click at [1216, 170] on div "Routing number (**0571) Account number (**8801) ag" at bounding box center [1349, 171] width 346 height 27
type input "575496248856401513813976783900016"
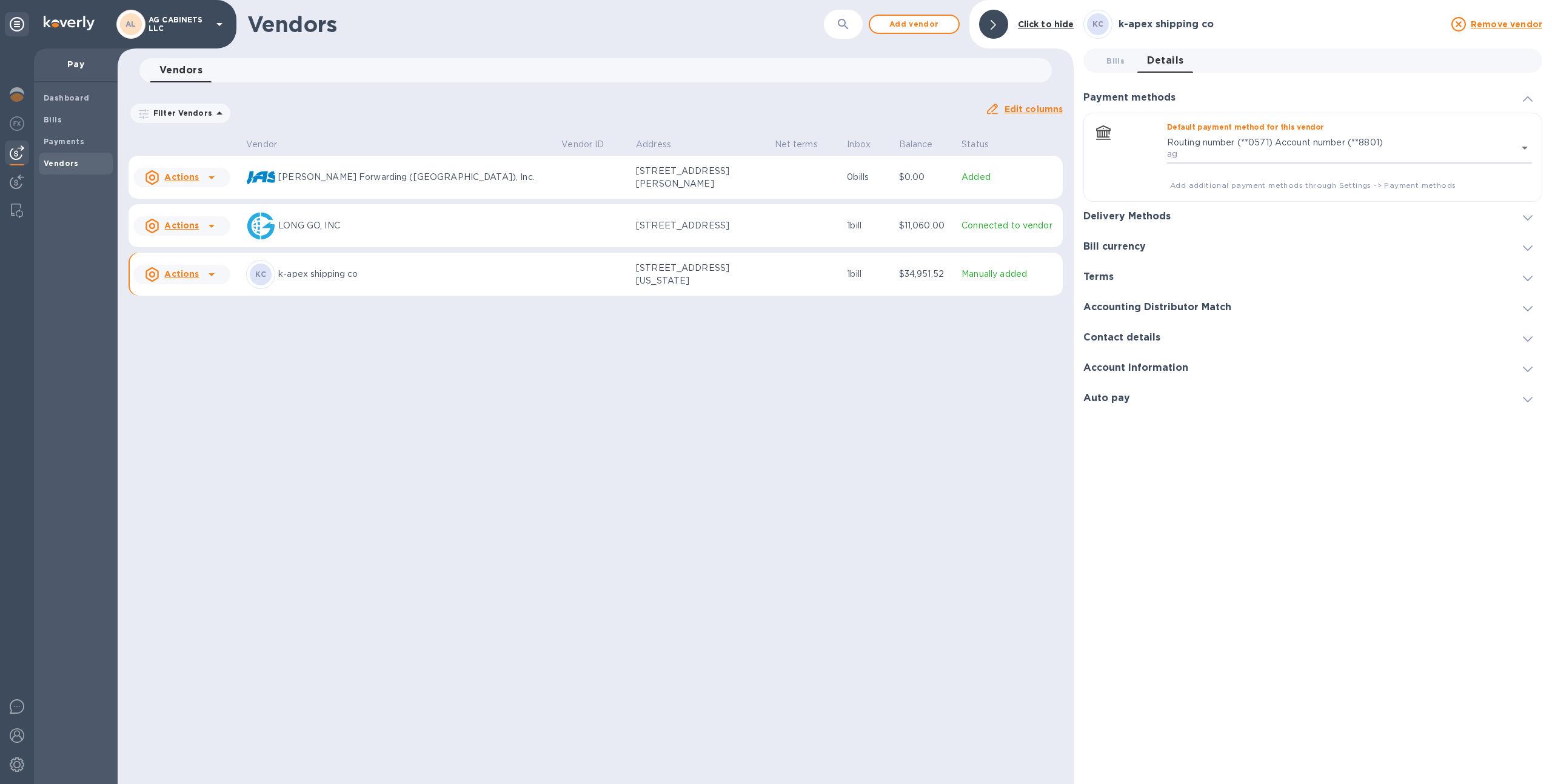
click at [1132, 218] on h3 "Delivery Methods" at bounding box center [1127, 216] width 87 height 12
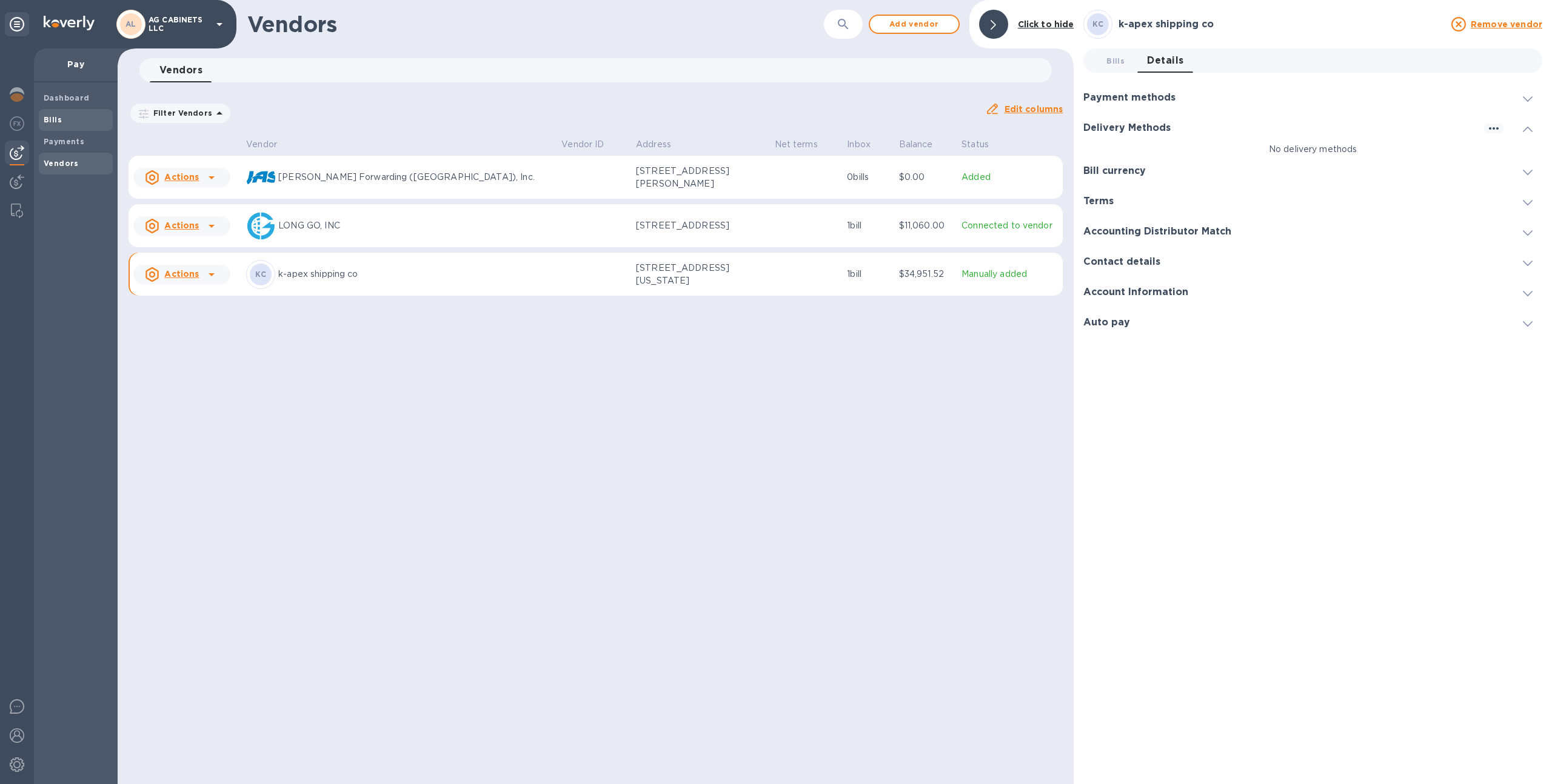
click at [82, 112] on div "Bills" at bounding box center [76, 120] width 74 height 22
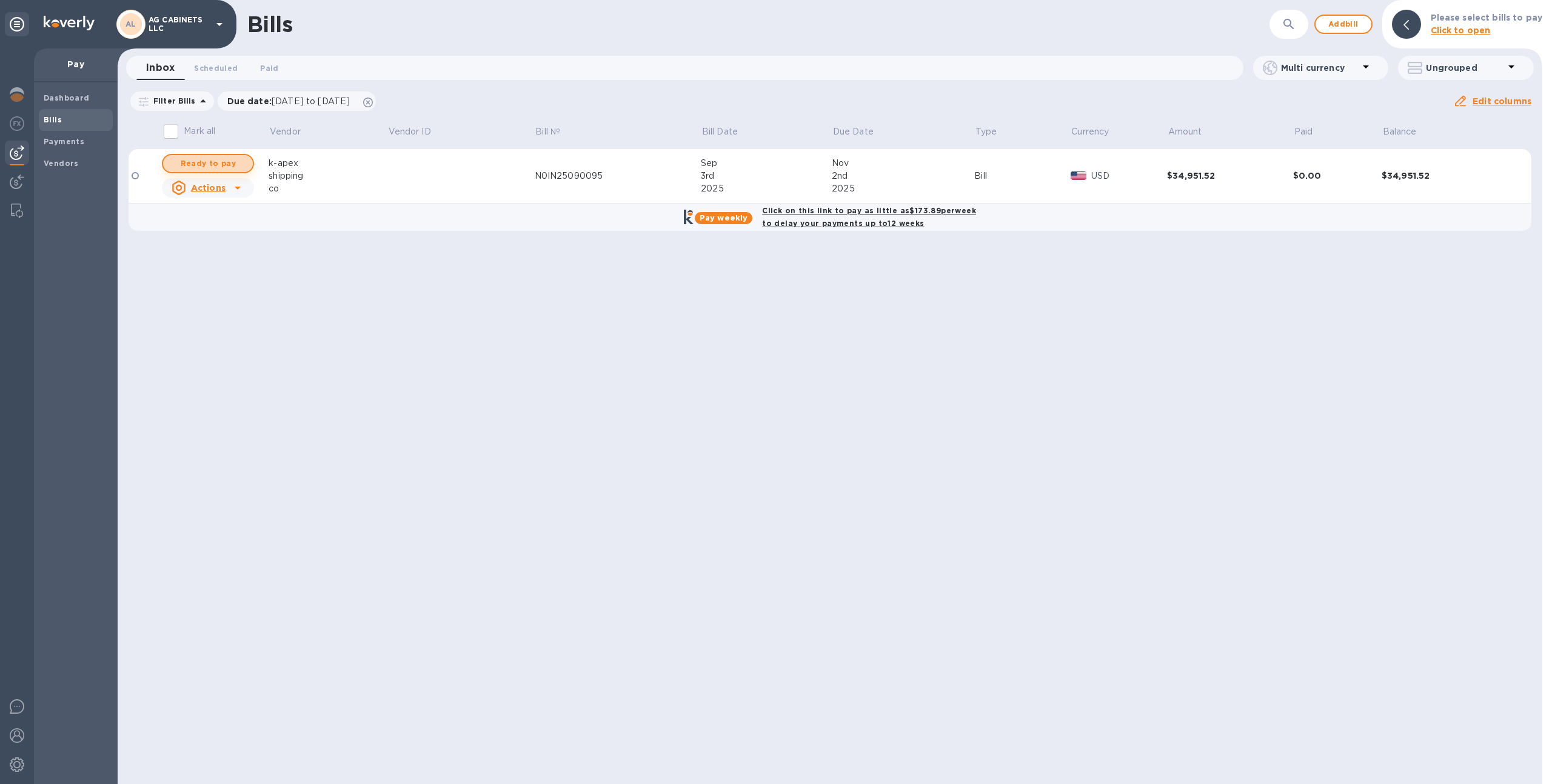
click at [243, 163] on button "Ready to pay" at bounding box center [208, 163] width 92 height 19
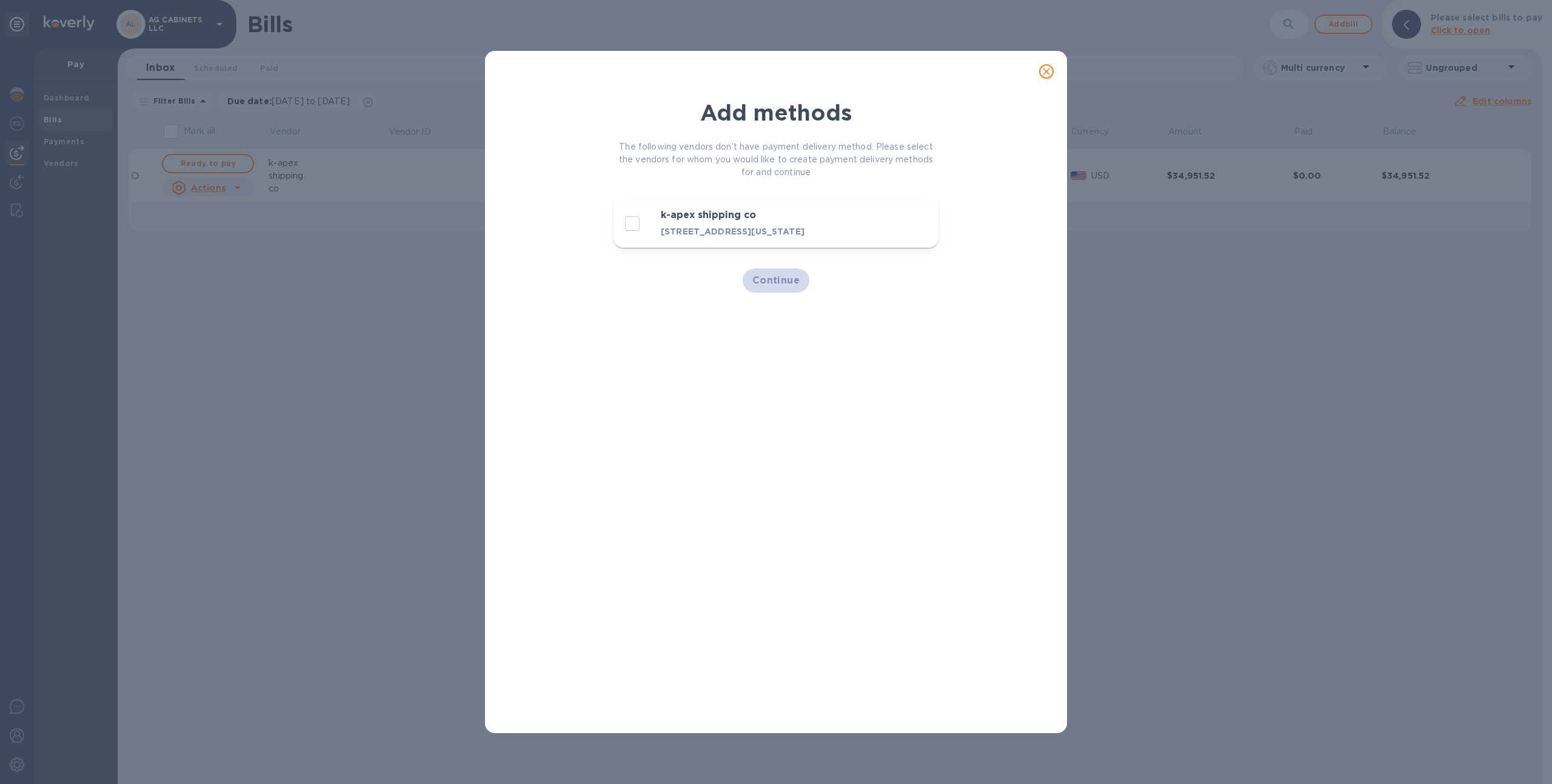
click at [1046, 80] on button "close" at bounding box center [1046, 71] width 29 height 29
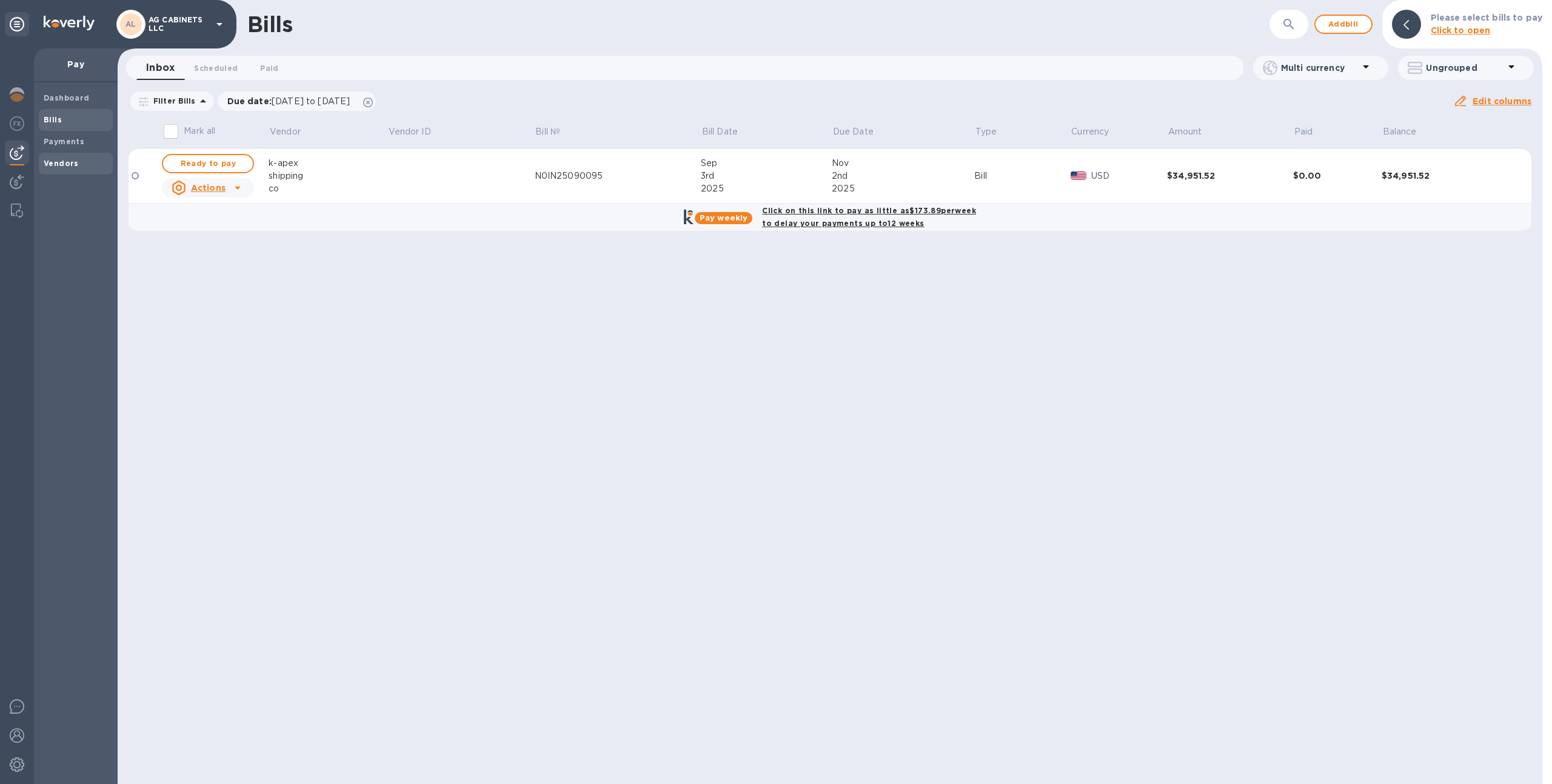
click at [96, 167] on span "Vendors" at bounding box center [76, 164] width 64 height 12
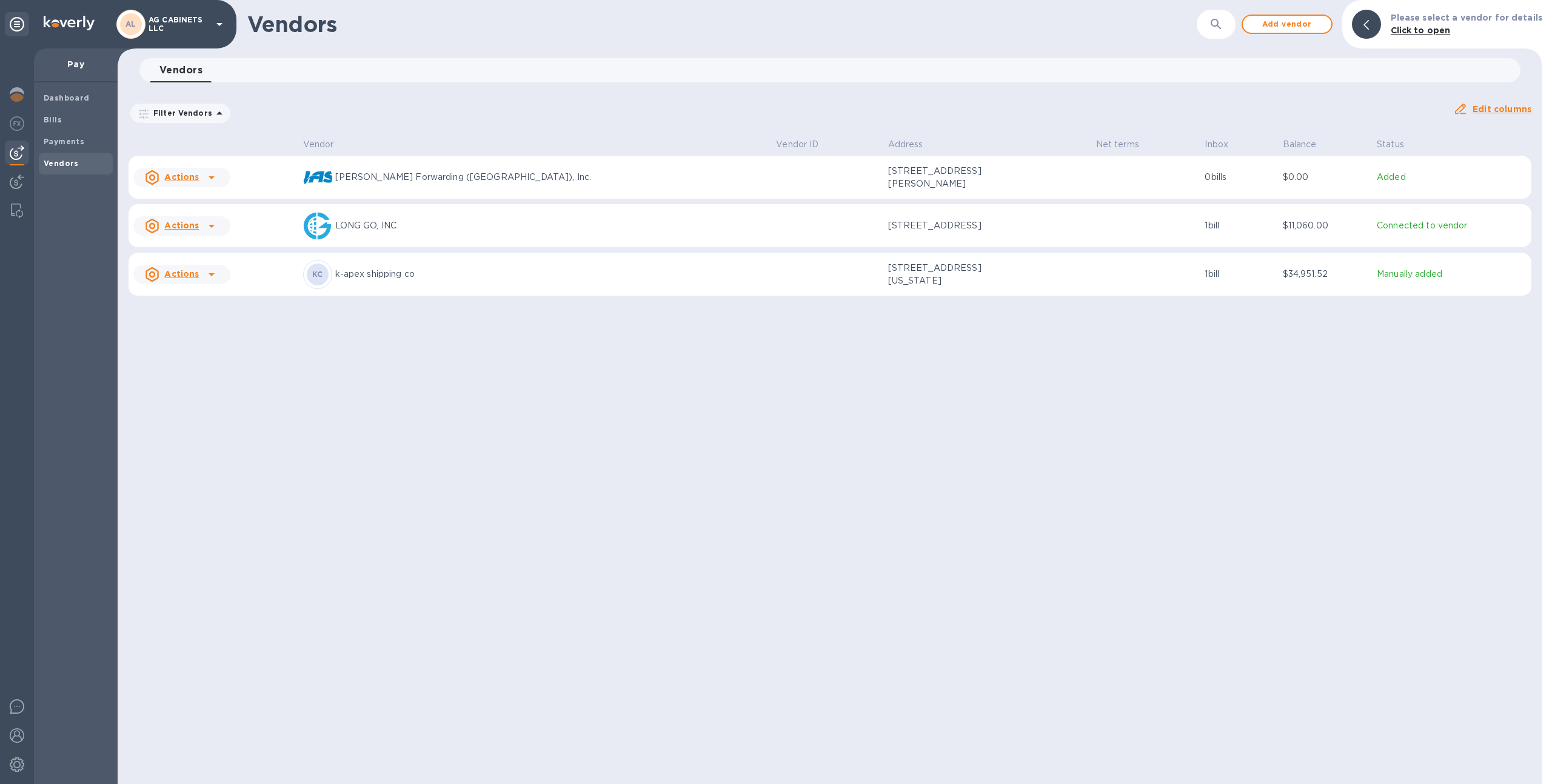
click at [497, 279] on p "k-apex shipping co" at bounding box center [551, 274] width 431 height 13
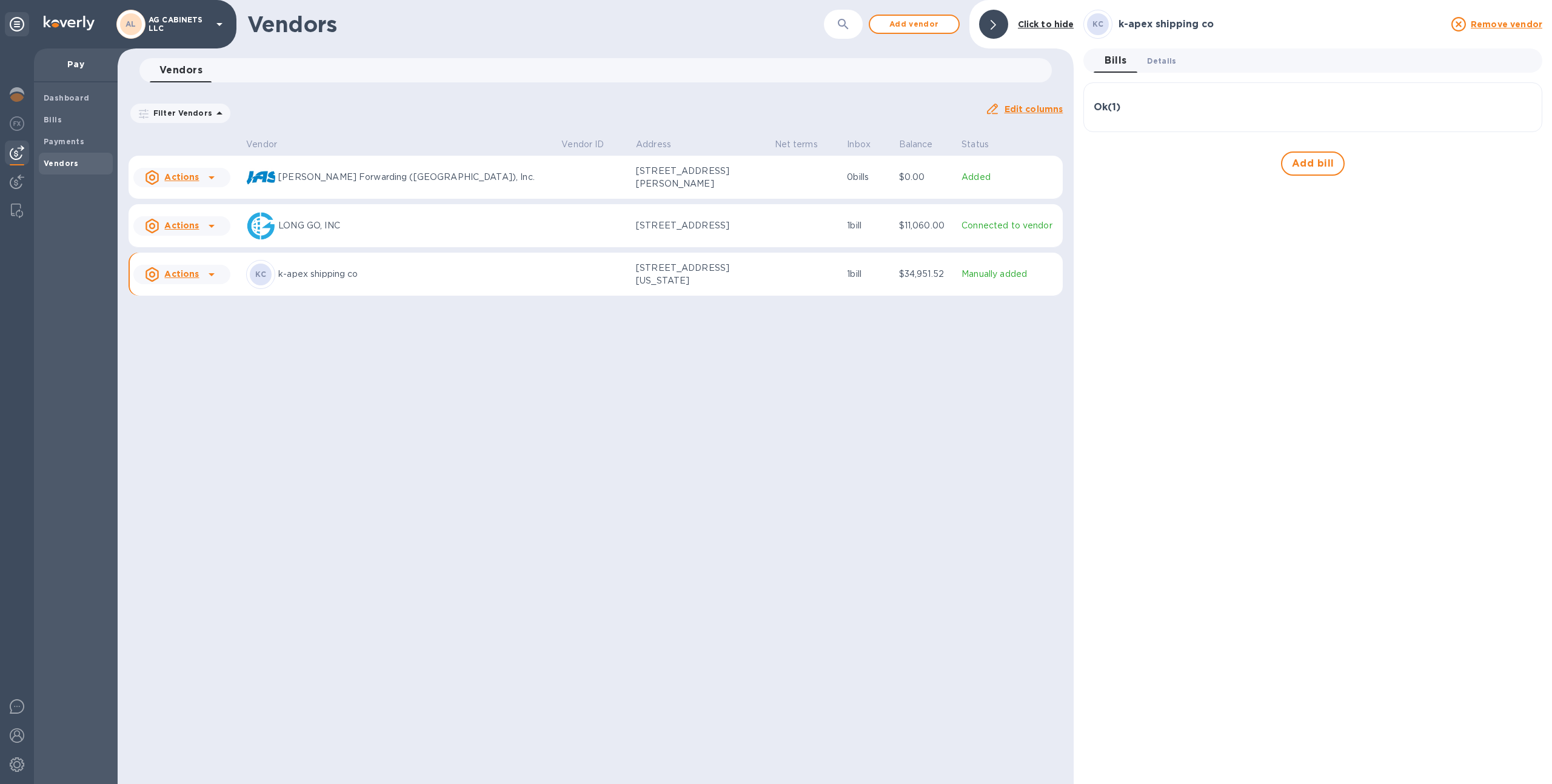
click at [1158, 67] on span "Details 0" at bounding box center [1161, 61] width 29 height 13
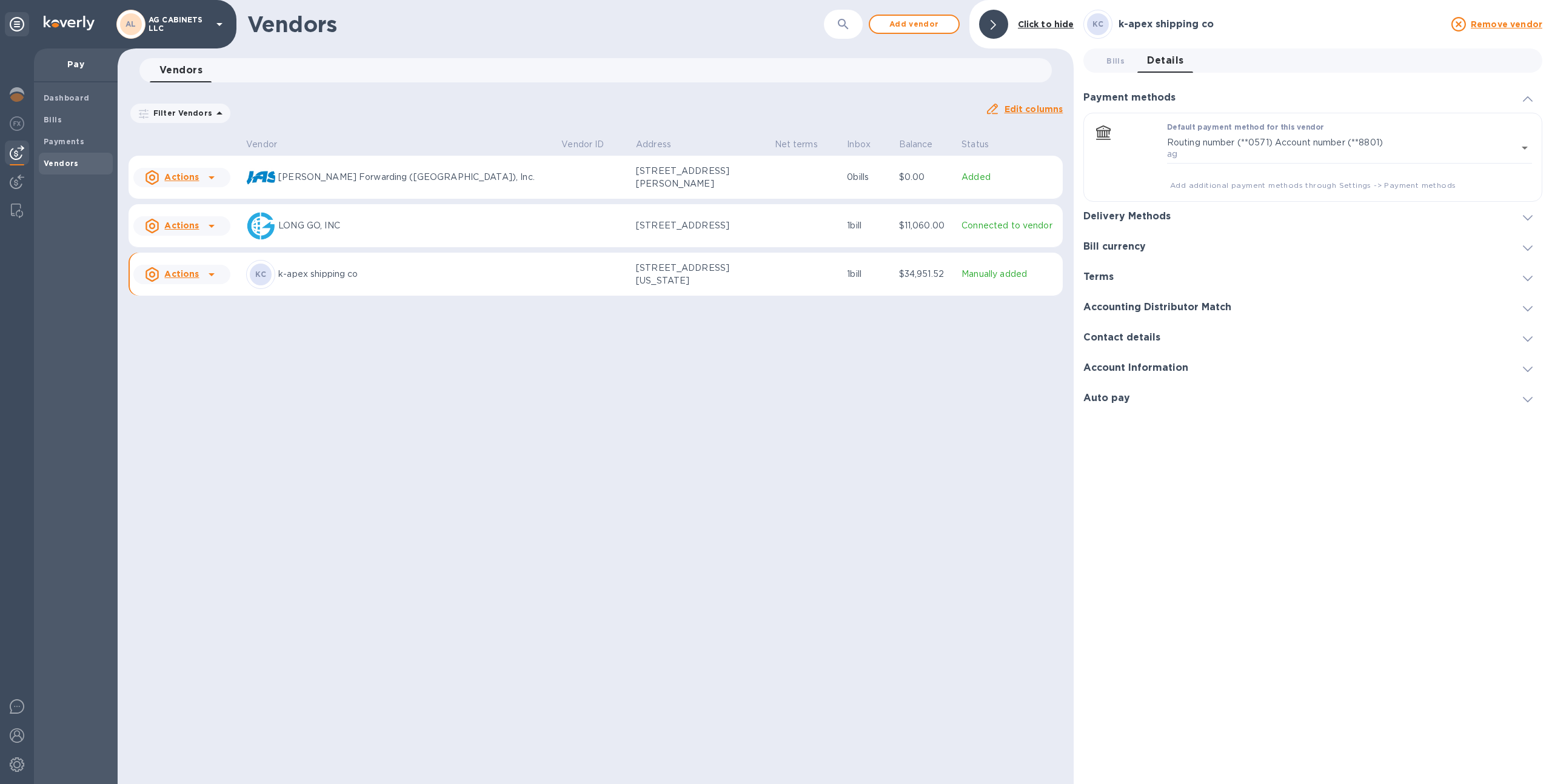
click at [631, 297] on td "[STREET_ADDRESS][US_STATE]" at bounding box center [700, 274] width 139 height 44
click at [636, 287] on p "[STREET_ADDRESS][US_STATE]" at bounding box center [697, 274] width 121 height 25
click at [1126, 54] on span "Bills 0" at bounding box center [1115, 61] width 24 height 13
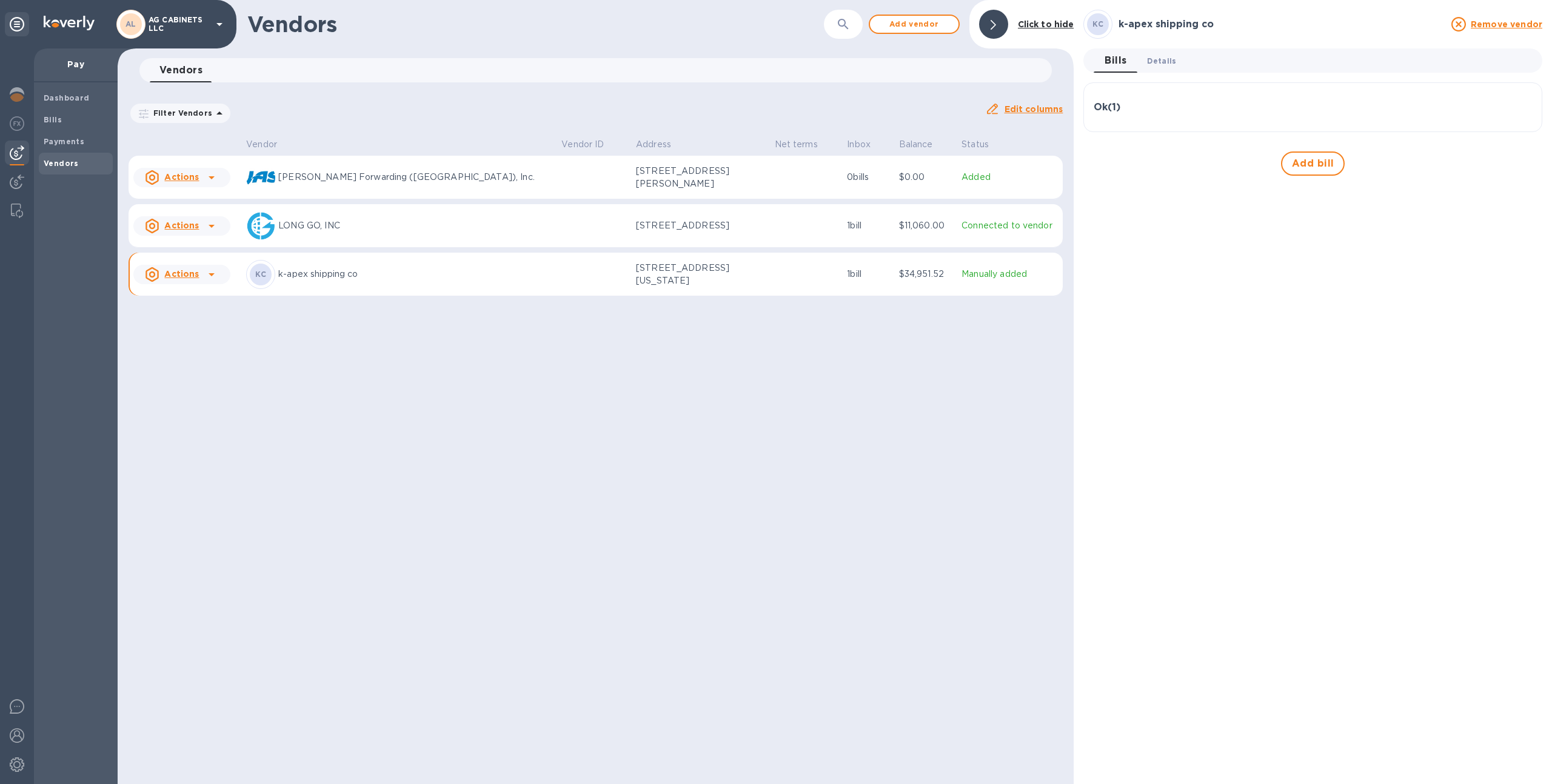
click at [1171, 64] on span "Details 0" at bounding box center [1161, 61] width 29 height 13
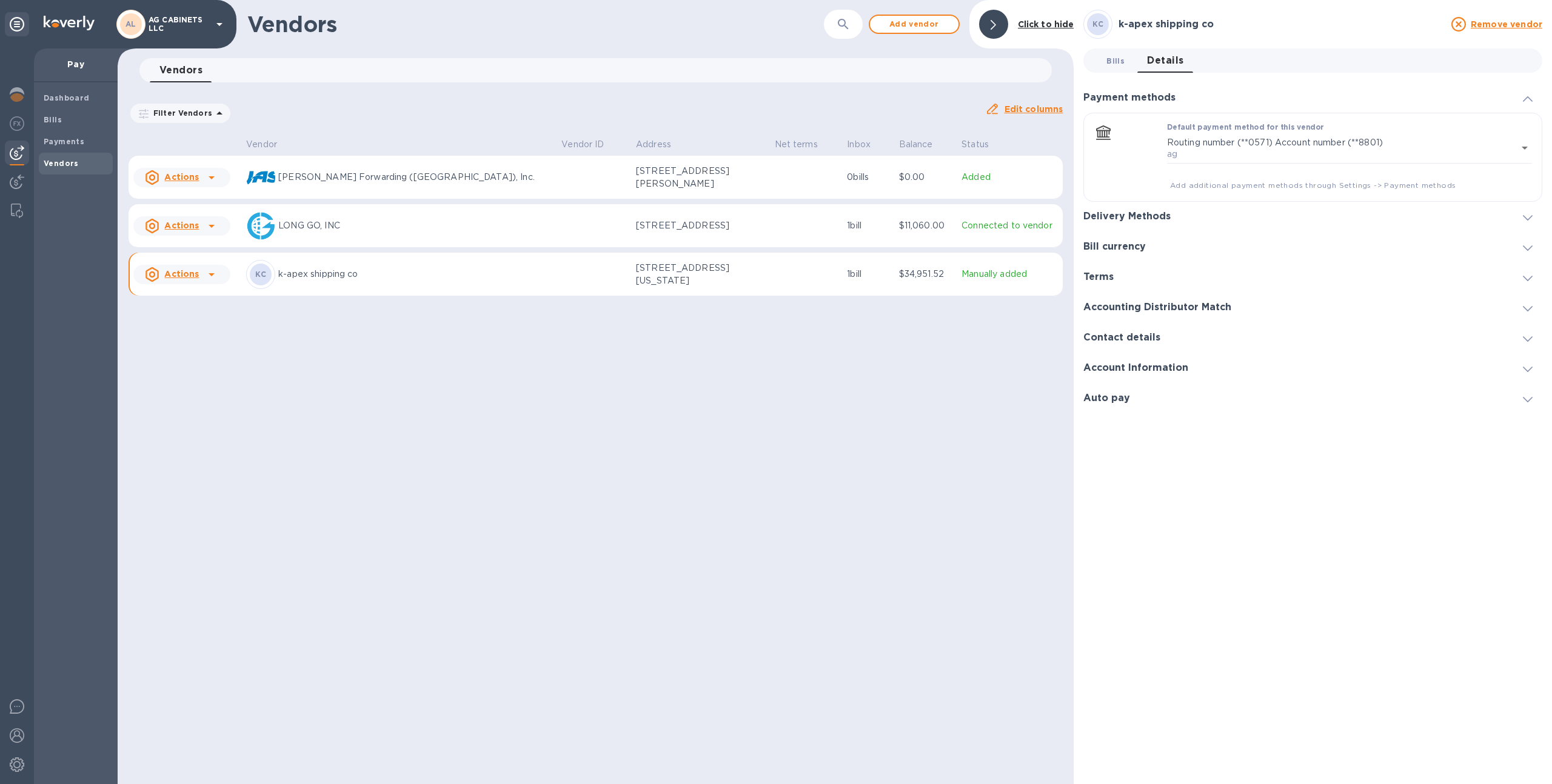
click at [1116, 56] on span "Bills 0" at bounding box center [1115, 61] width 18 height 13
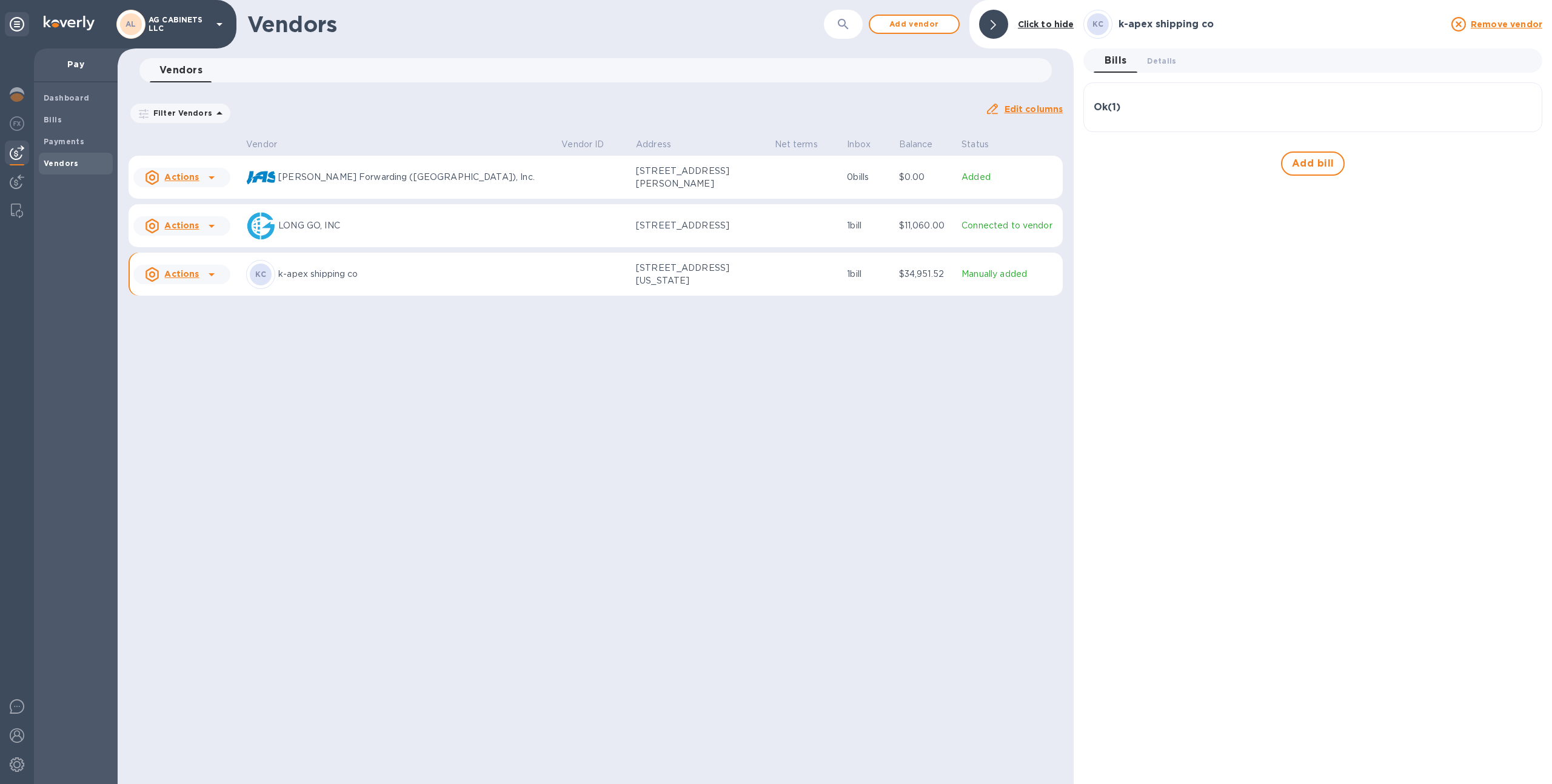
click at [447, 286] on div "KC k-apex shipping co" at bounding box center [399, 274] width 305 height 29
click at [556, 281] on td at bounding box center [593, 274] width 75 height 44
click at [1154, 64] on span "Details 0" at bounding box center [1161, 61] width 29 height 13
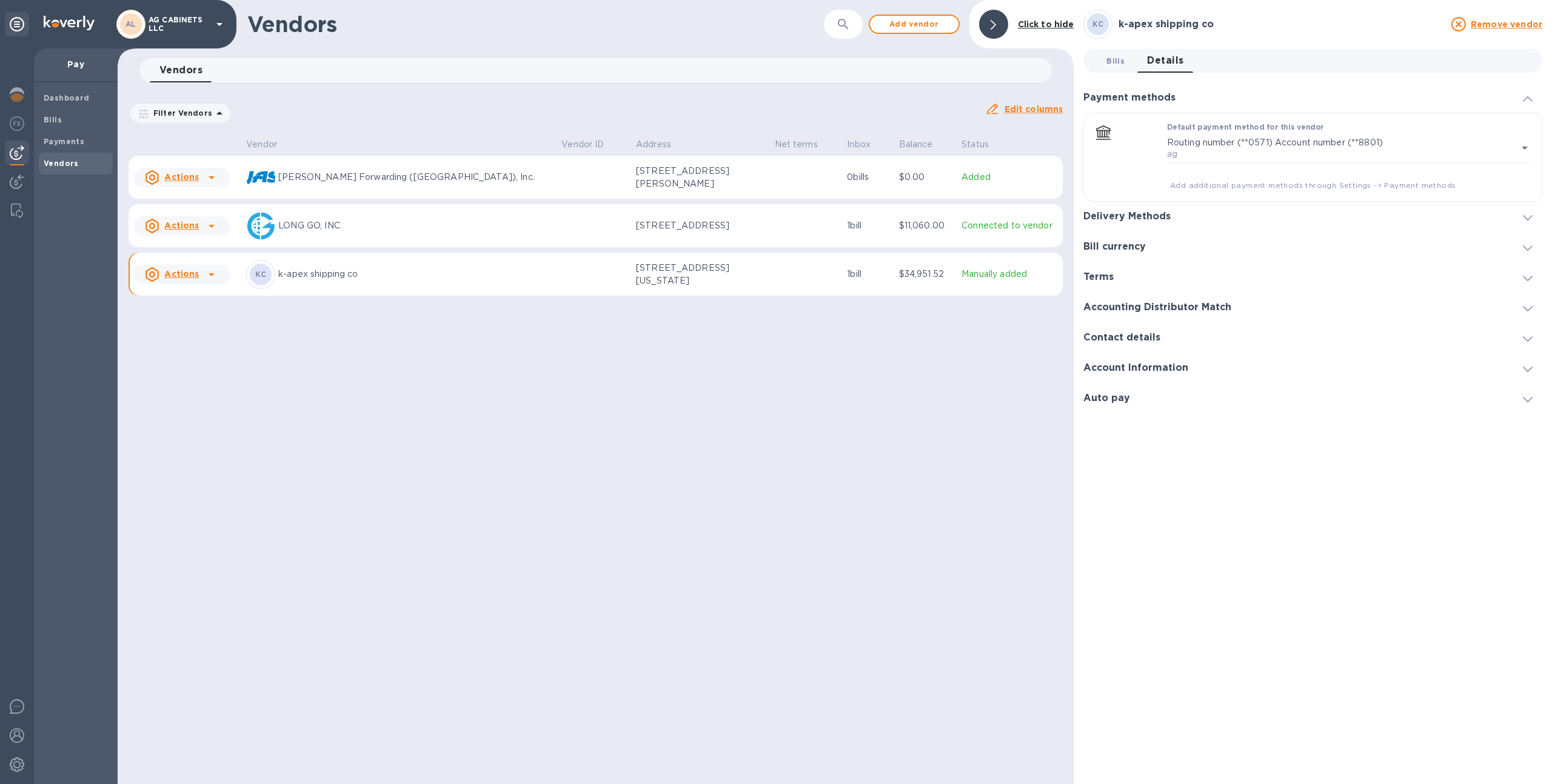
click at [1120, 64] on span "Bills 0" at bounding box center [1115, 61] width 18 height 13
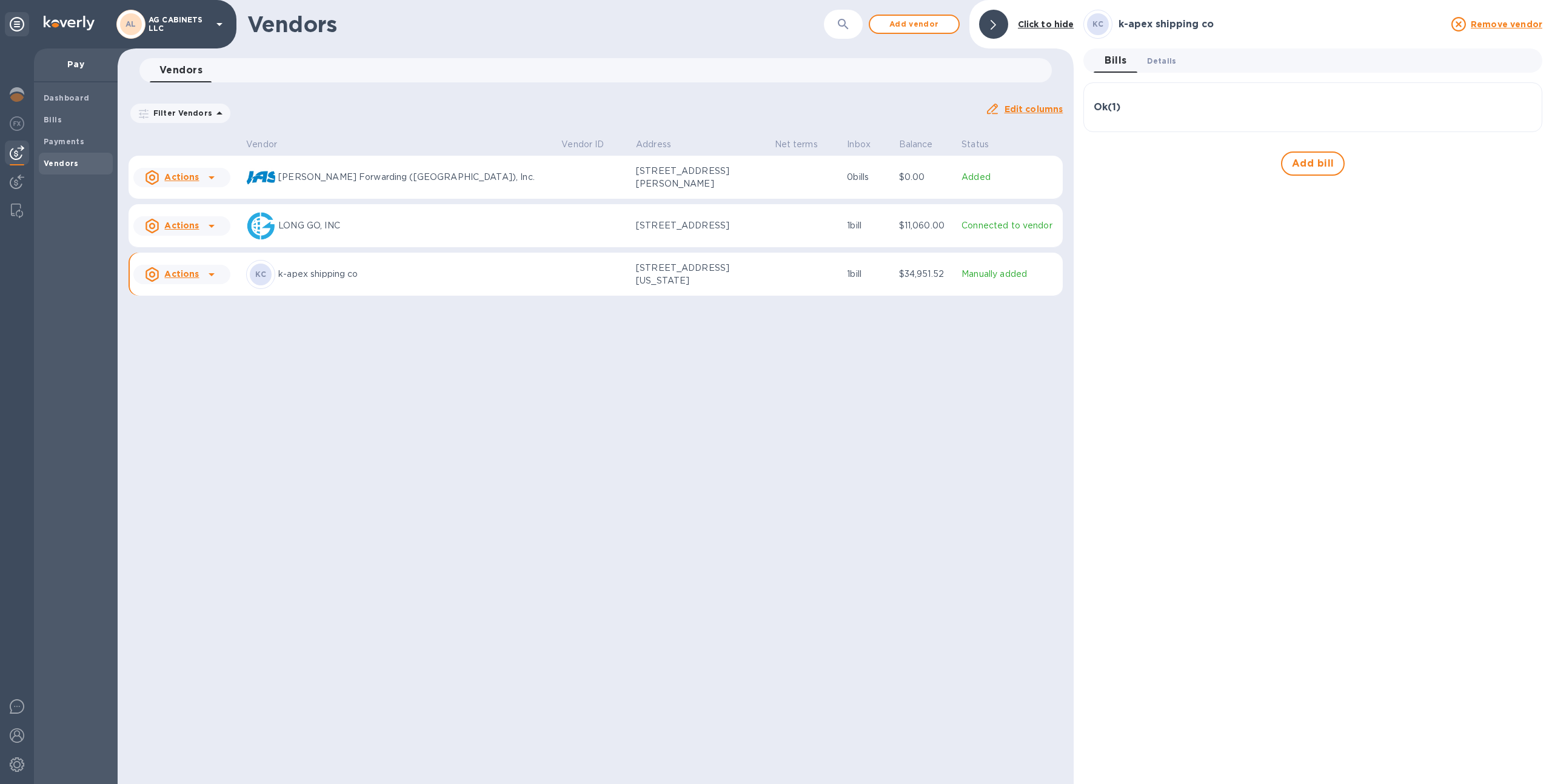
click at [1160, 70] on button "Details 0" at bounding box center [1161, 60] width 48 height 24
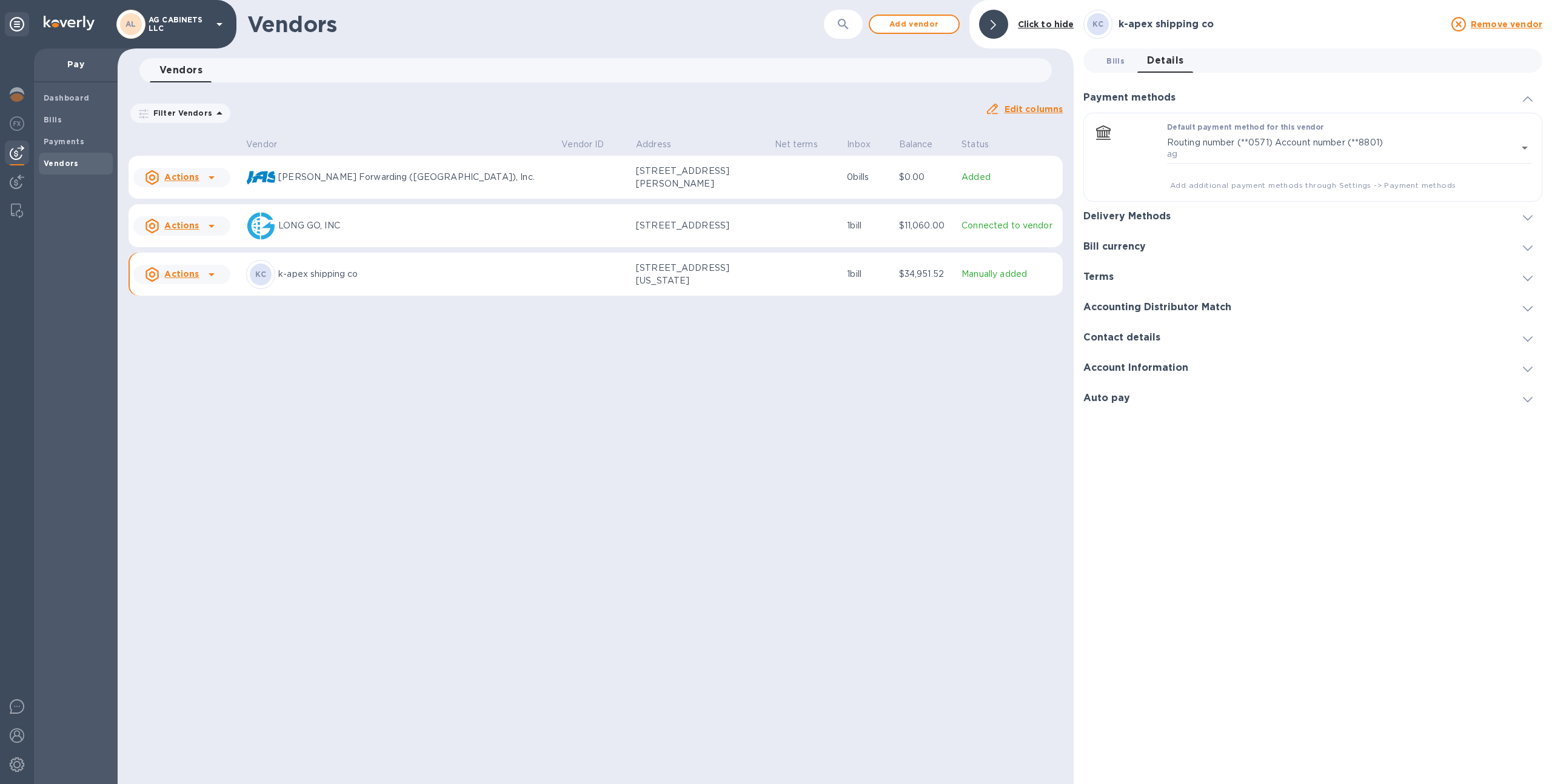
click at [1105, 65] on span "Bills 0" at bounding box center [1115, 61] width 24 height 13
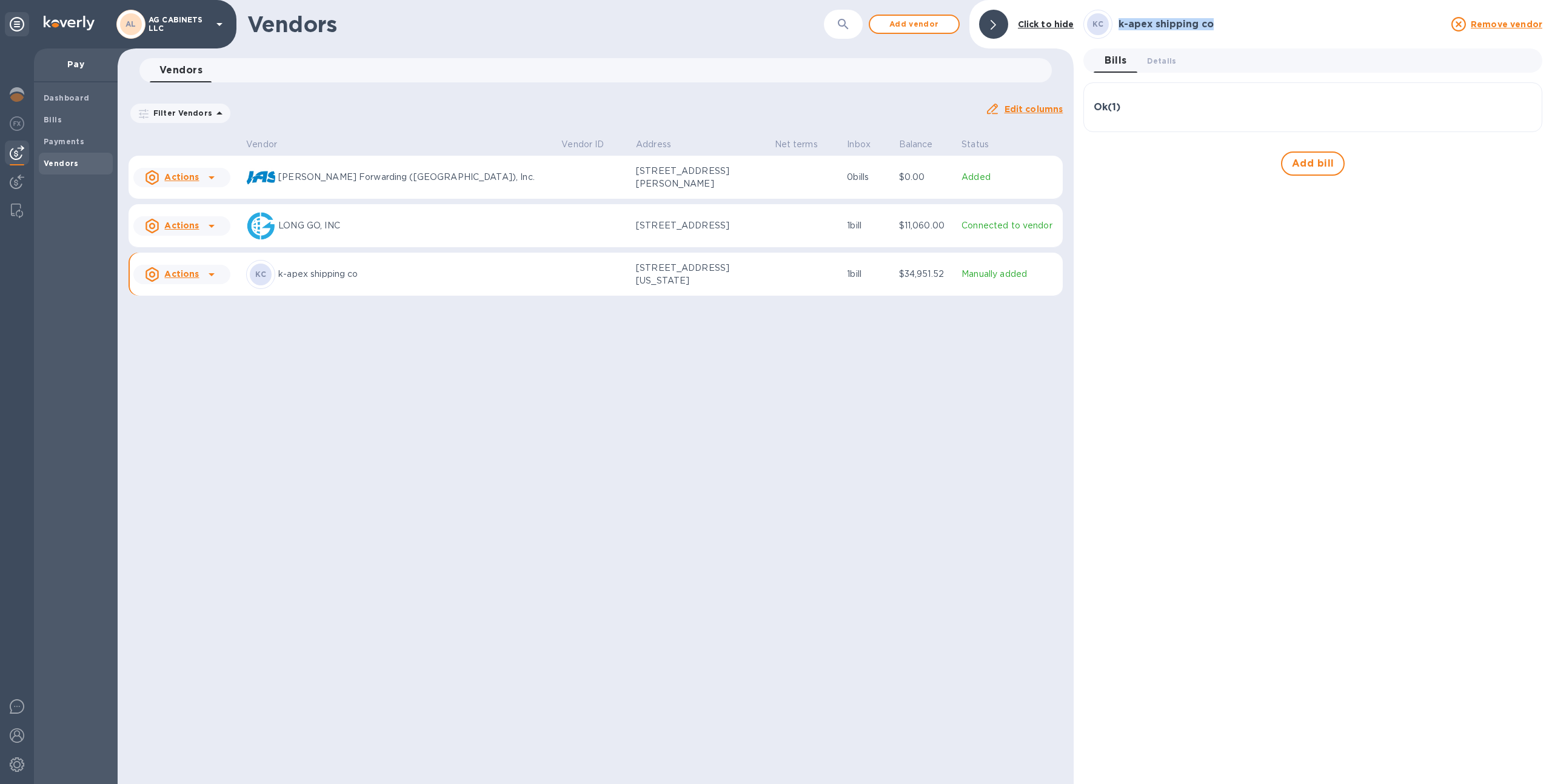
drag, startPoint x: 1118, startPoint y: 23, endPoint x: 1225, endPoint y: 28, distance: 107.1
click at [1225, 28] on h3 "k-apex shipping co" at bounding box center [1281, 24] width 326 height 12
click at [1156, 67] on button "Details 0" at bounding box center [1161, 60] width 48 height 24
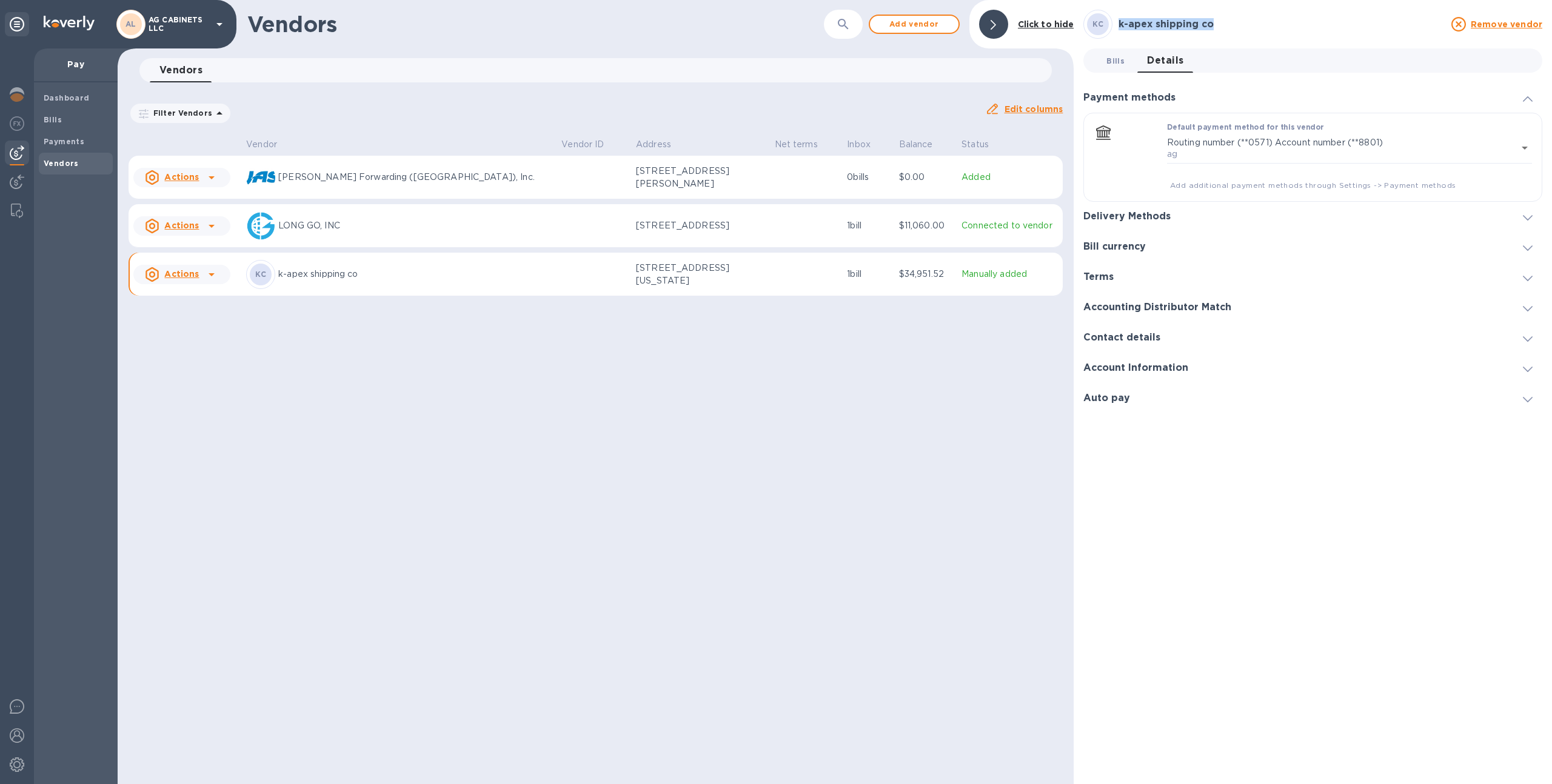
click at [1111, 63] on span "Bills 0" at bounding box center [1115, 61] width 18 height 13
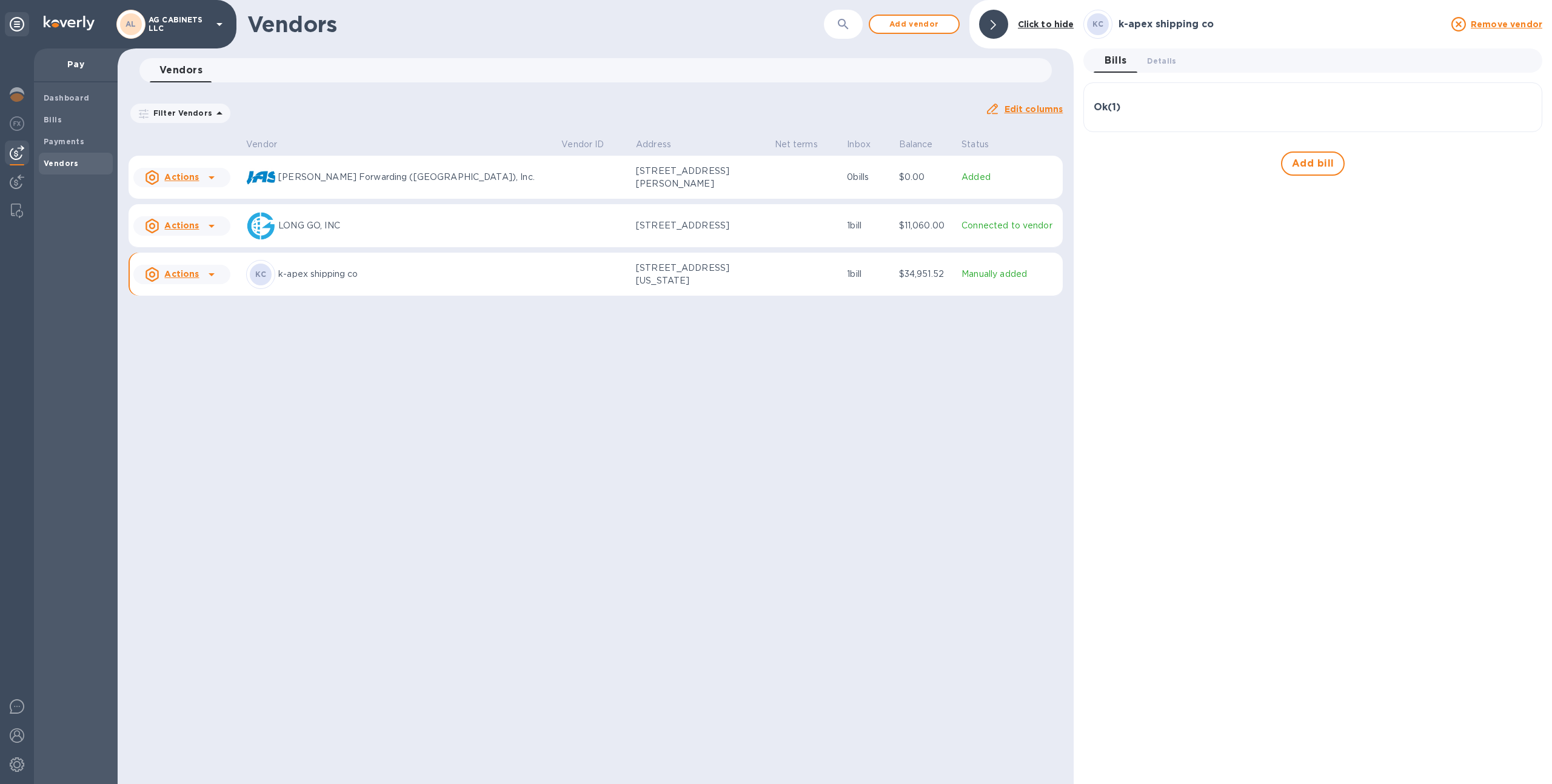
click at [1135, 92] on div "Ok ( 1 ) Bill № N0IN25090095 Bill Date [DATE] Amount $34,951.52 Balance $34,951…" at bounding box center [1313, 107] width 459 height 49
click at [1122, 100] on div "Ok ( 1 )" at bounding box center [1313, 107] width 438 height 29
click at [1152, 65] on span "Details 0" at bounding box center [1161, 61] width 29 height 13
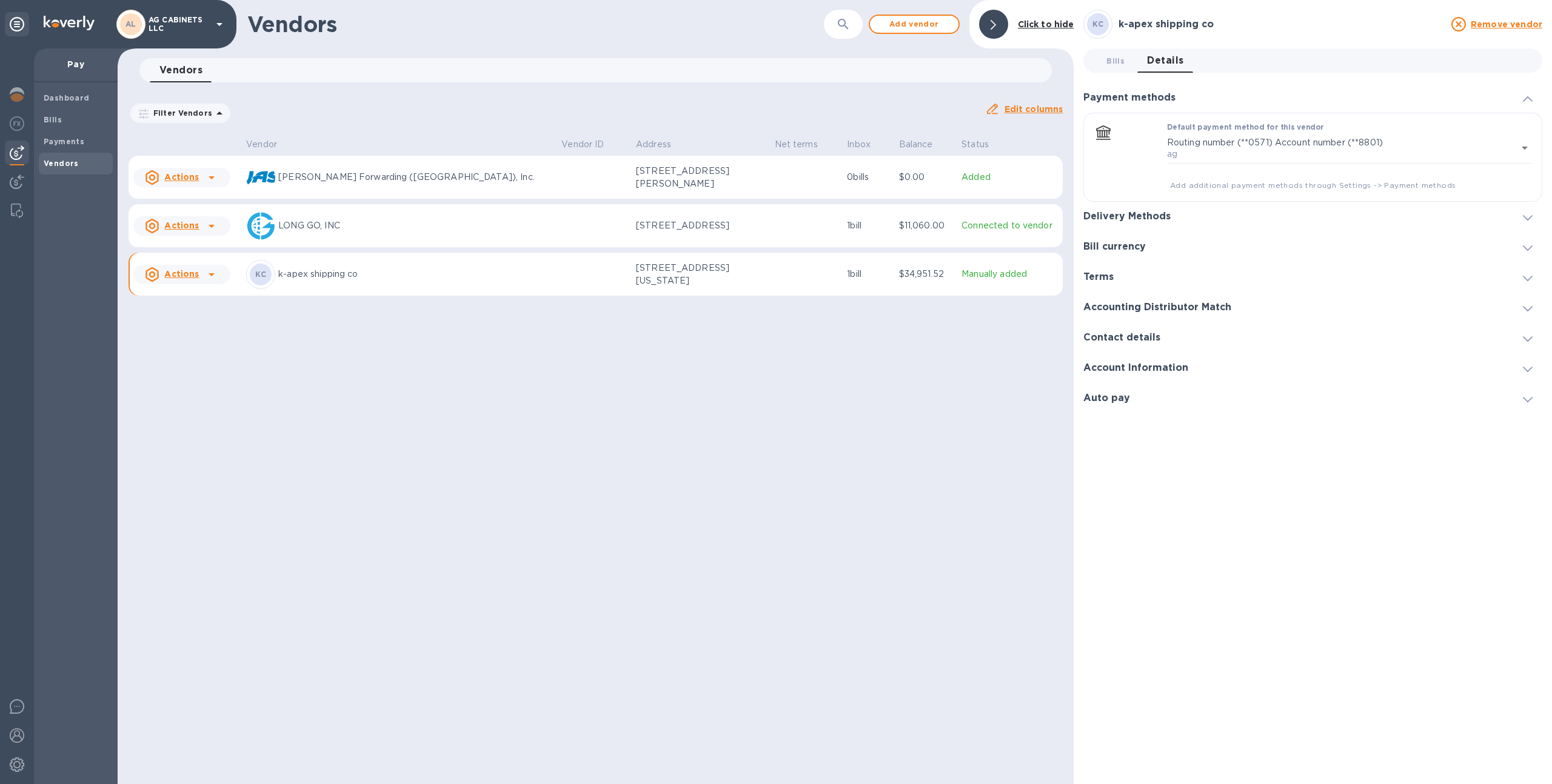
click at [1134, 216] on h3 "Delivery Methods" at bounding box center [1127, 216] width 87 height 12
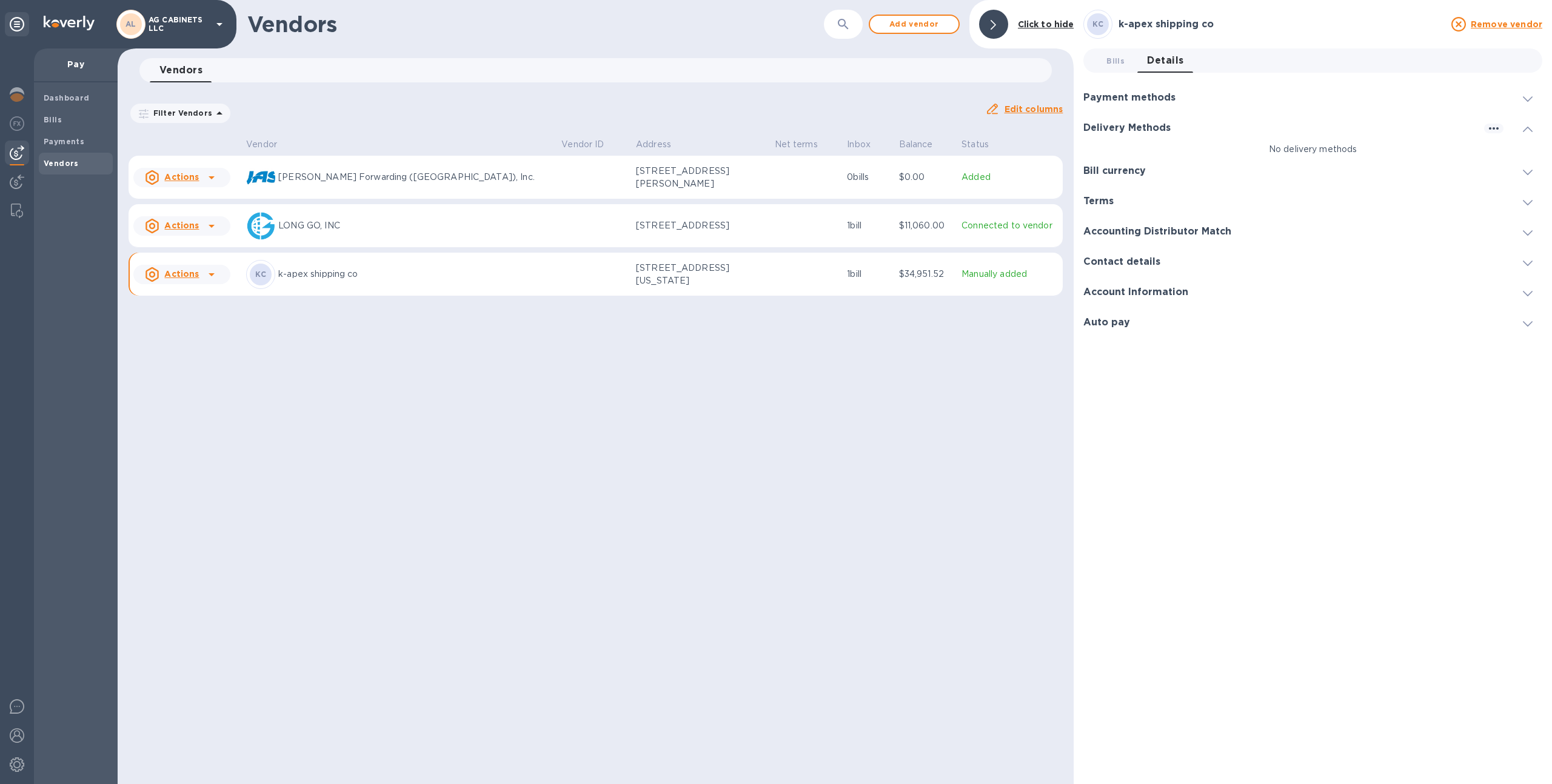
click at [1156, 92] on h3 "Payment methods" at bounding box center [1129, 98] width 92 height 12
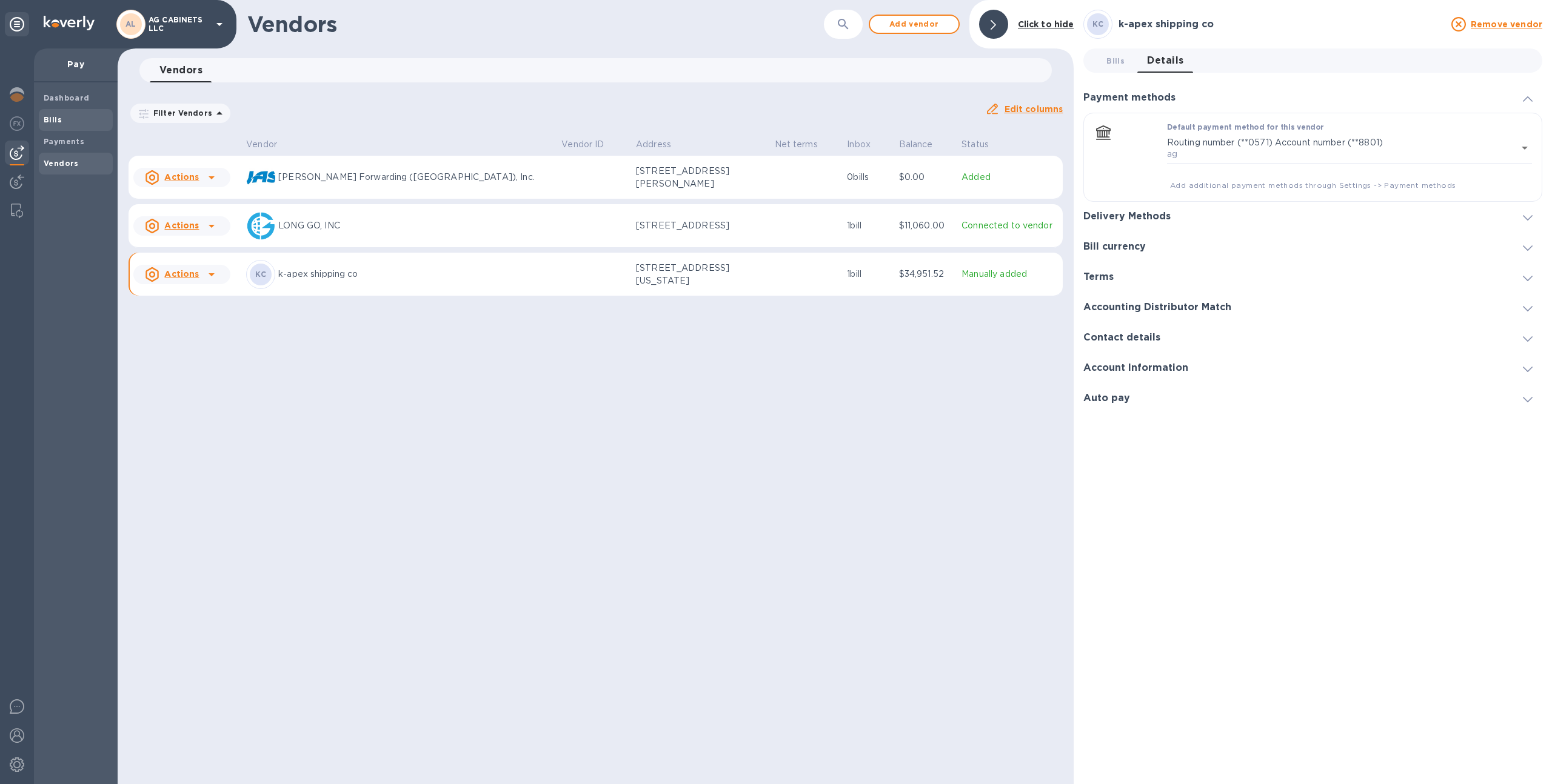
click at [66, 119] on span "Bills" at bounding box center [76, 120] width 64 height 12
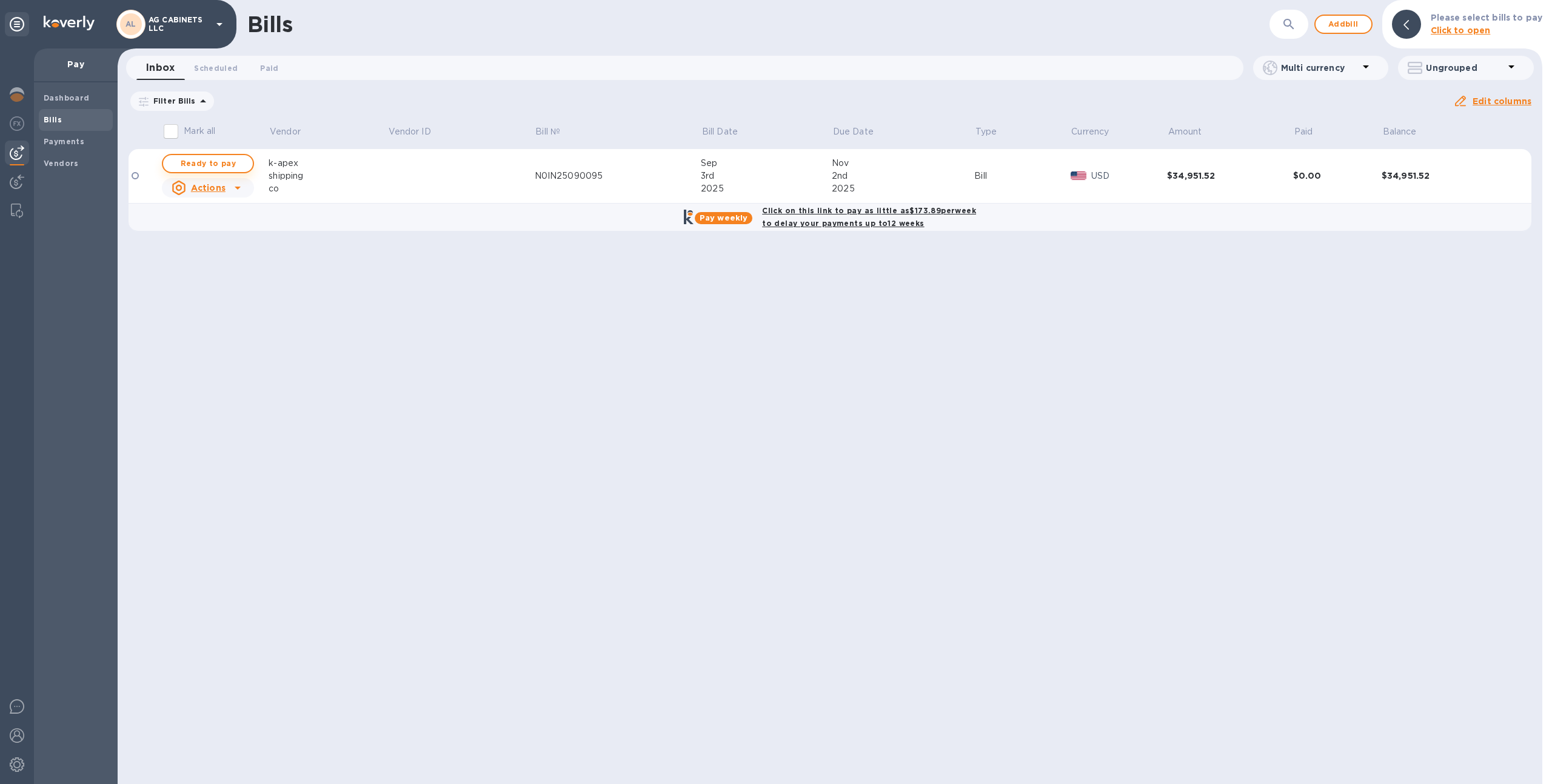
click at [242, 166] on span "Ready to pay" at bounding box center [208, 164] width 70 height 15
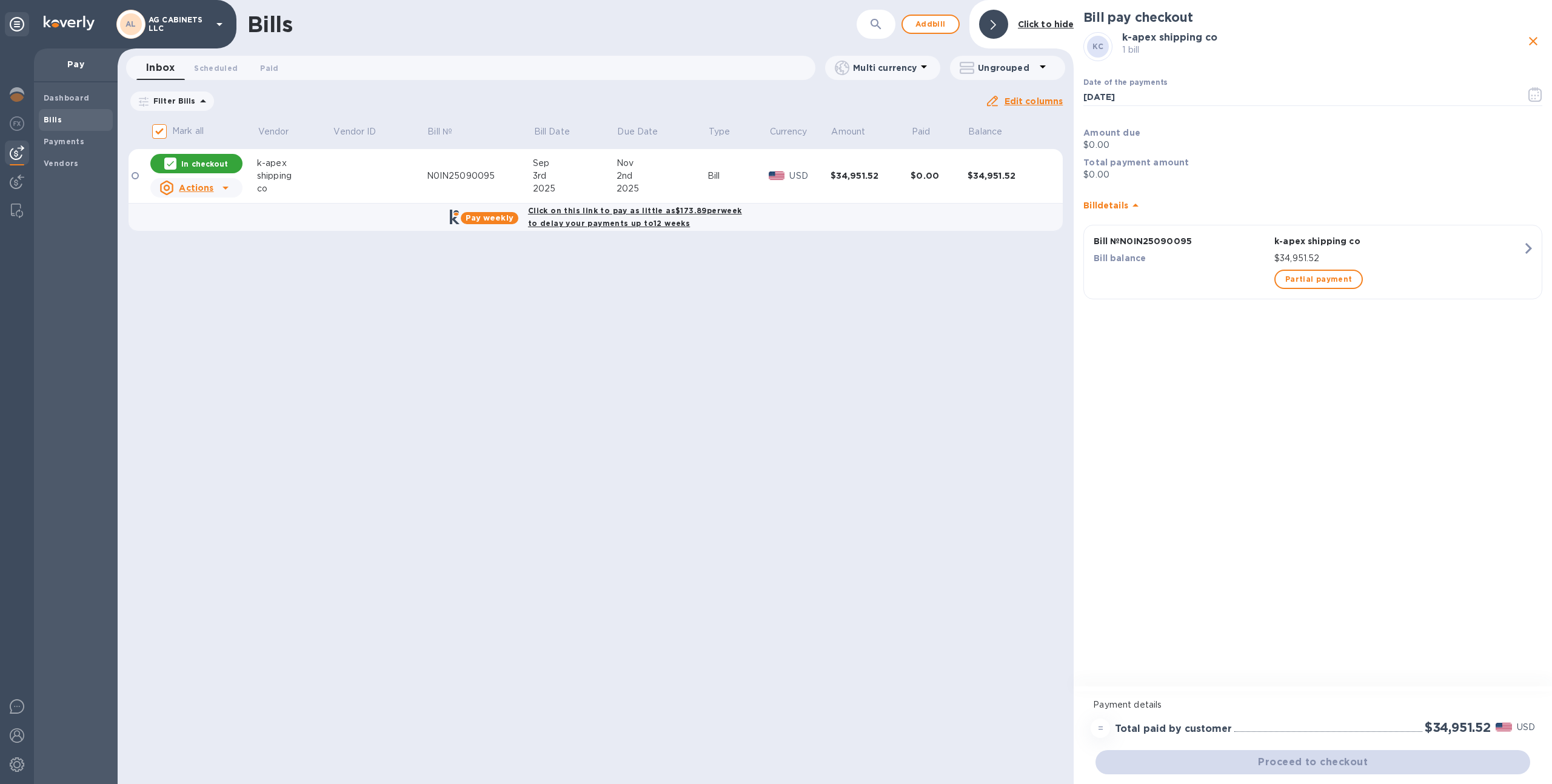
click at [229, 166] on div "In checkout" at bounding box center [196, 163] width 92 height 19
checkbox input "false"
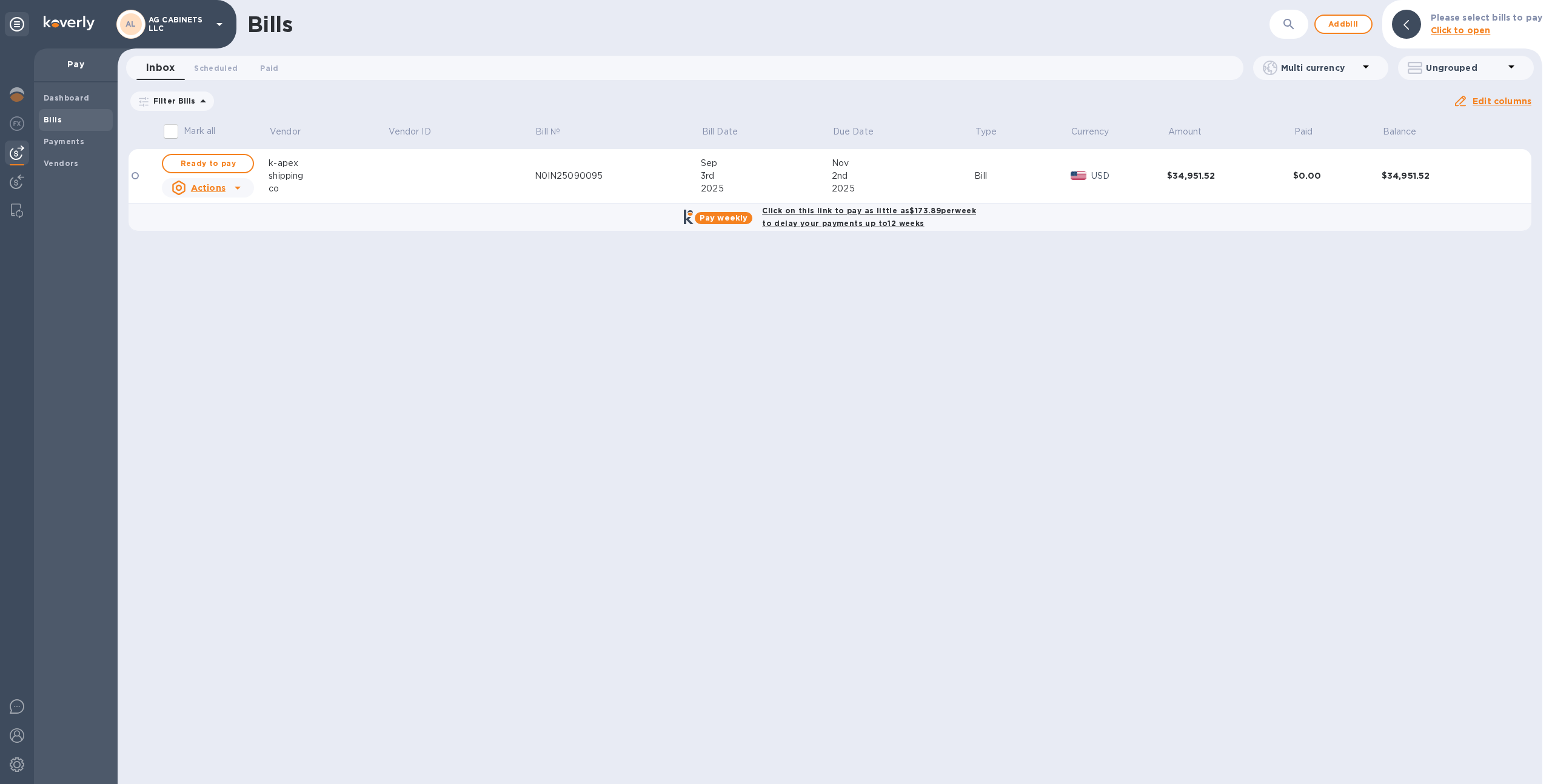
click at [243, 186] on icon at bounding box center [238, 188] width 15 height 15
click at [443, 188] on div at bounding box center [776, 392] width 1552 height 784
click at [494, 175] on td at bounding box center [461, 176] width 147 height 54
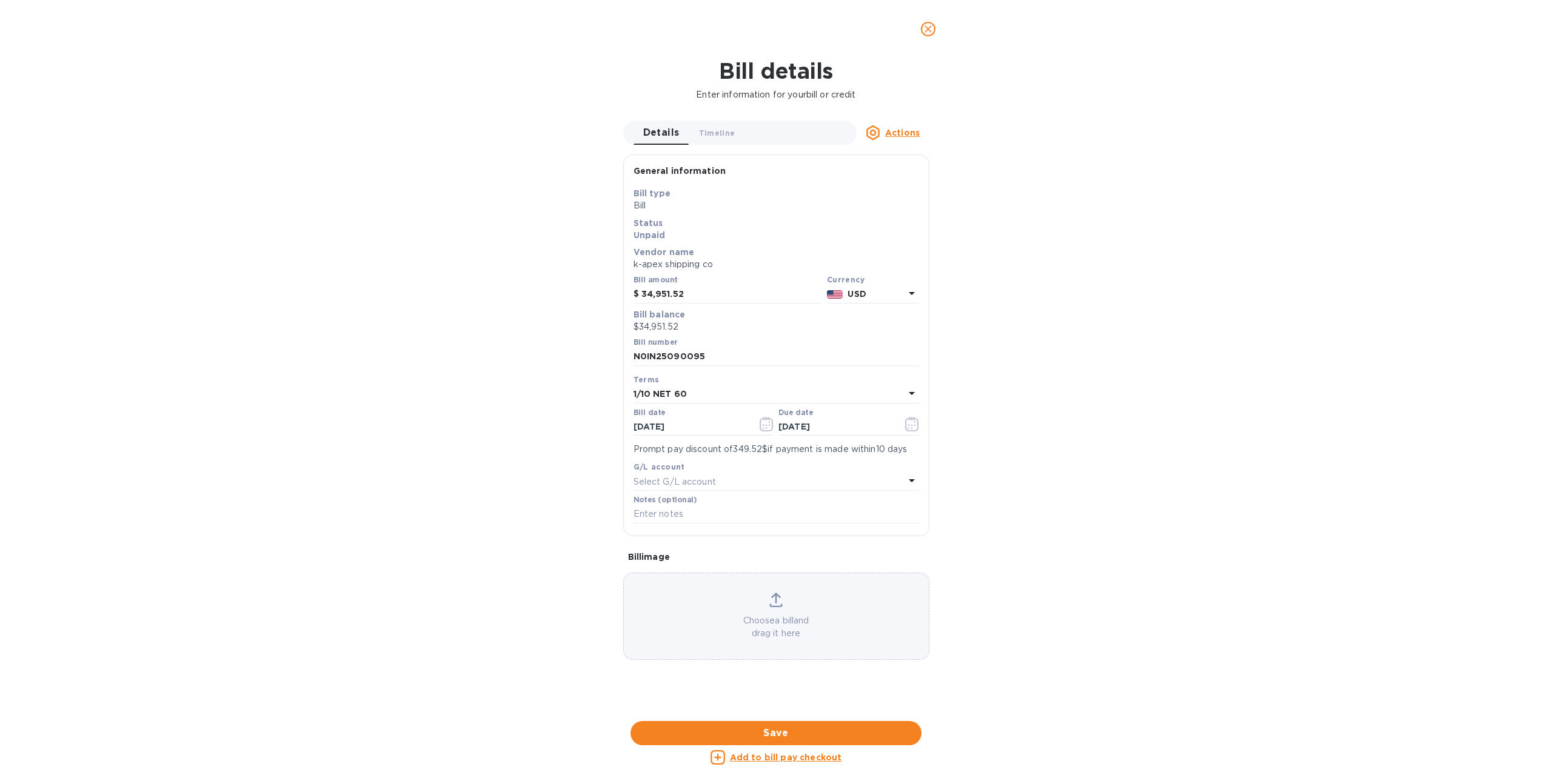
click at [700, 397] on div "1/10 NET 60" at bounding box center [769, 394] width 271 height 17
click at [684, 461] on p "NET 30" at bounding box center [771, 463] width 257 height 13
type input "[DATE]"
click at [767, 730] on span "Save" at bounding box center [776, 733] width 271 height 15
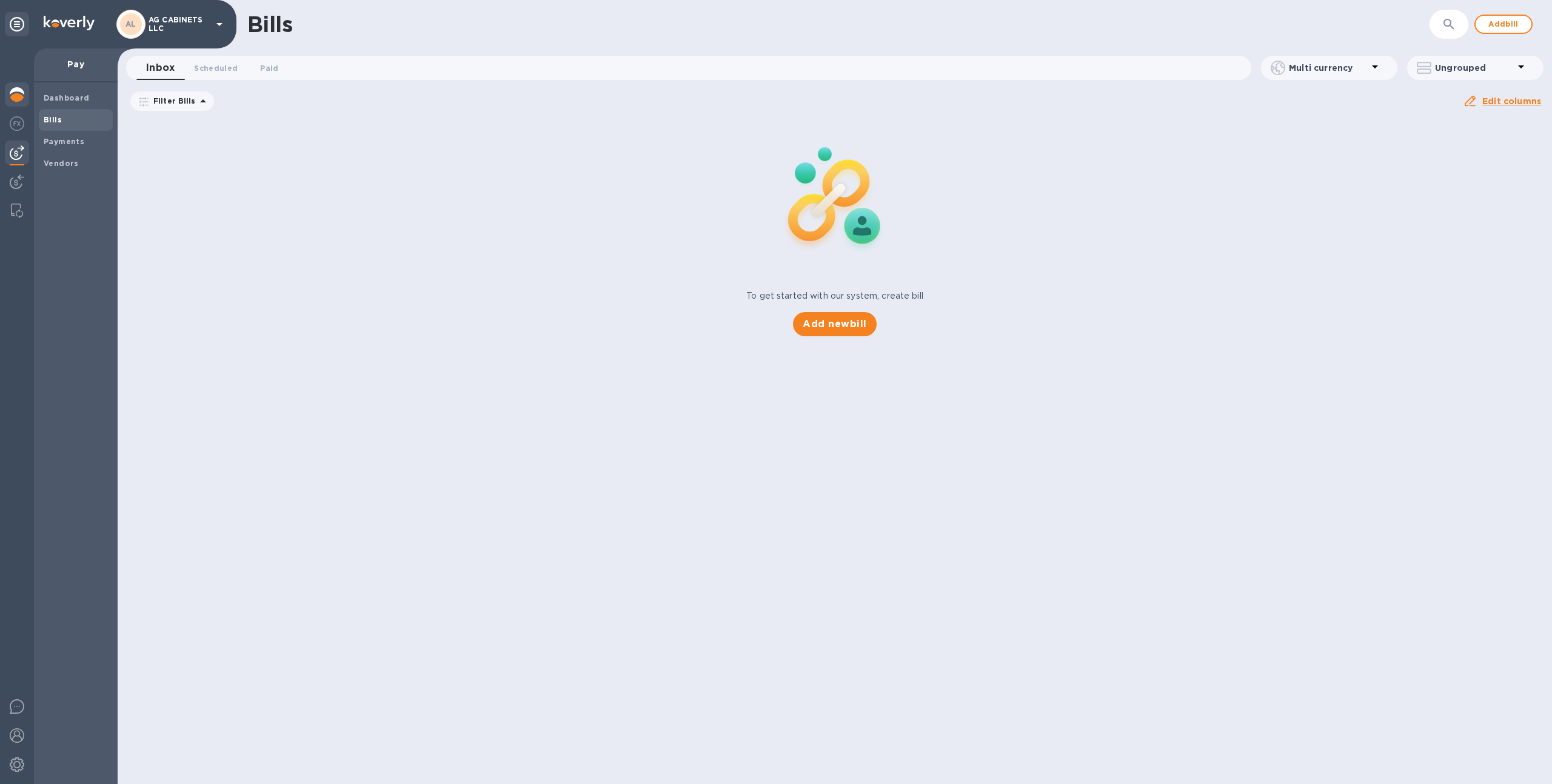
click at [14, 93] on img at bounding box center [17, 95] width 15 height 15
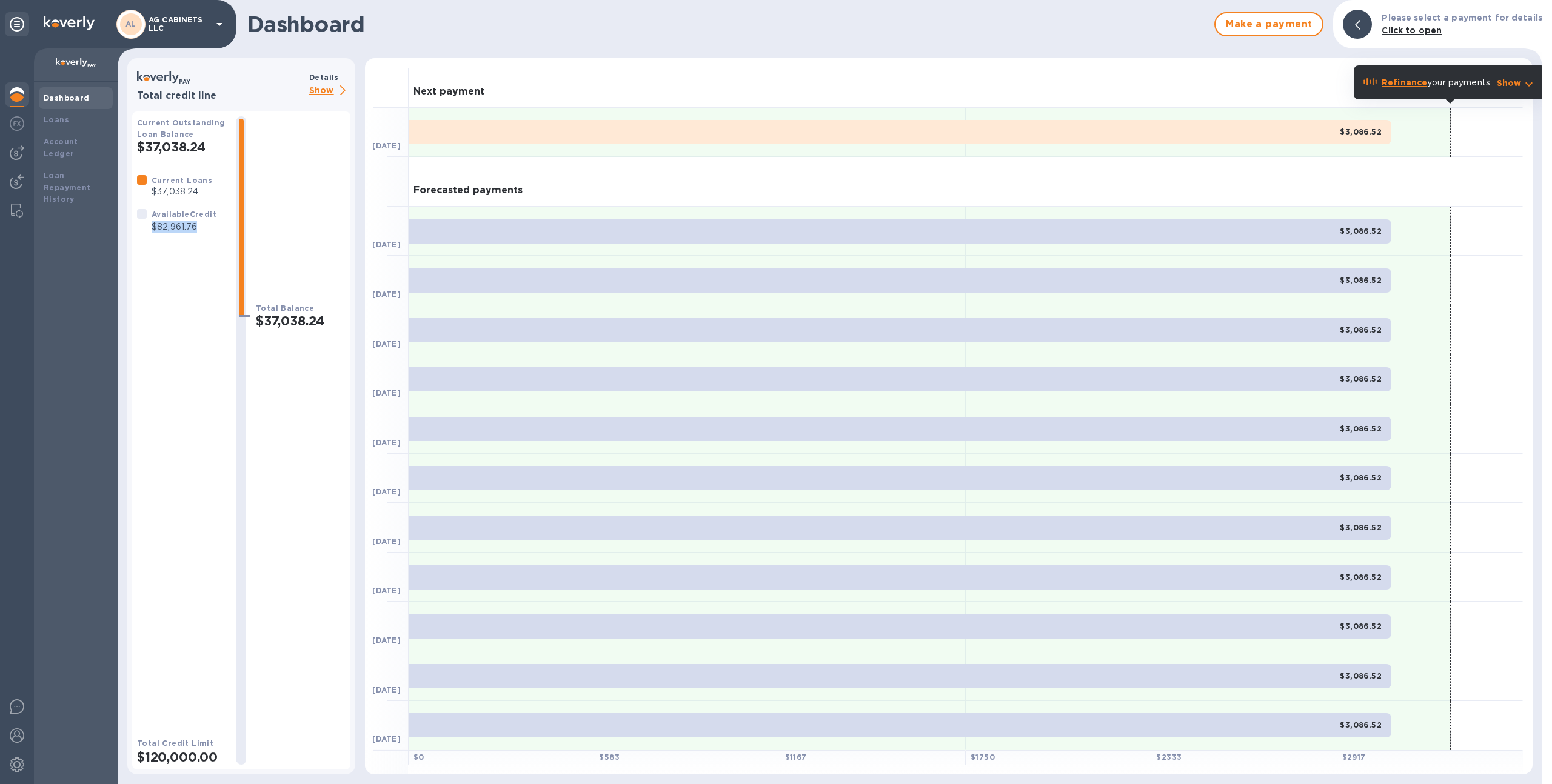
drag, startPoint x: 200, startPoint y: 227, endPoint x: 150, endPoint y: 224, distance: 50.1
click at [150, 224] on div "Available Credit $82,961.76" at bounding box center [184, 221] width 70 height 30
copy p "$82,961.76"
